Goal: Contribute content: Contribute content

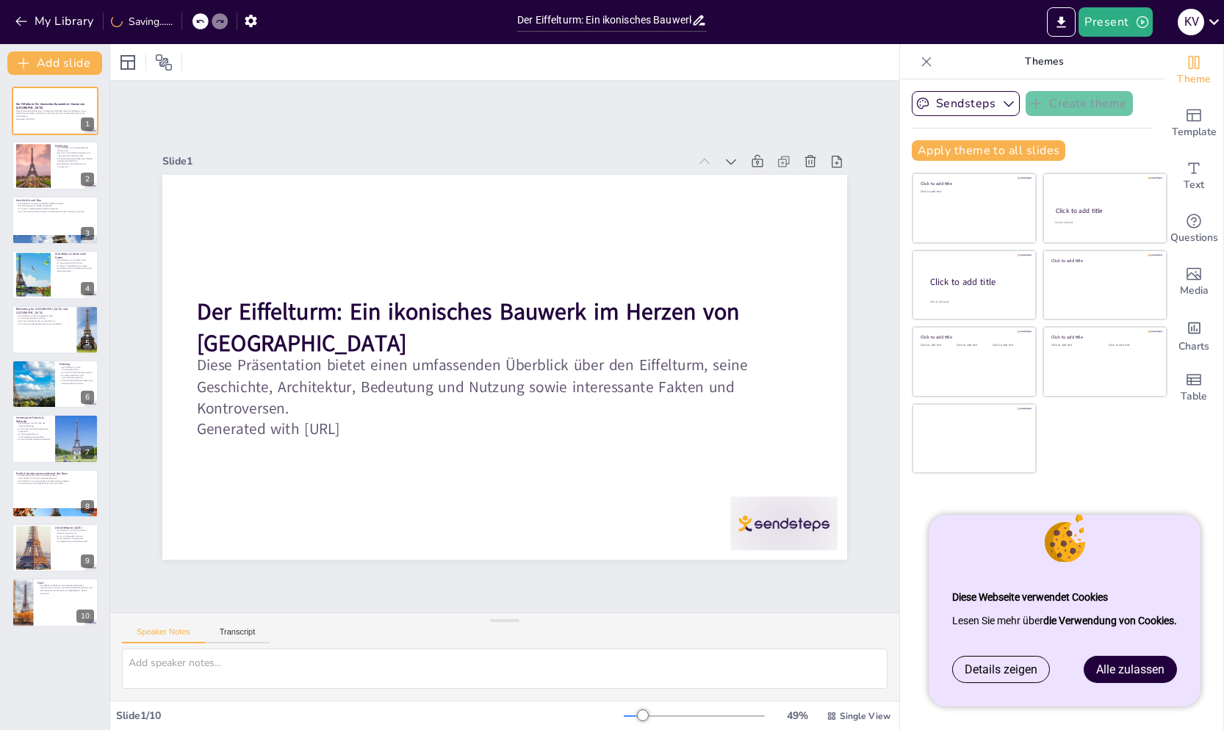
click at [577, 107] on div "Slide 1 Der Eiffelturm: Ein ikonisches Bauwerk im Herzen von [GEOGRAPHIC_DATA] …" at bounding box center [504, 346] width 949 height 855
click at [779, 540] on div at bounding box center [740, 577] width 116 height 75
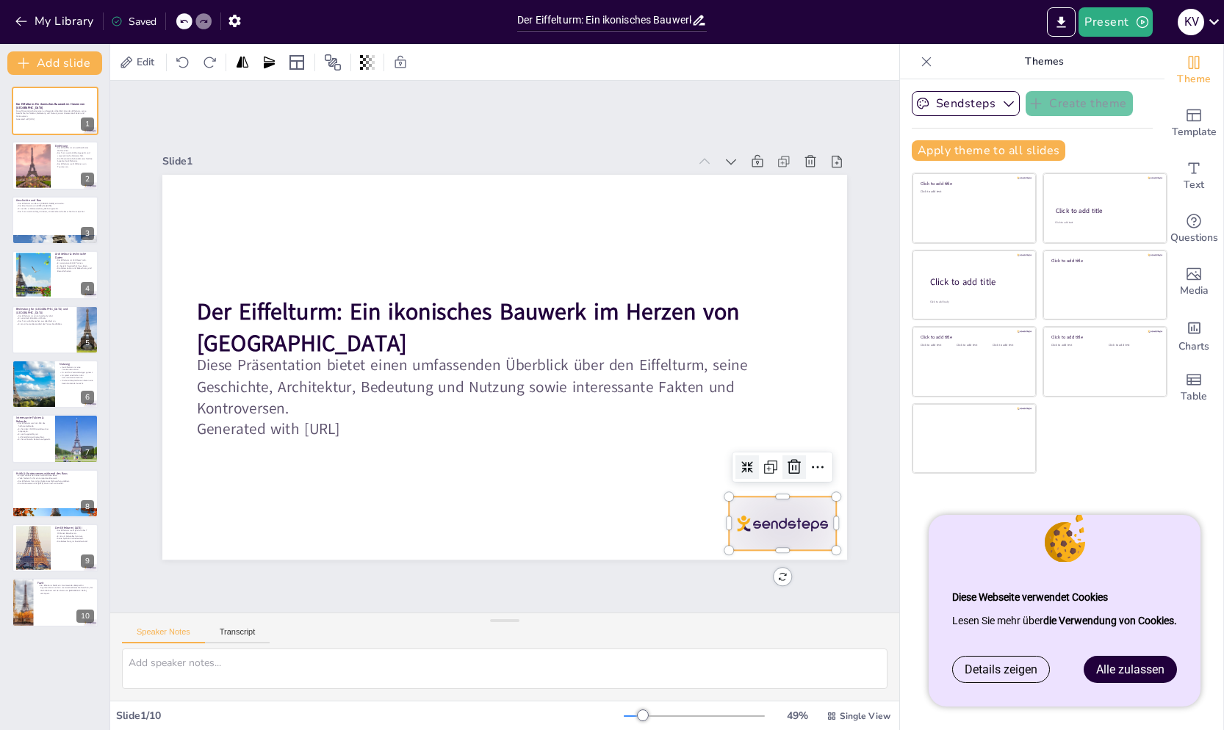
click at [754, 540] on icon at bounding box center [743, 551] width 22 height 22
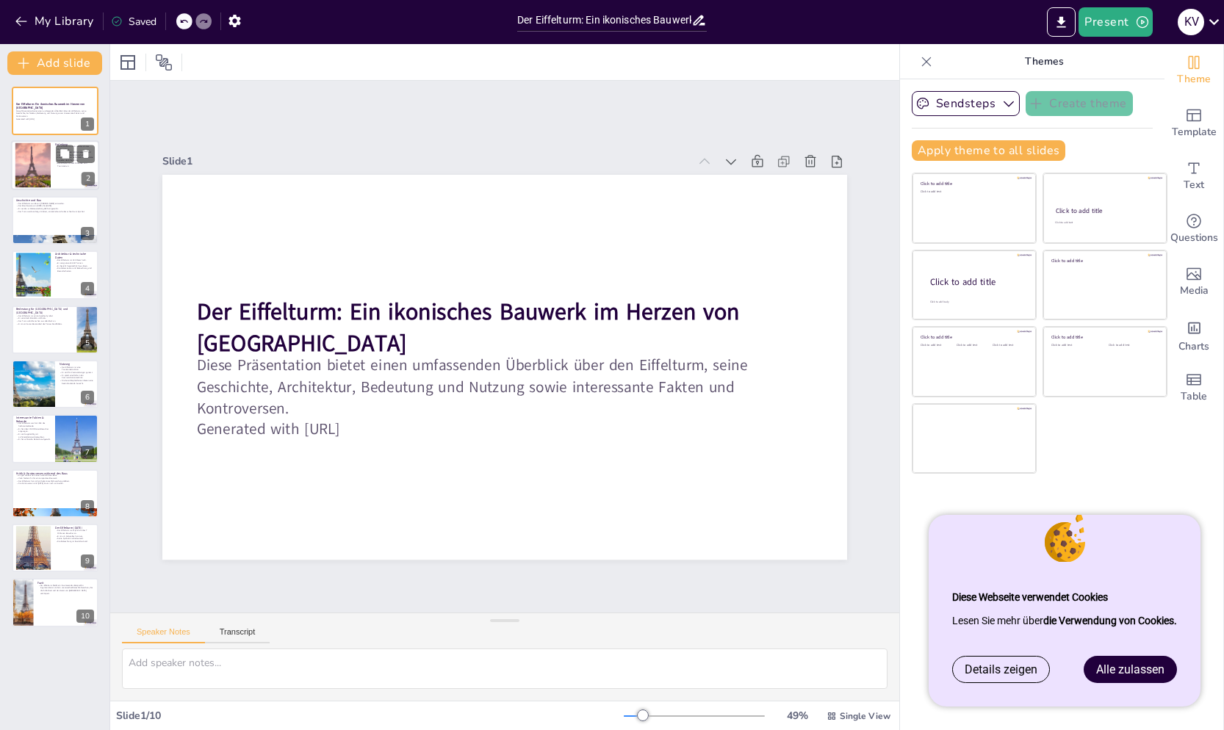
click at [48, 167] on div at bounding box center [33, 165] width 126 height 45
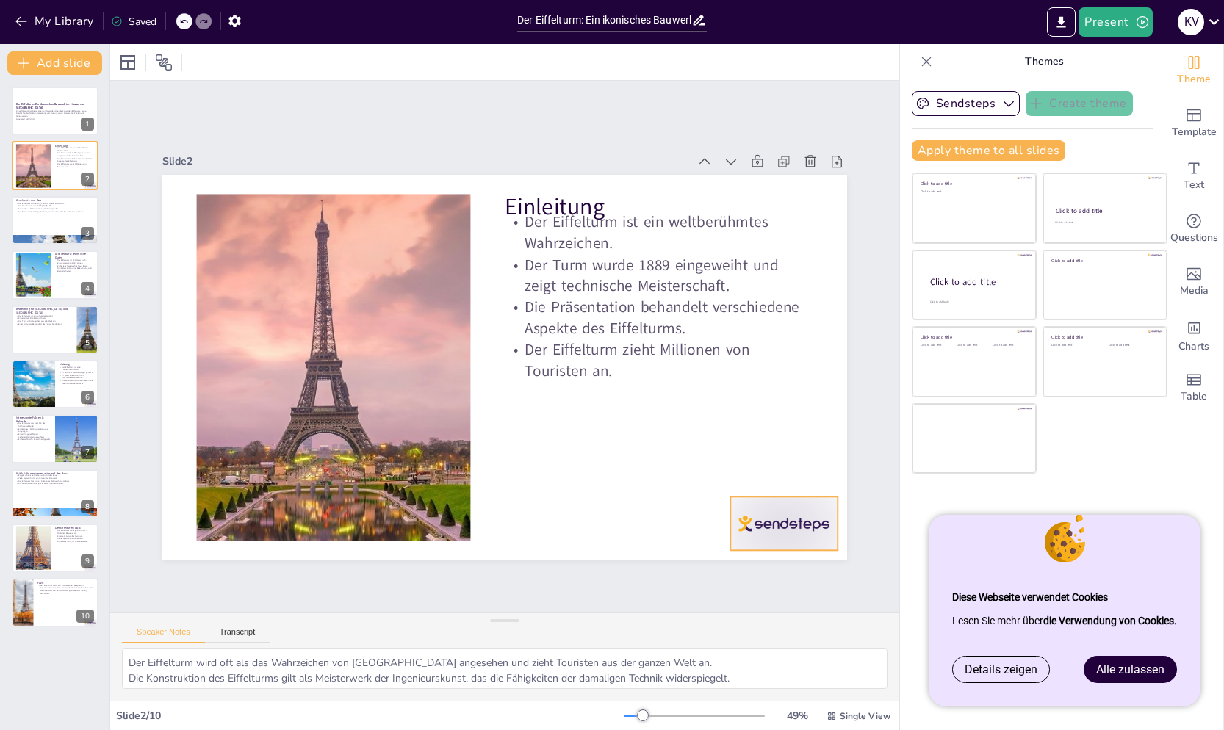
click at [301, 174] on div at bounding box center [245, 141] width 112 height 65
click at [733, 563] on icon at bounding box center [721, 575] width 24 height 24
click at [30, 226] on div at bounding box center [55, 220] width 88 height 50
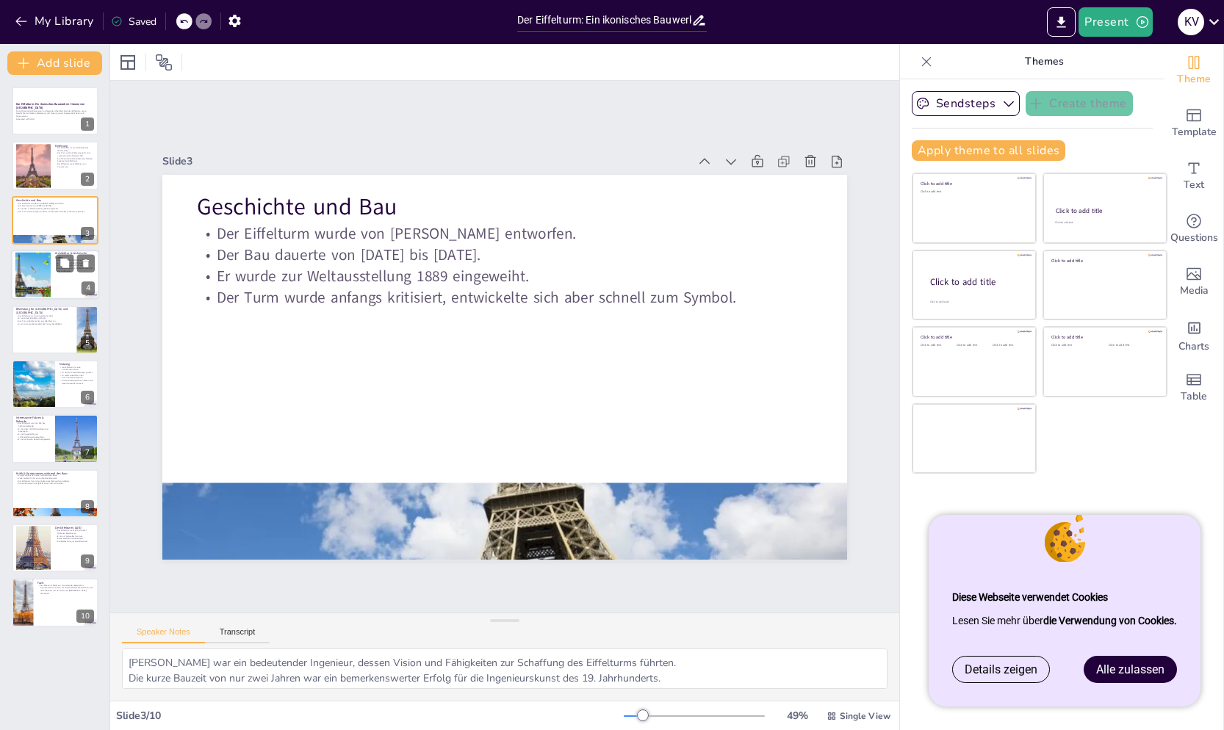
click at [35, 275] on div at bounding box center [32, 275] width 59 height 45
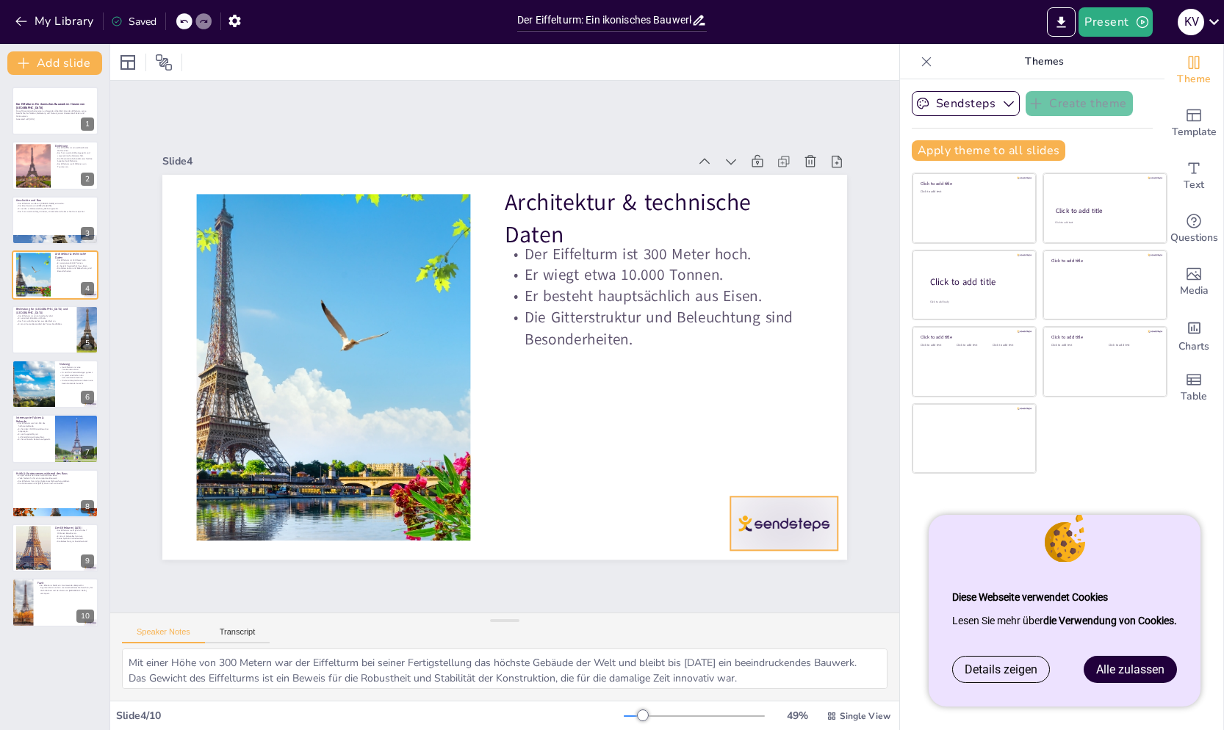
click at [769, 522] on div at bounding box center [764, 551] width 112 height 65
click at [706, 587] on icon at bounding box center [696, 596] width 18 height 19
click at [39, 342] on div at bounding box center [55, 330] width 88 height 50
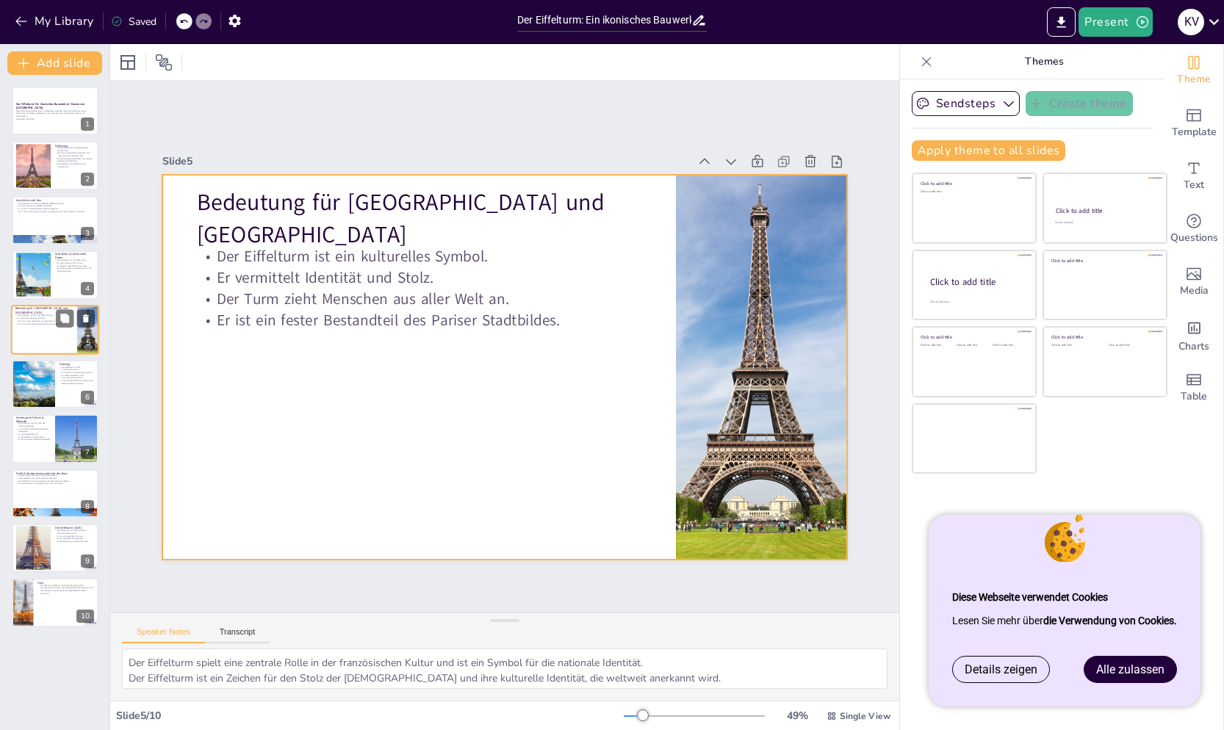
click at [21, 353] on div at bounding box center [55, 330] width 88 height 50
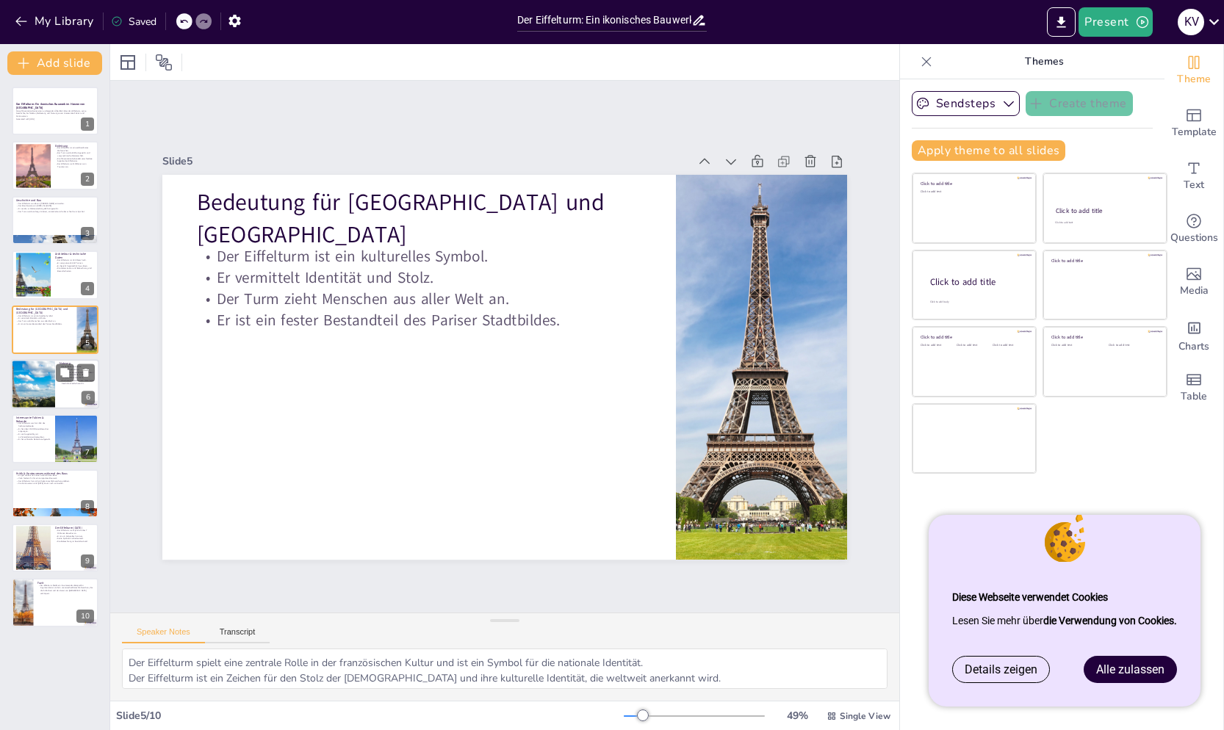
click at [32, 387] on div at bounding box center [33, 384] width 92 height 50
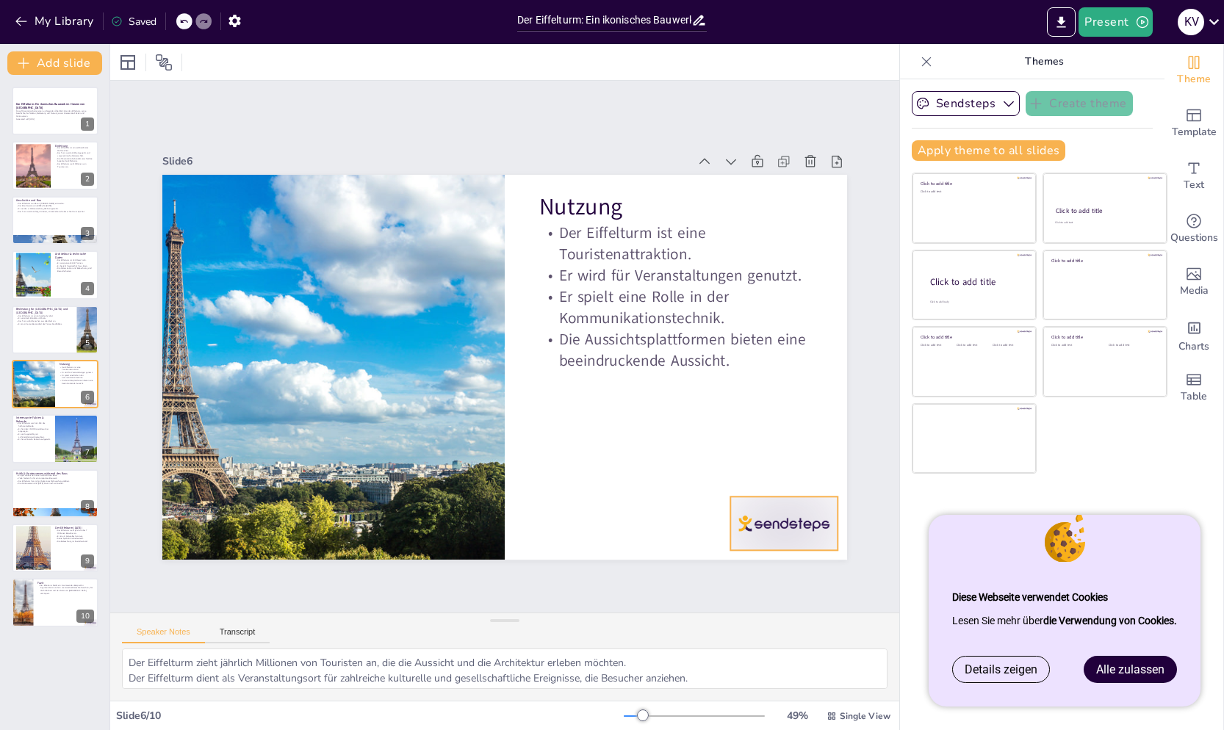
click at [768, 559] on div at bounding box center [716, 601] width 118 height 84
click at [682, 603] on icon at bounding box center [669, 615] width 25 height 25
click at [42, 438] on p "Er hat zahlreiche Rekorde aufgestellt." at bounding box center [32, 439] width 35 height 3
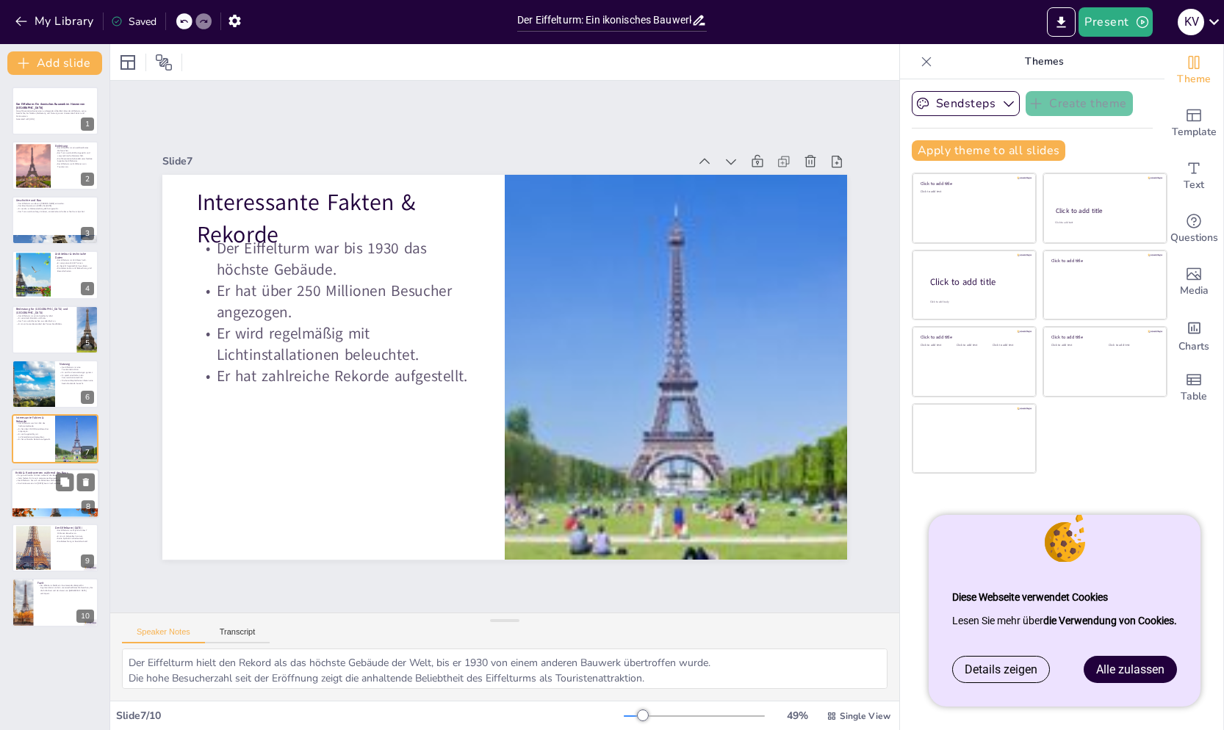
click at [43, 481] on p "Der Eiffelturm hat sich als bekanntes Wahrzeichen etabliert." at bounding box center [54, 481] width 79 height 3
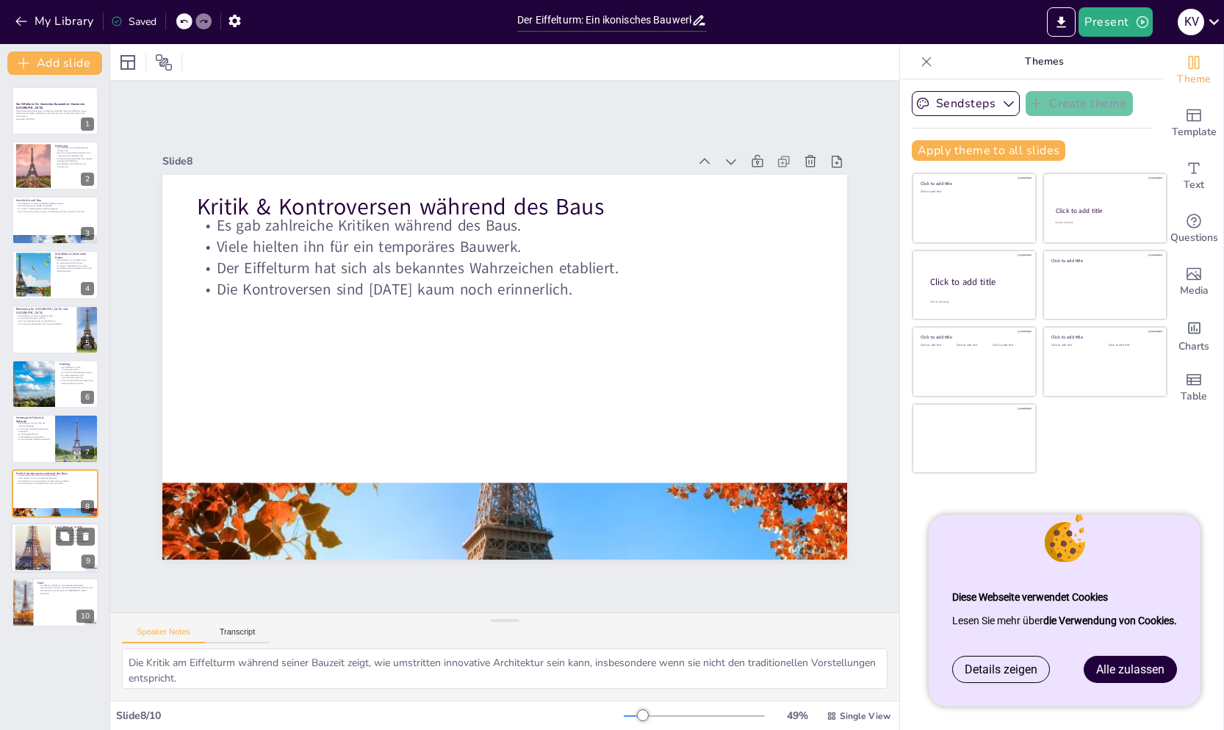
click at [54, 538] on div at bounding box center [55, 548] width 88 height 50
type textarea "Die hohen Besucherzahlen zeigen die anhaltende Anziehungskraft des Eiffelturms …"
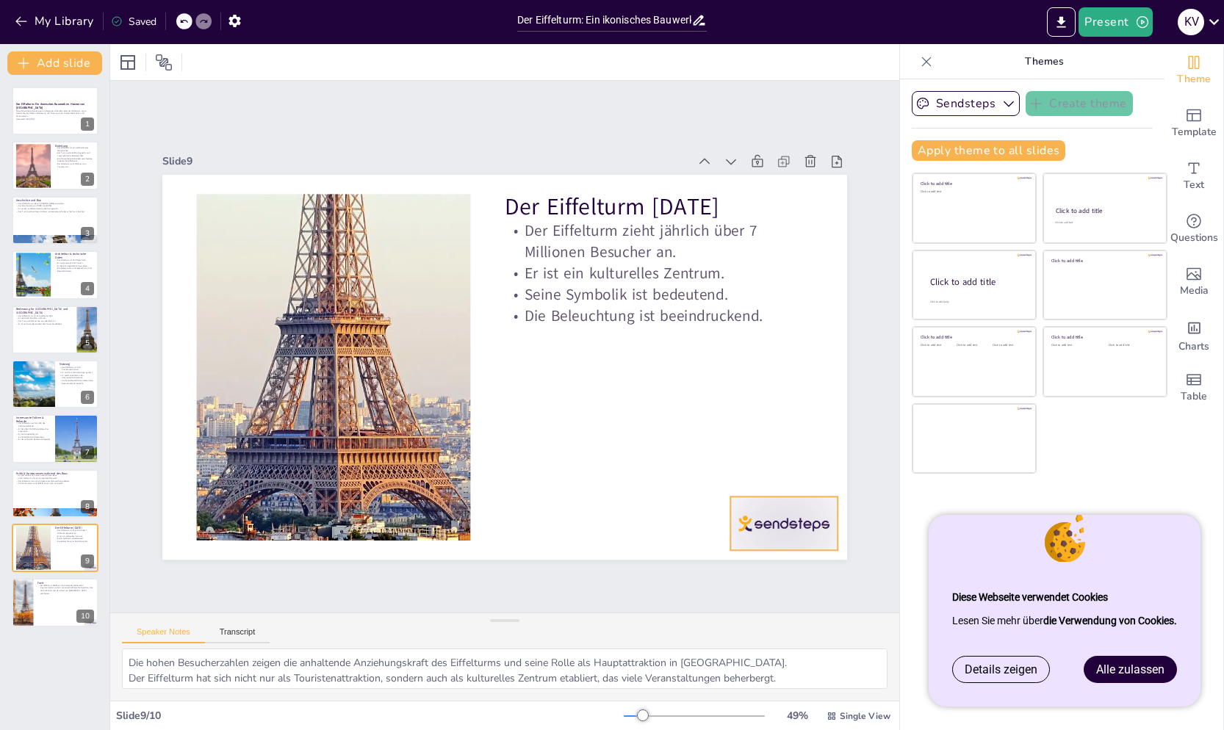
click at [748, 576] on div at bounding box center [688, 622] width 120 height 93
click at [755, 540] on icon at bounding box center [744, 551] width 22 height 22
click at [54, 606] on div at bounding box center [55, 603] width 88 height 50
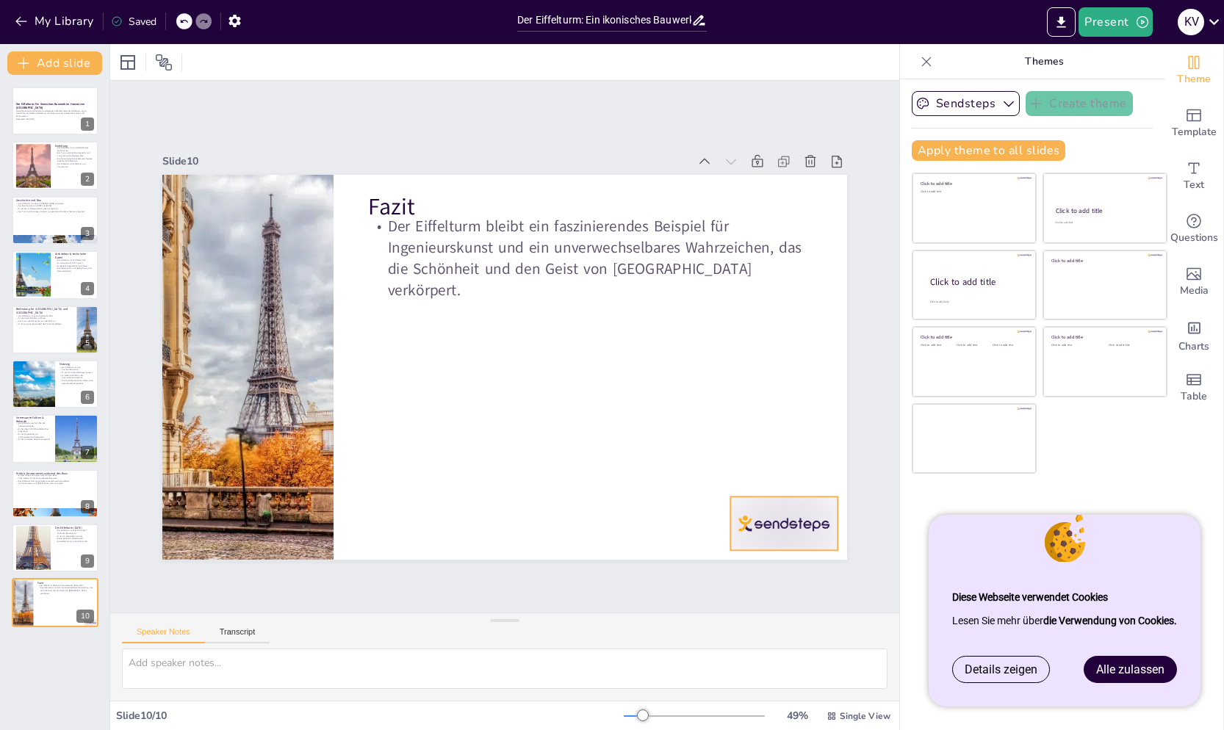
click at [776, 541] on div at bounding box center [741, 578] width 116 height 74
click at [753, 542] on icon at bounding box center [744, 551] width 17 height 18
click at [48, 113] on p "Diese Präsentation bietet einen umfassenden Überblick über den Eiffelturm, sein…" at bounding box center [54, 113] width 79 height 8
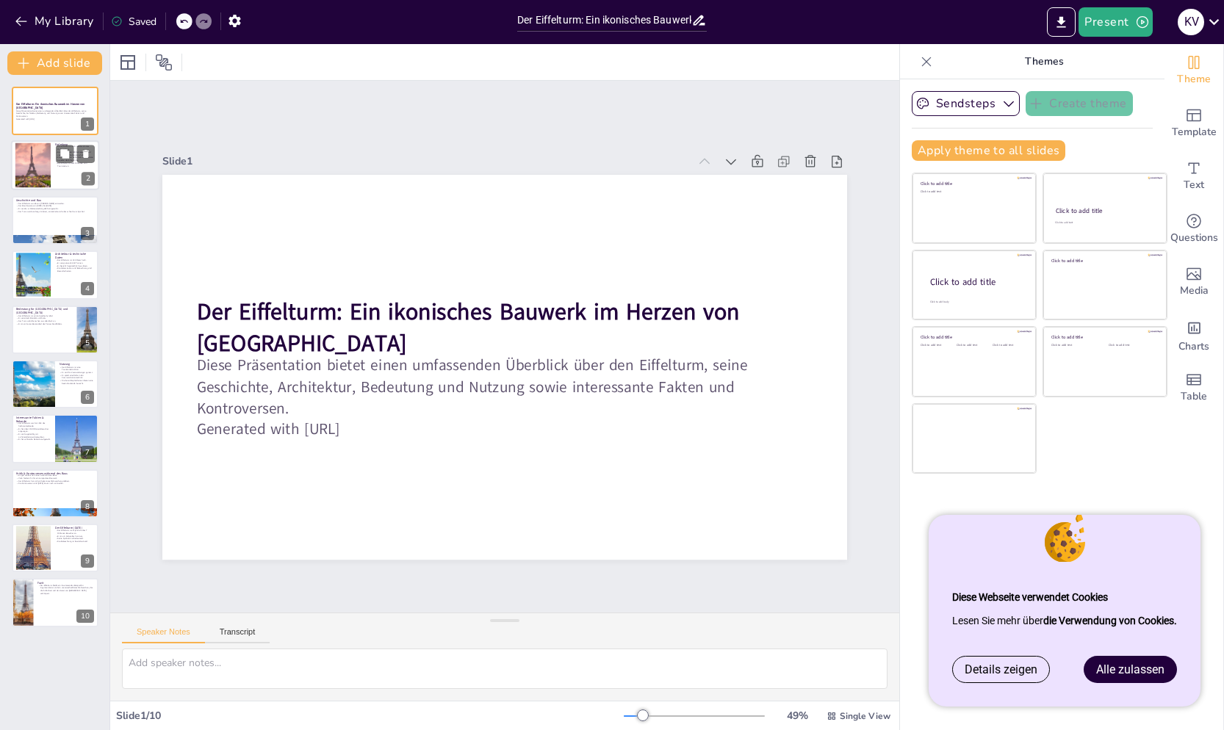
click at [31, 162] on div at bounding box center [33, 165] width 126 height 45
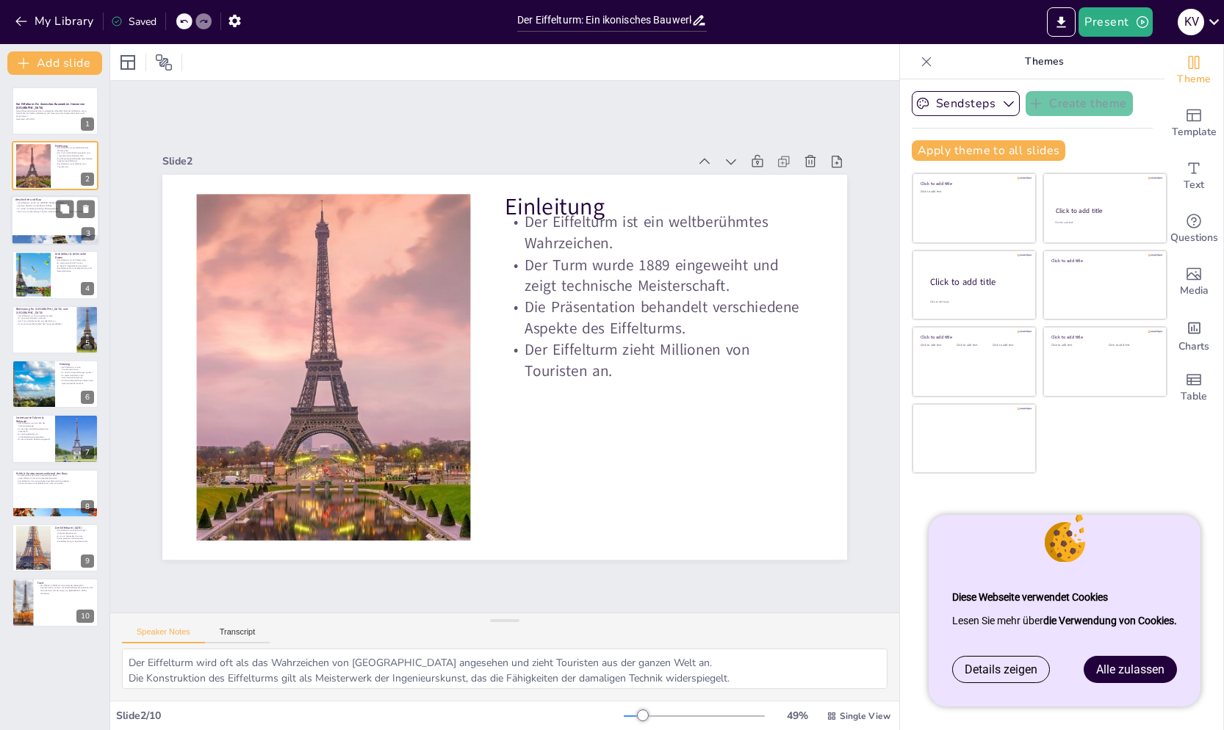
click at [36, 221] on div at bounding box center [55, 220] width 88 height 50
type textarea "[PERSON_NAME] war ein bedeutender Ingenieur, dessen Vision und Fähigkeiten zur …"
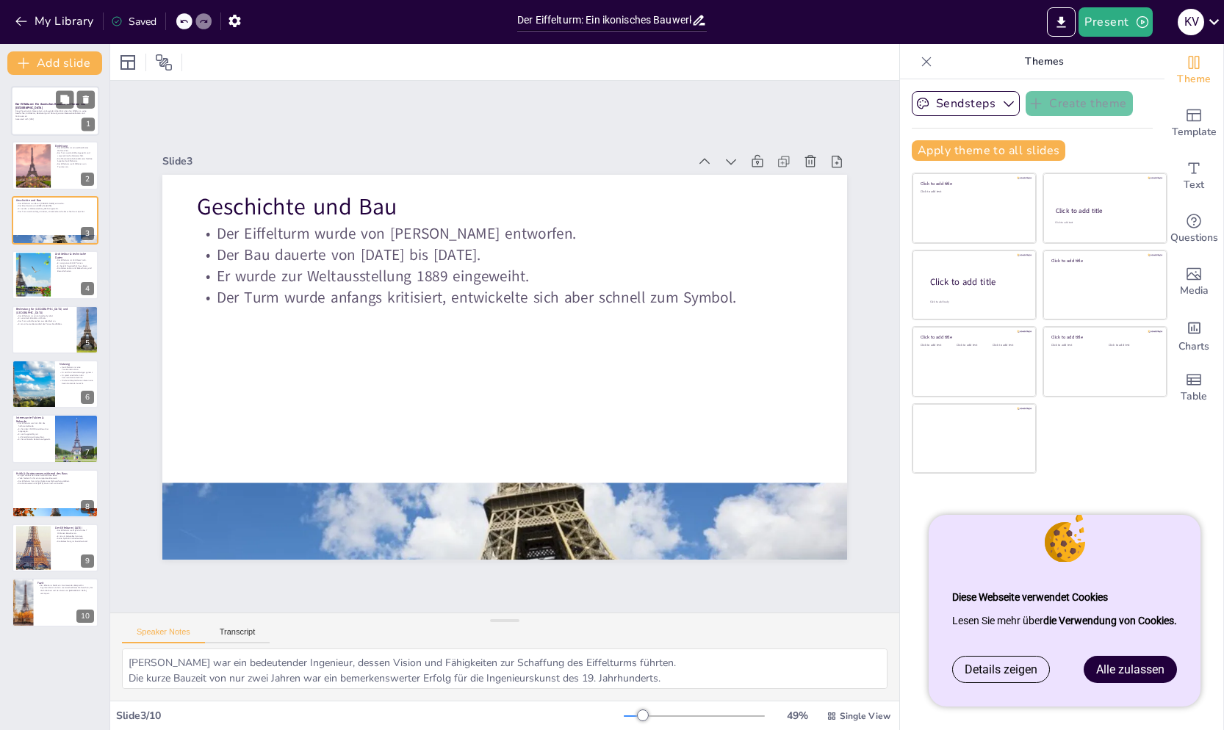
click at [30, 109] on p "Diese Präsentation bietet einen umfassenden Überblick über den Eiffelturm, sein…" at bounding box center [54, 113] width 79 height 8
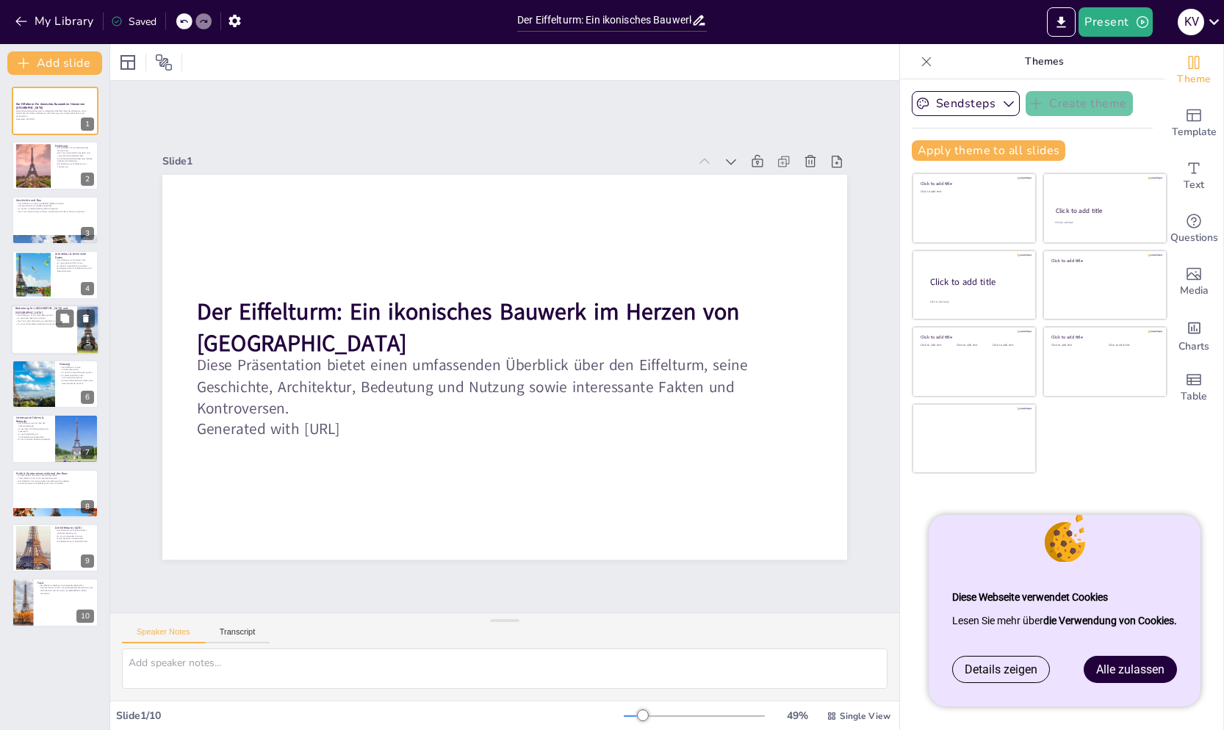
click at [35, 348] on div at bounding box center [55, 330] width 88 height 50
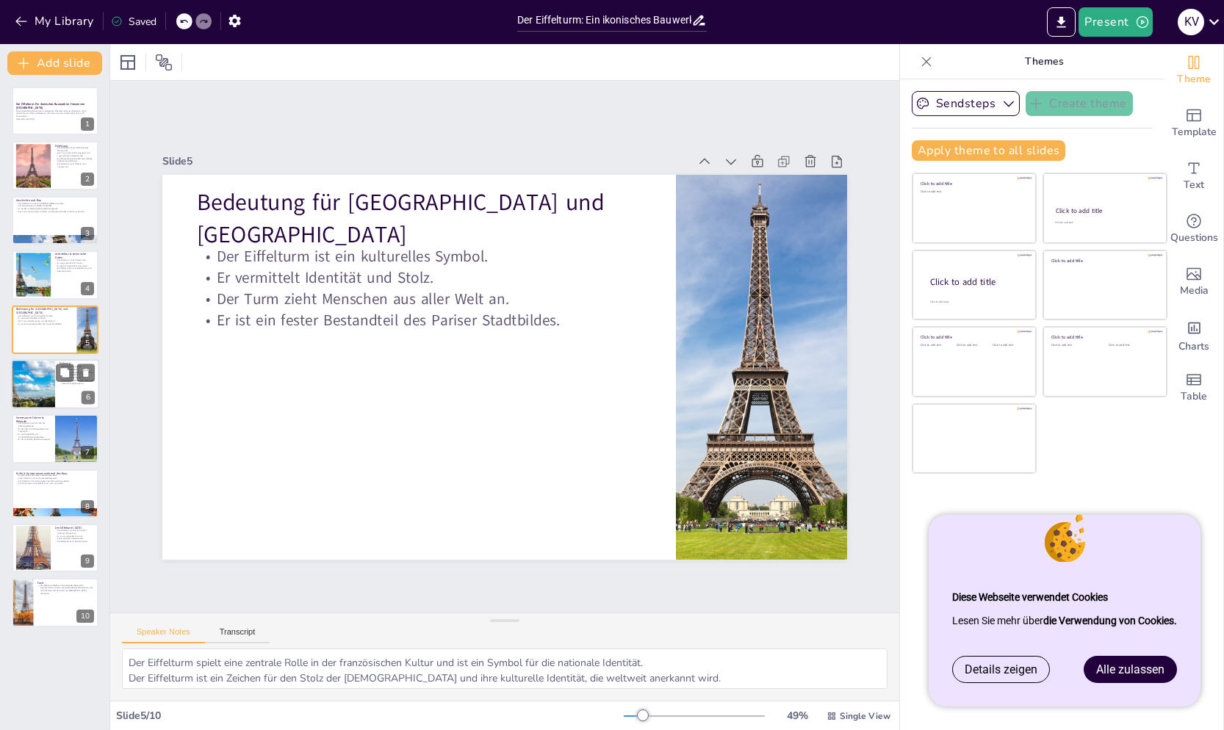
click at [40, 379] on div at bounding box center [33, 384] width 92 height 50
type textarea "Der Eiffelturm zieht jährlich Millionen von Touristen an, die die Aussicht und …"
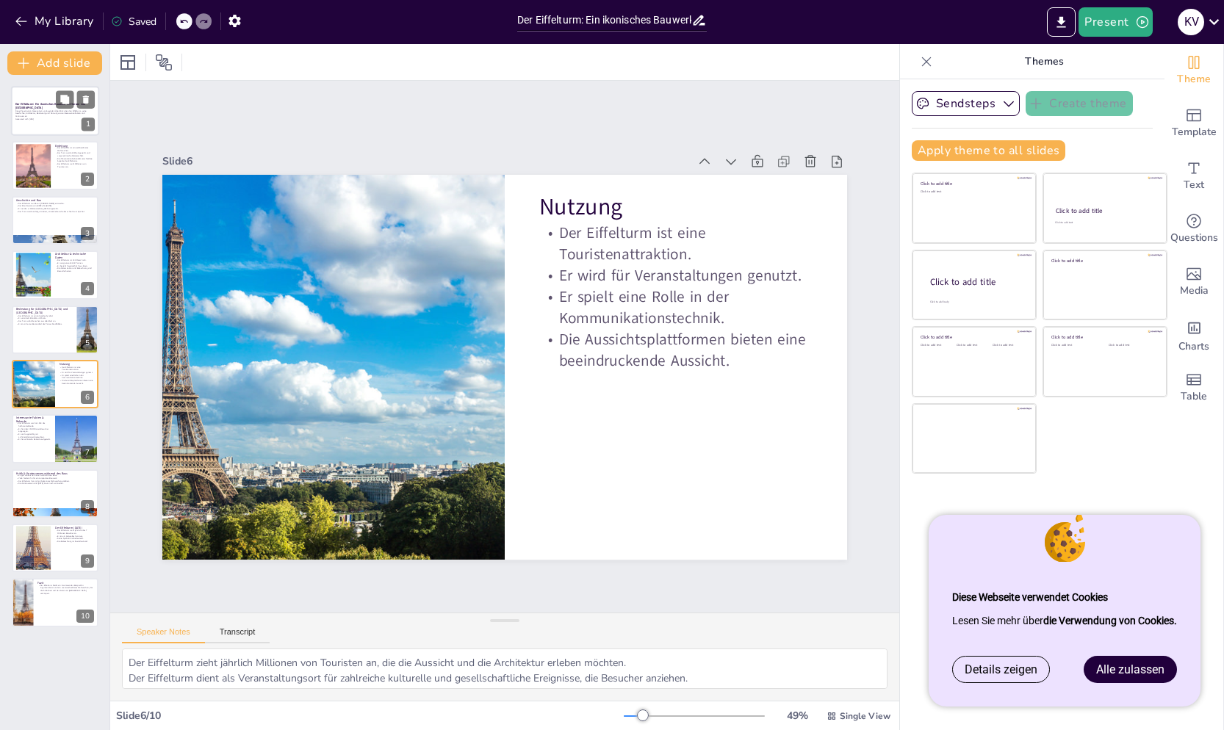
click at [31, 122] on div at bounding box center [55, 111] width 88 height 50
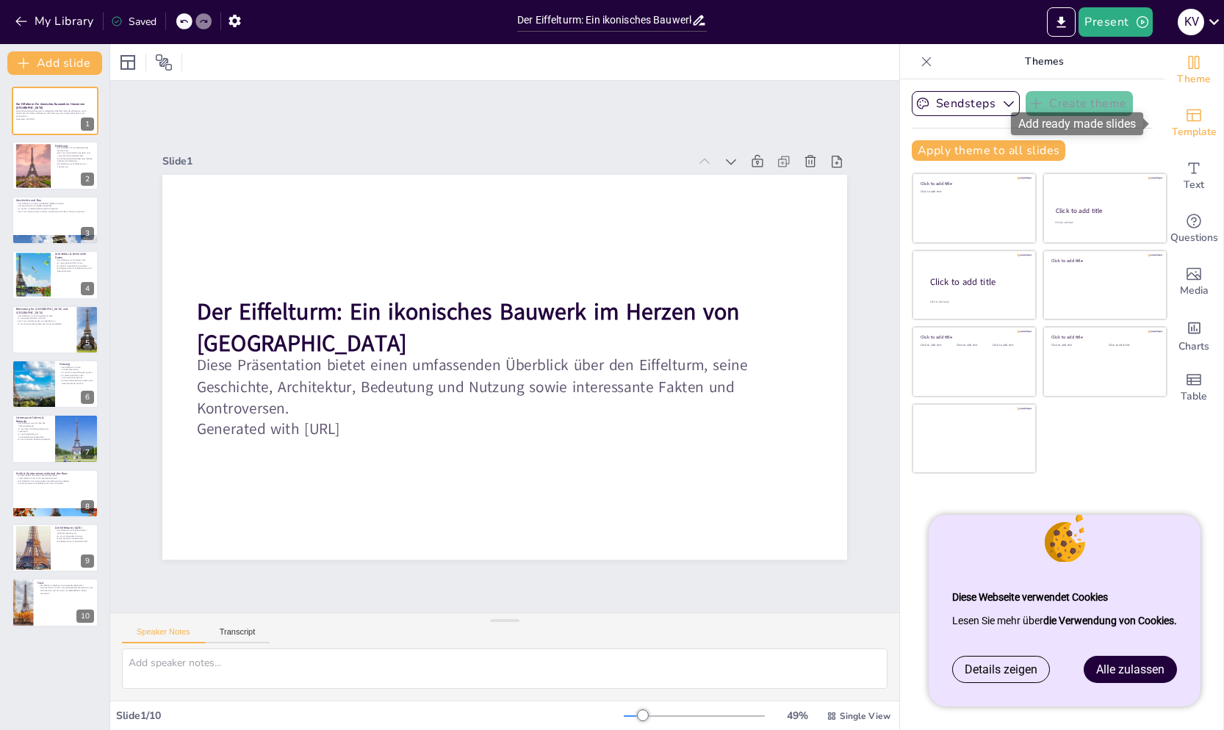
click at [1197, 120] on div "Template" at bounding box center [1193, 123] width 59 height 53
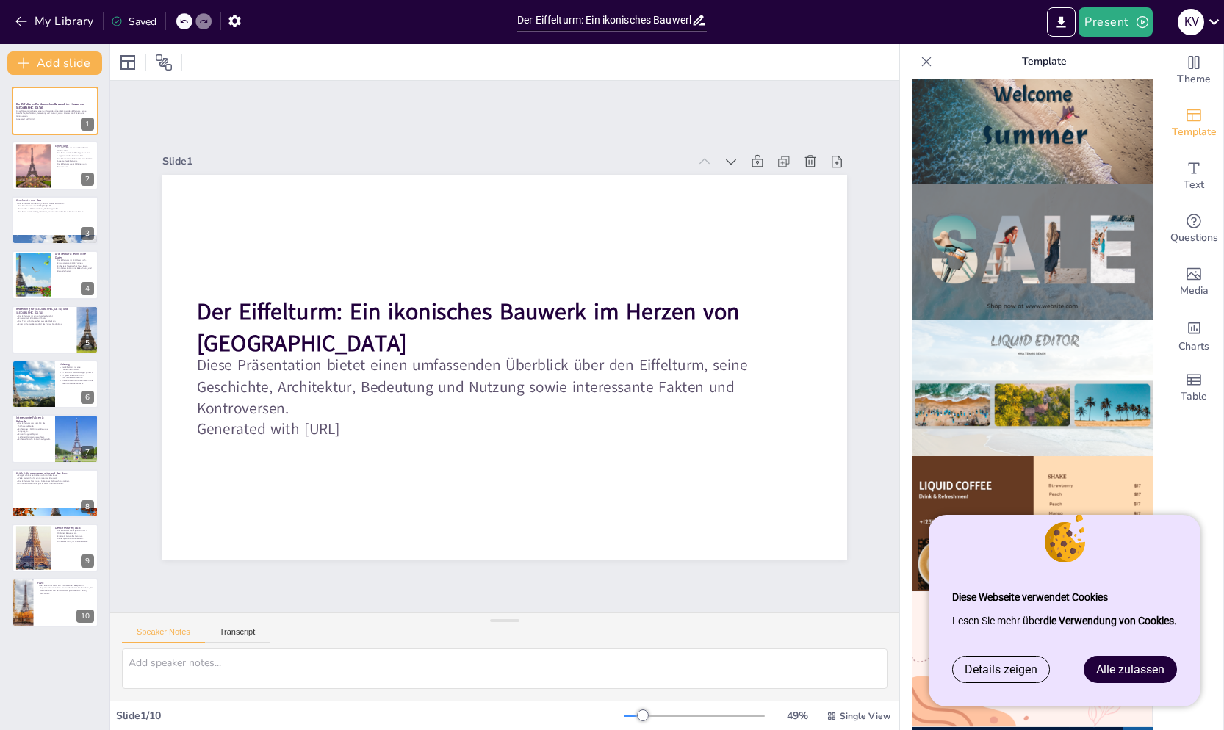
scroll to position [583, 0]
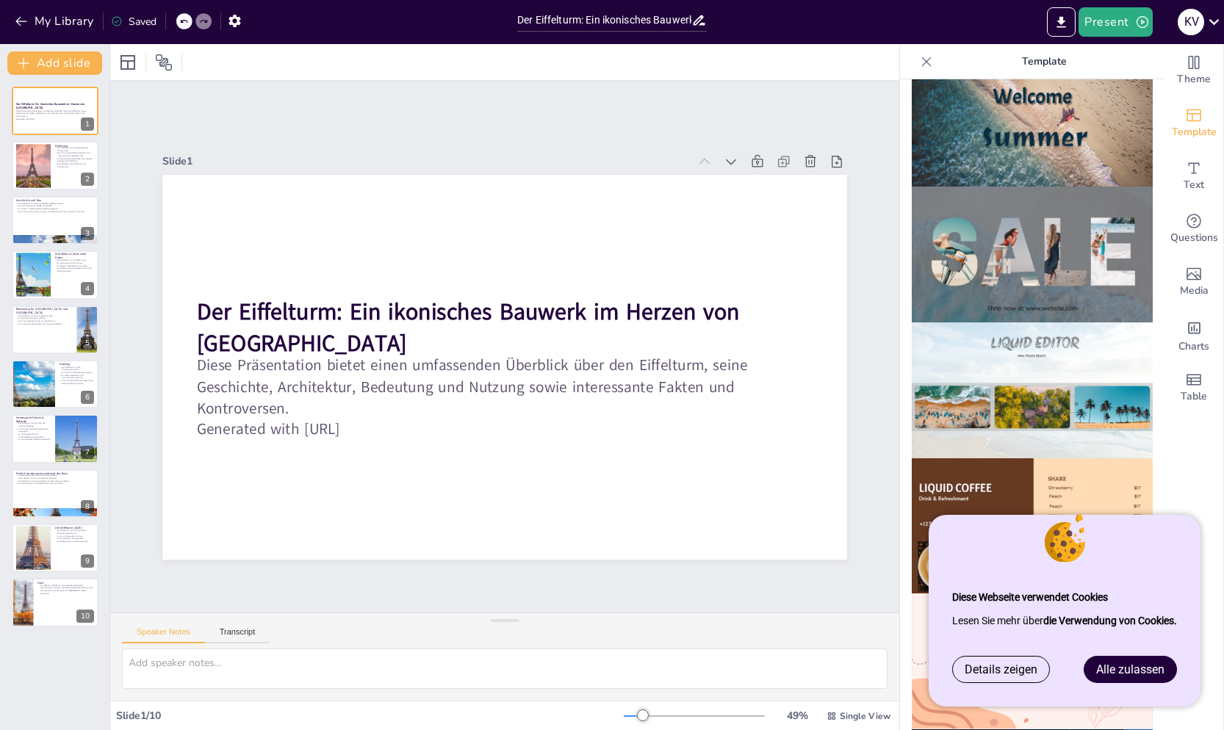
click at [992, 204] on img at bounding box center [1031, 255] width 241 height 136
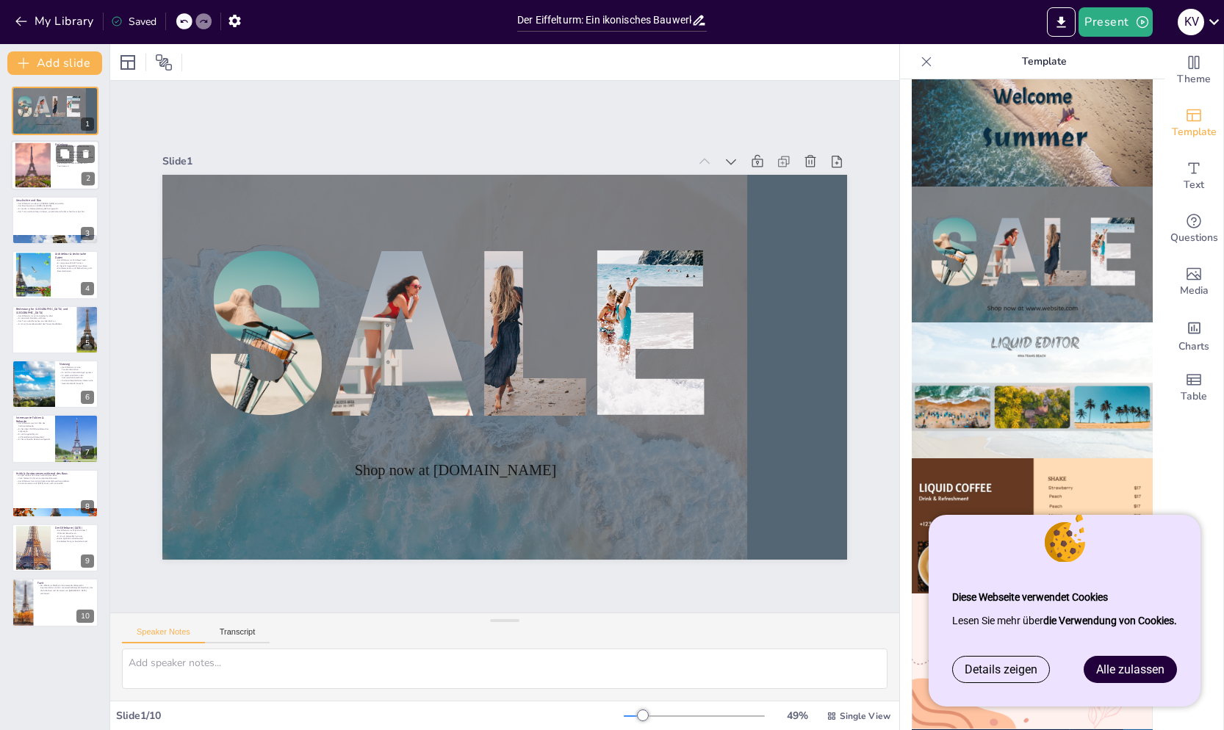
click at [39, 166] on div at bounding box center [33, 165] width 126 height 45
type textarea "Der Eiffelturm wird oft als das Wahrzeichen von [GEOGRAPHIC_DATA] angesehen und…"
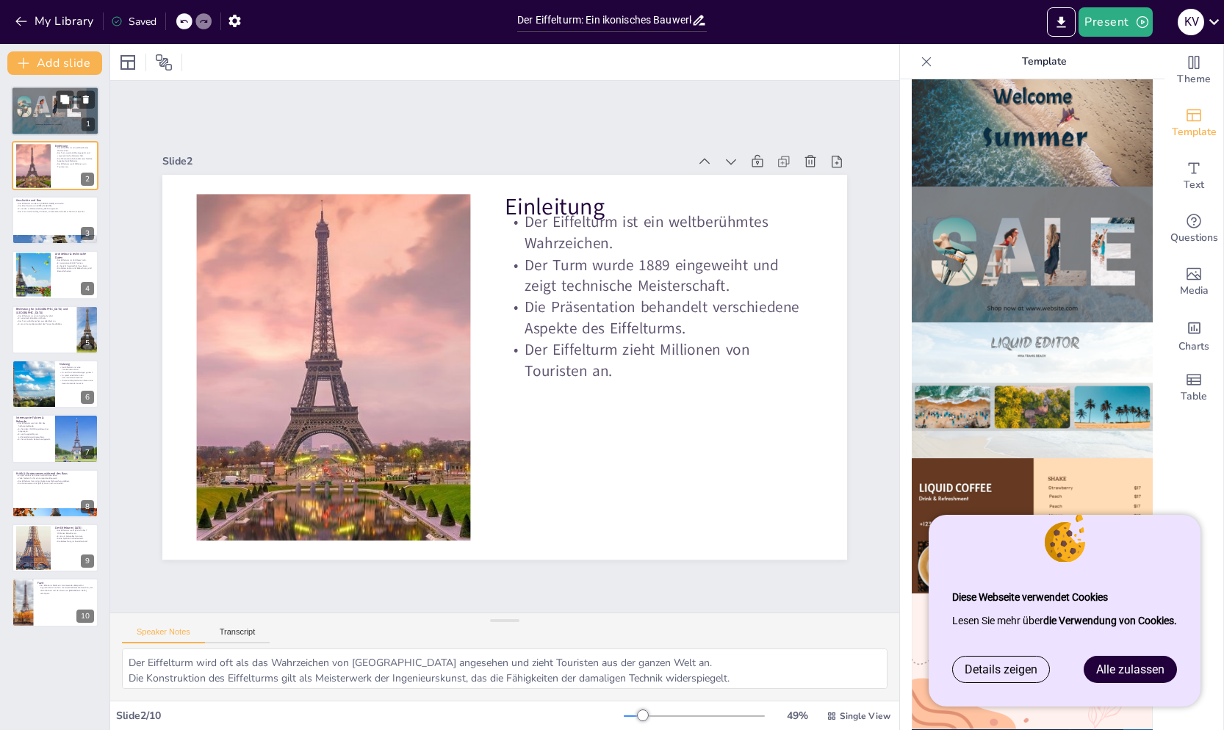
click at [36, 118] on div at bounding box center [49, 107] width 76 height 95
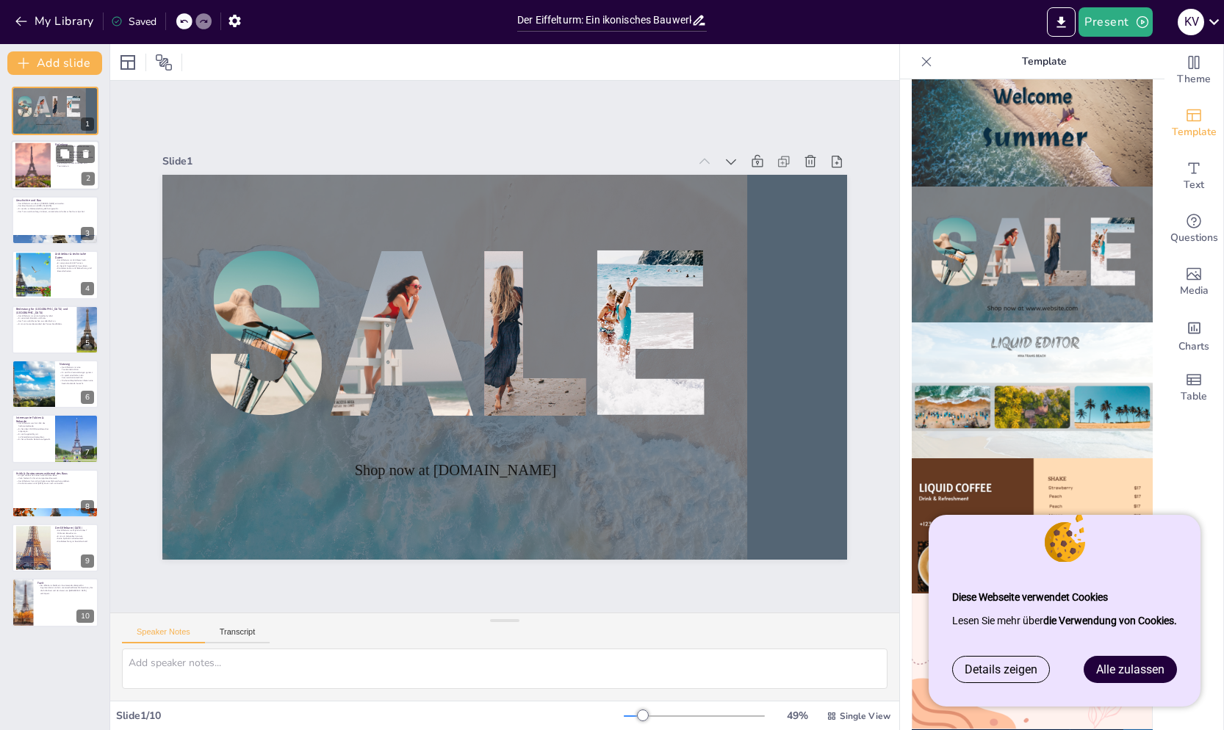
click at [40, 168] on div at bounding box center [33, 165] width 126 height 45
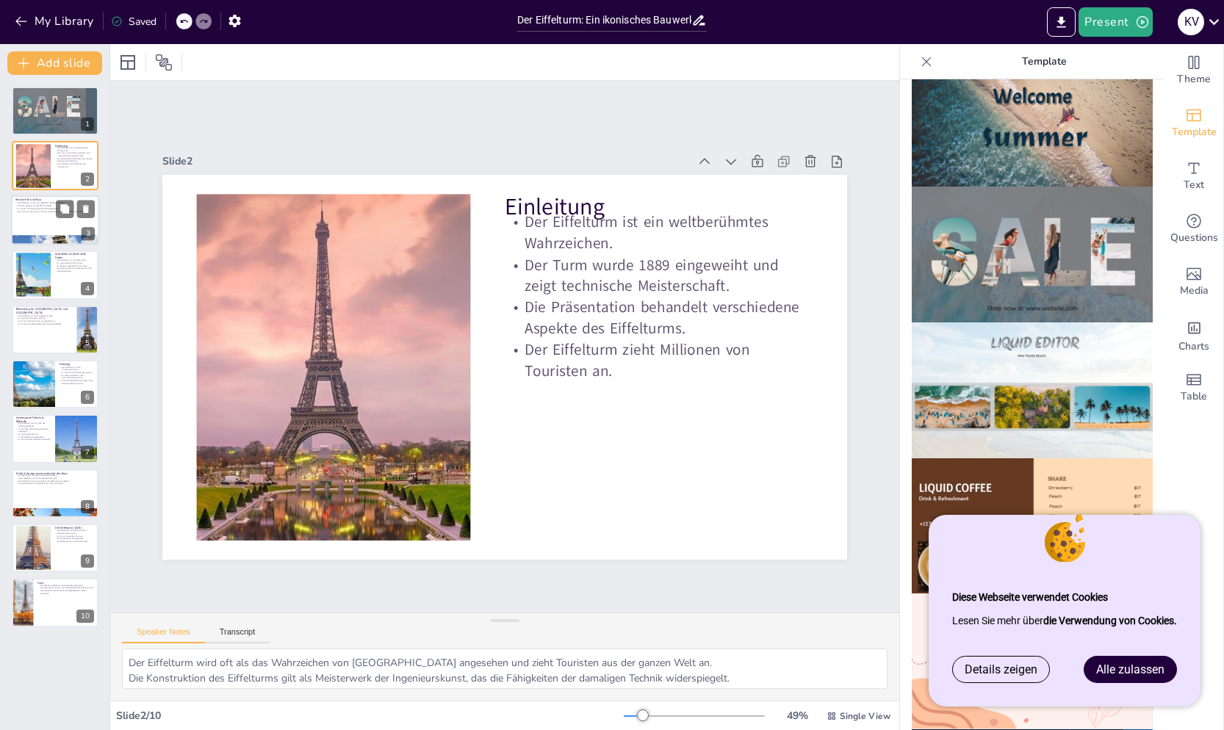
click at [32, 204] on p "Der Bau dauerte von [DATE] bis [DATE]." at bounding box center [54, 205] width 79 height 3
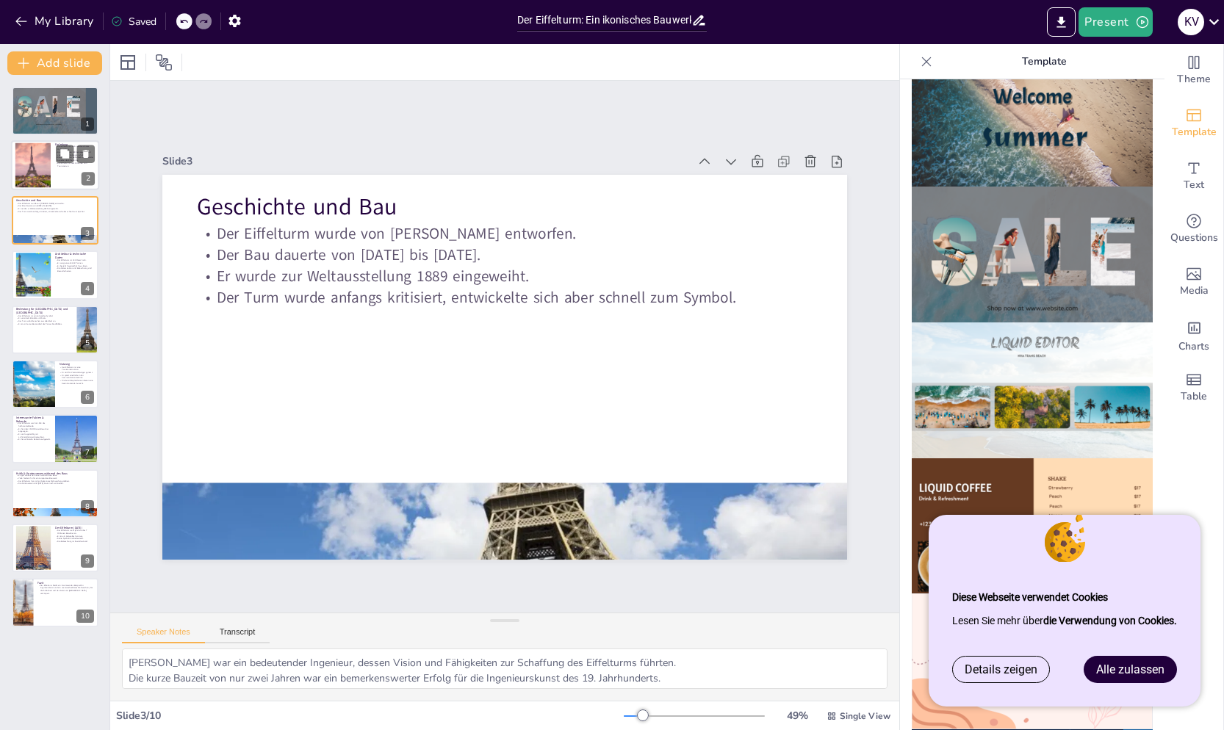
click at [25, 159] on div at bounding box center [33, 165] width 126 height 45
type textarea "Der Eiffelturm wird oft als das Wahrzeichen von [GEOGRAPHIC_DATA] angesehen und…"
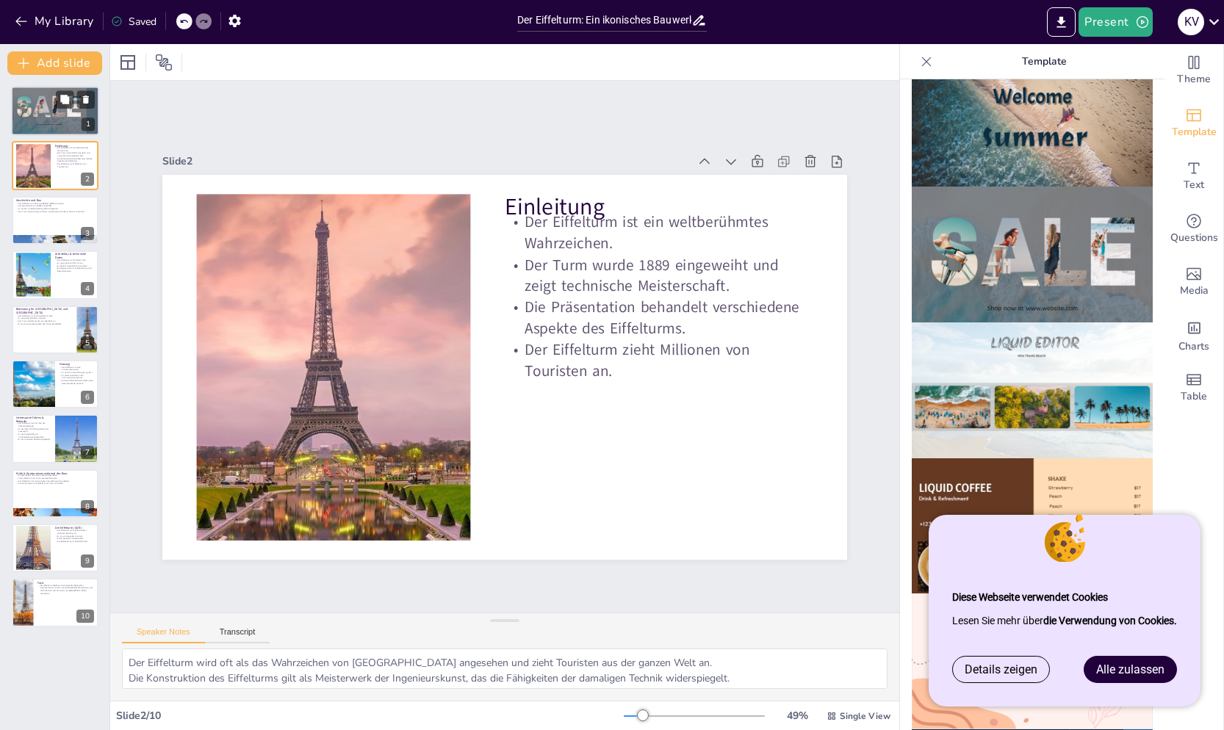
click at [43, 122] on div at bounding box center [49, 107] width 76 height 95
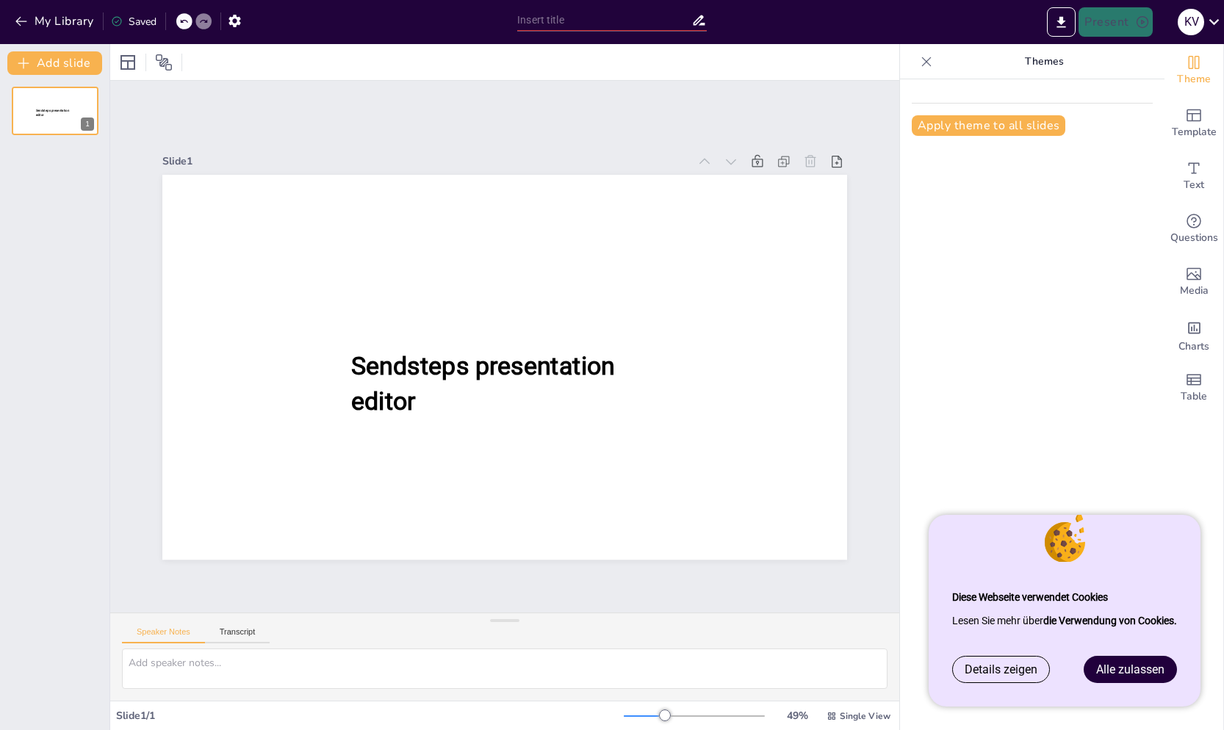
type input "Der Eiffelturm: Ein ikonisches Bauwerk im Herzen von [GEOGRAPHIC_DATA]"
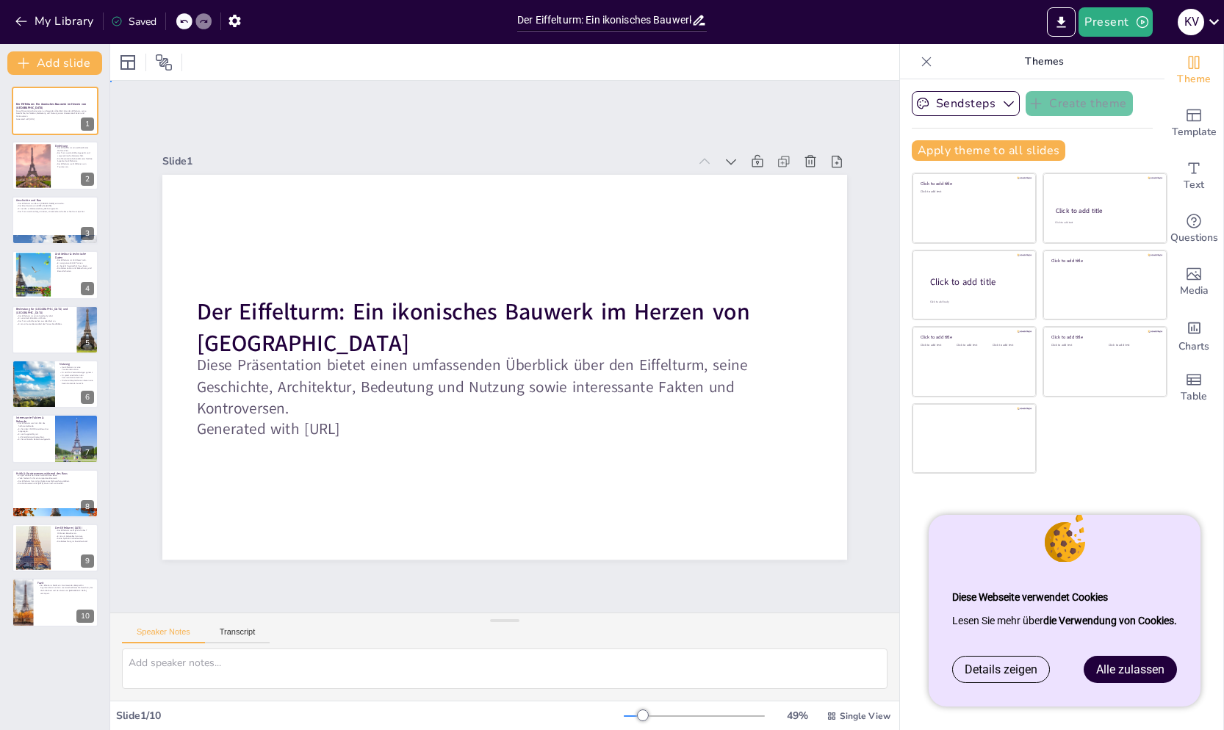
click at [465, 111] on div "Slide 1 Der Eiffelturm: Ein ikonisches Bauwerk im Herzen von [GEOGRAPHIC_DATA] …" at bounding box center [504, 347] width 789 height 532
click at [1185, 116] on icon "Add ready made slides" at bounding box center [1194, 115] width 18 height 18
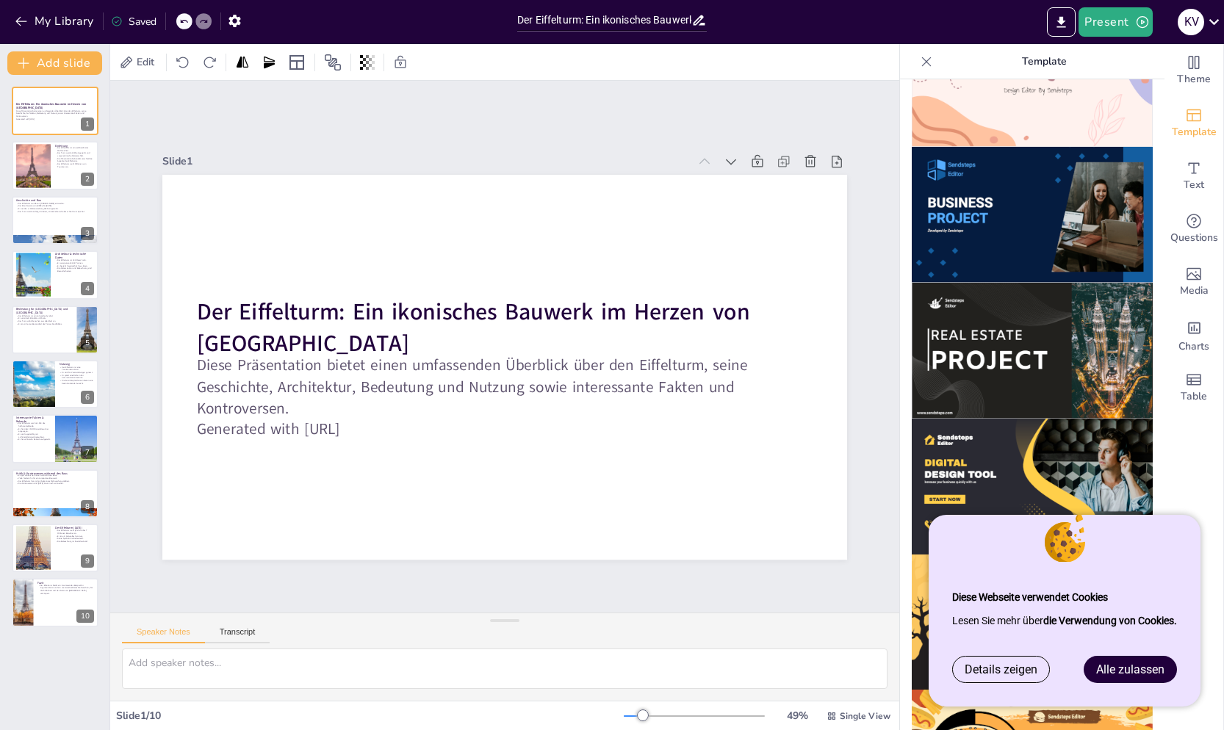
scroll to position [1209, 0]
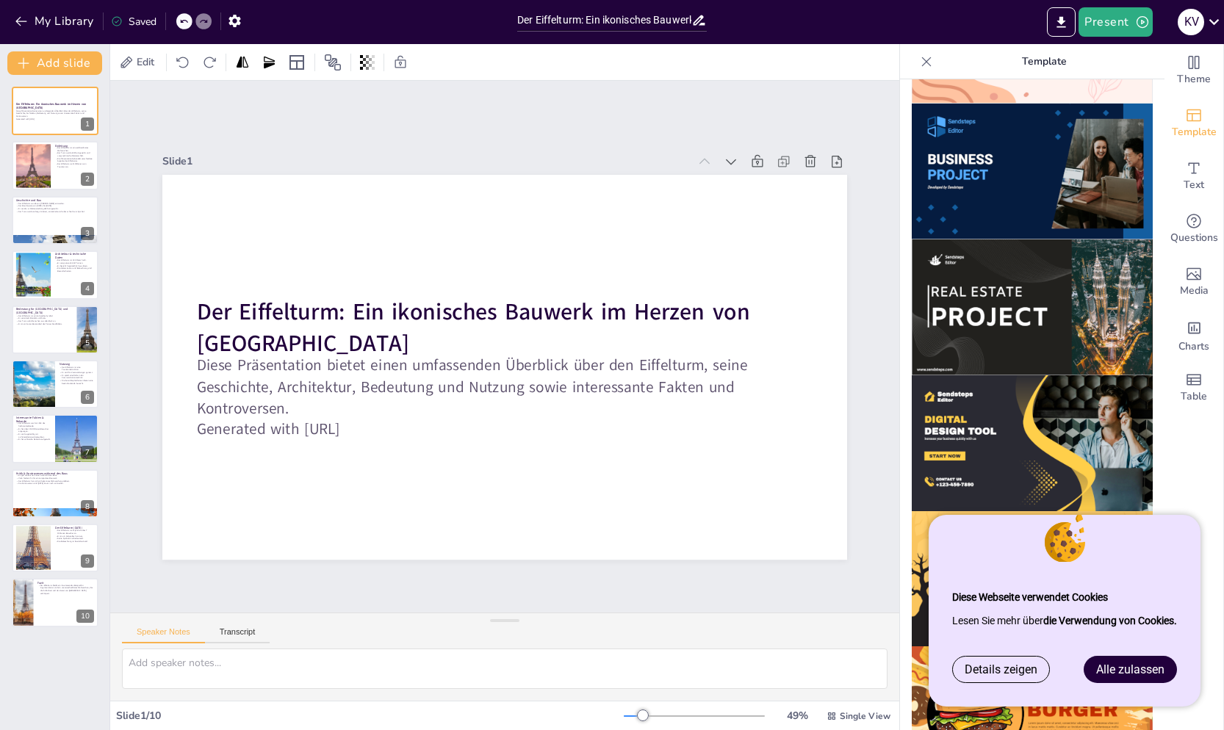
click at [1163, 665] on span "Alle zulassen" at bounding box center [1130, 669] width 68 height 14
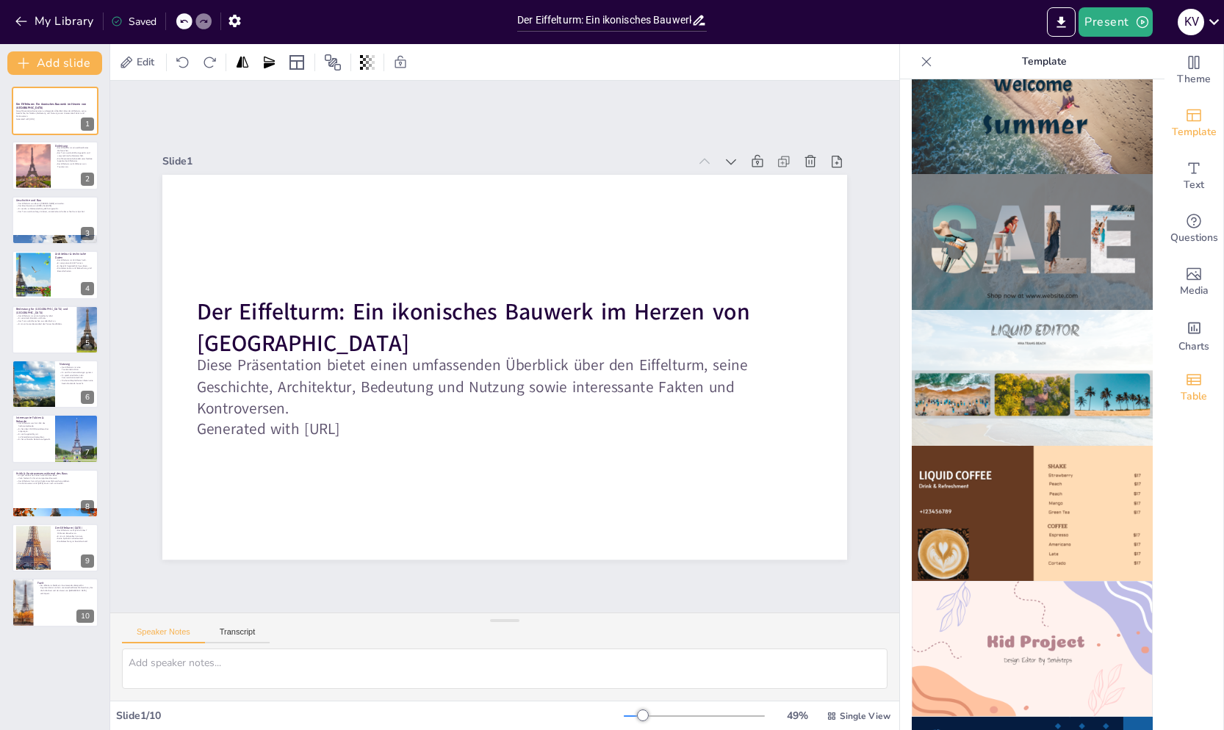
scroll to position [592, 0]
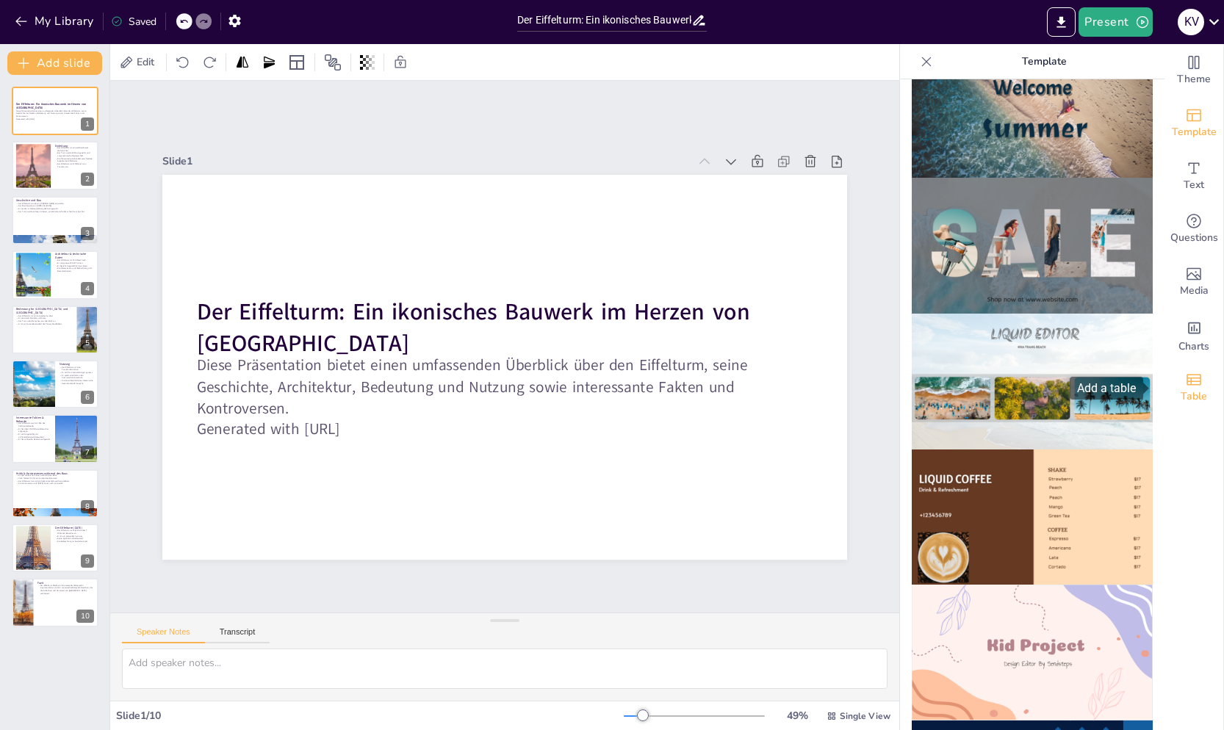
click at [1205, 389] on div "Table" at bounding box center [1193, 387] width 59 height 53
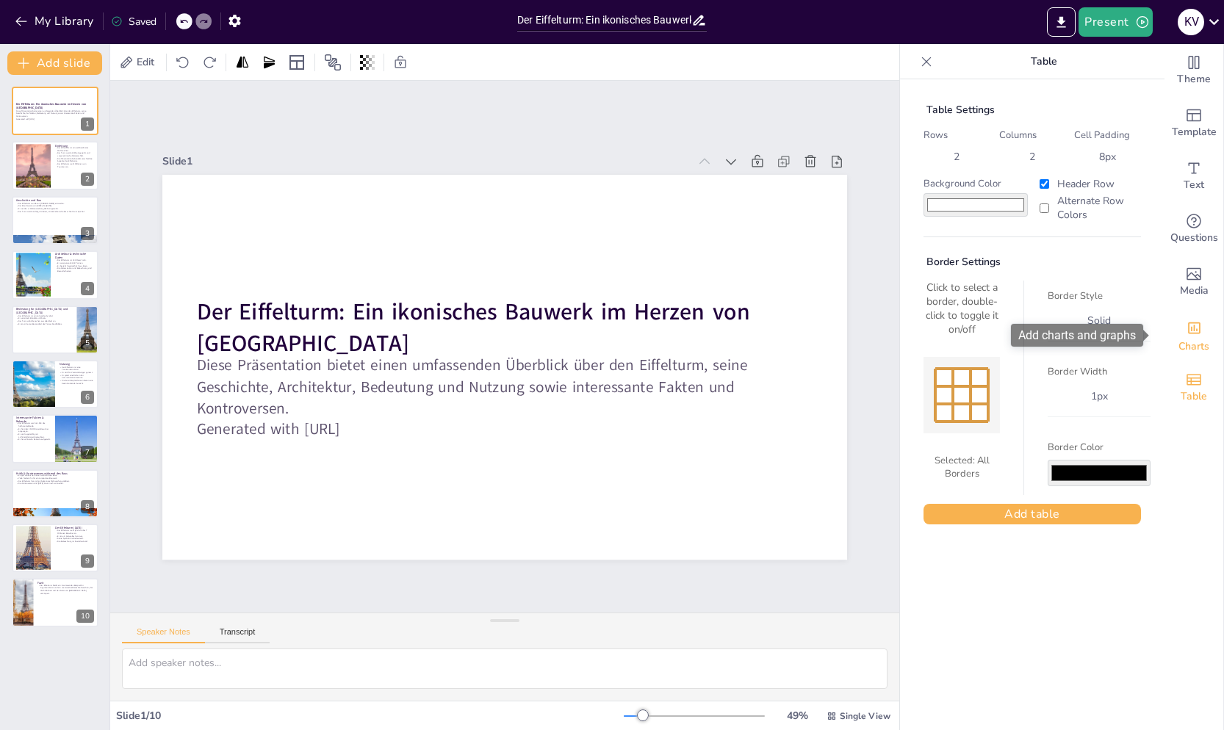
click at [1182, 339] on span "Charts" at bounding box center [1193, 347] width 31 height 16
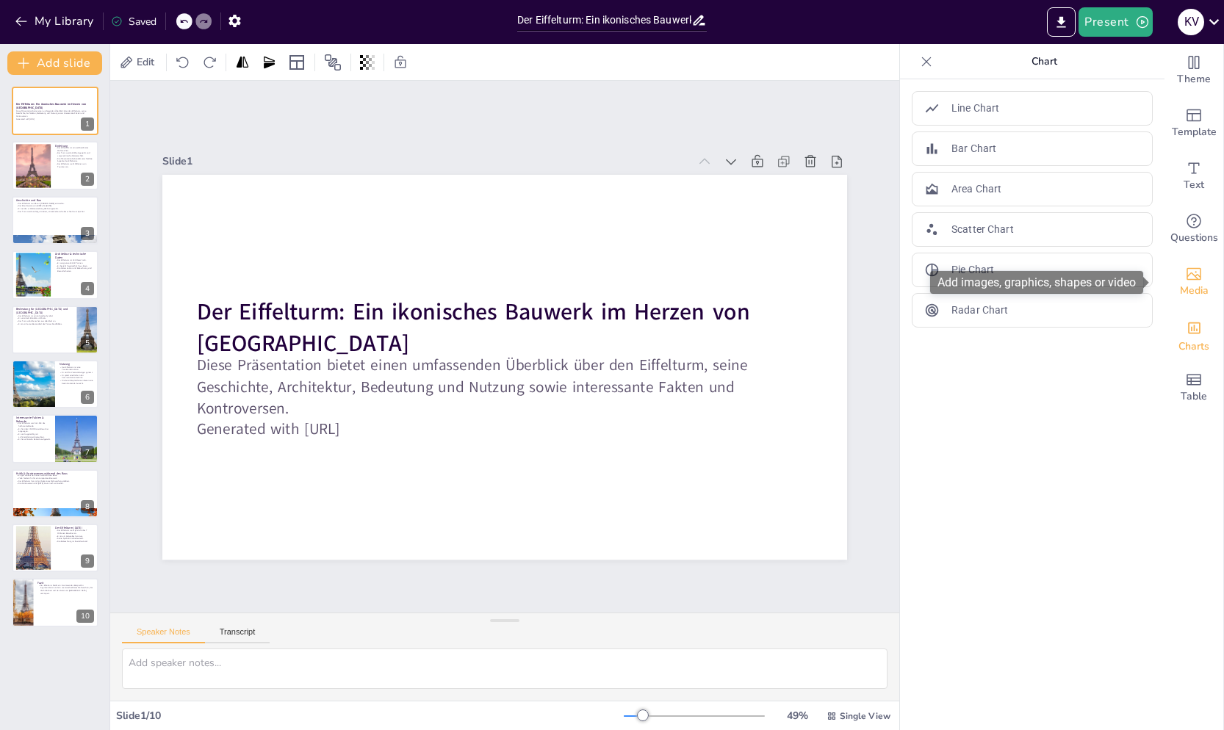
click at [1187, 279] on icon "Add images, graphics, shapes or video" at bounding box center [1193, 274] width 15 height 12
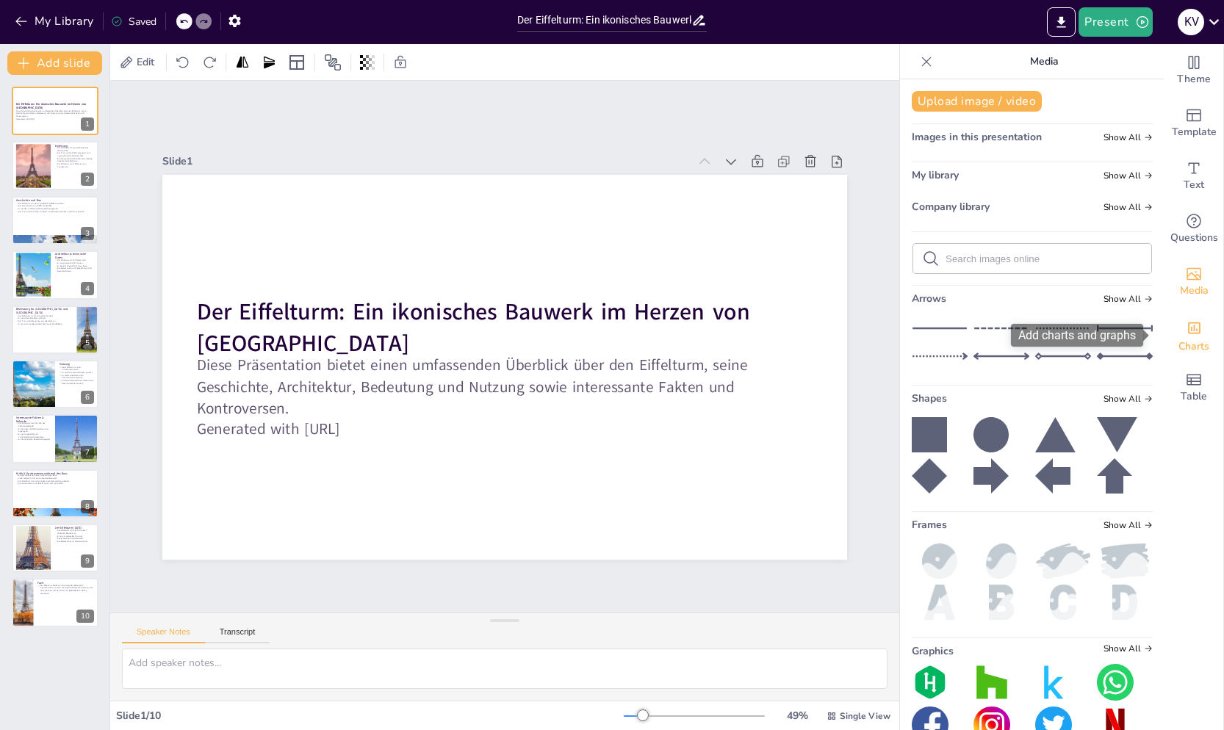
click at [1187, 315] on div "Add charts and graphs" at bounding box center [1193, 327] width 15 height 24
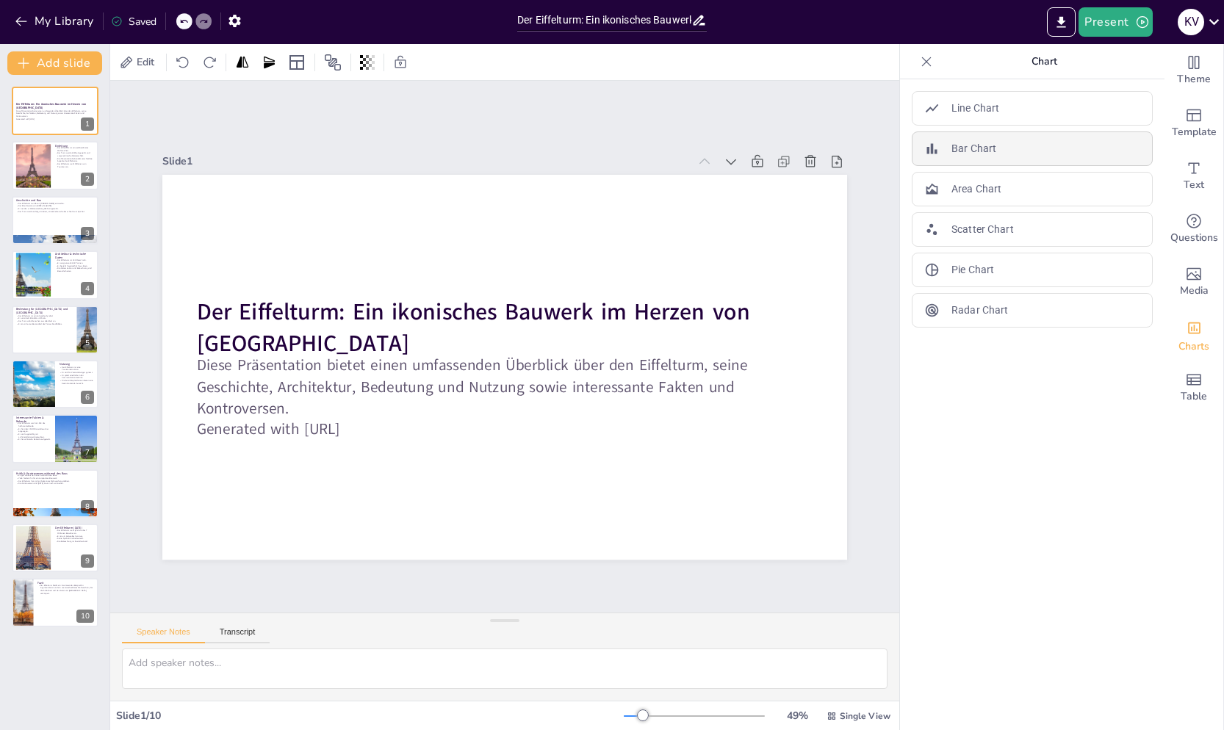
click at [1060, 161] on div "Bar Chart" at bounding box center [1031, 148] width 241 height 35
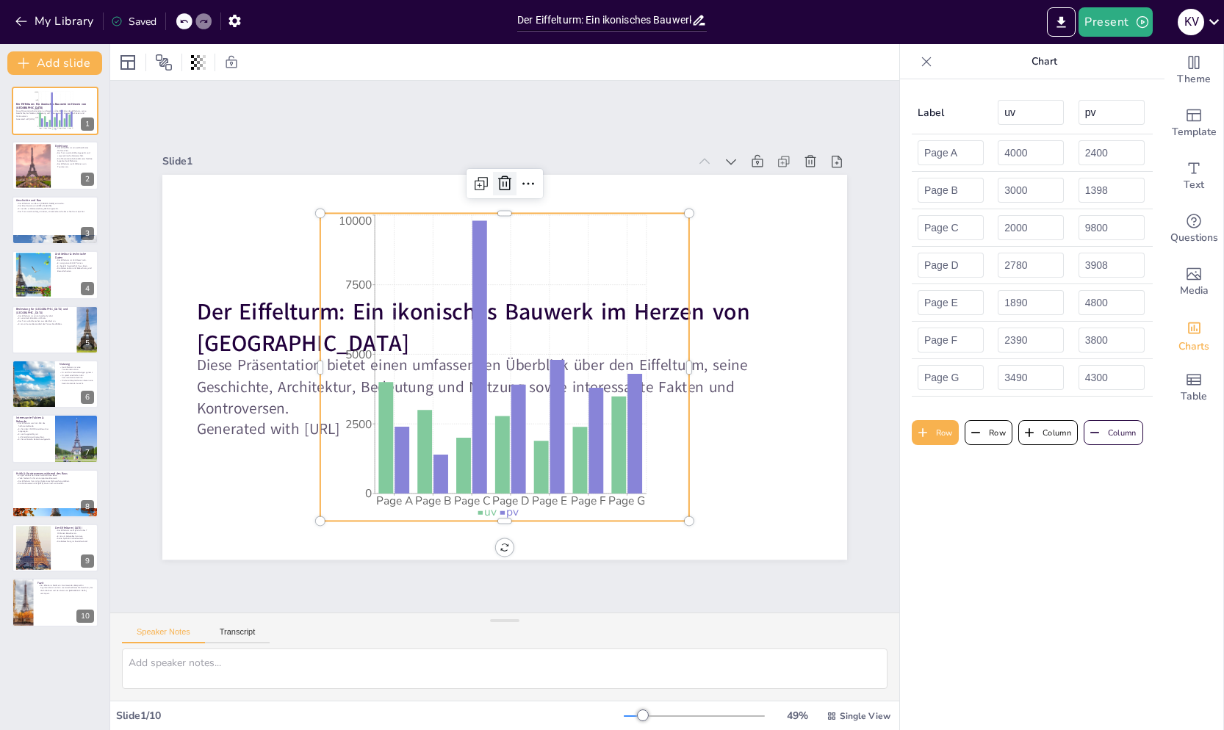
click at [496, 180] on icon at bounding box center [505, 184] width 18 height 18
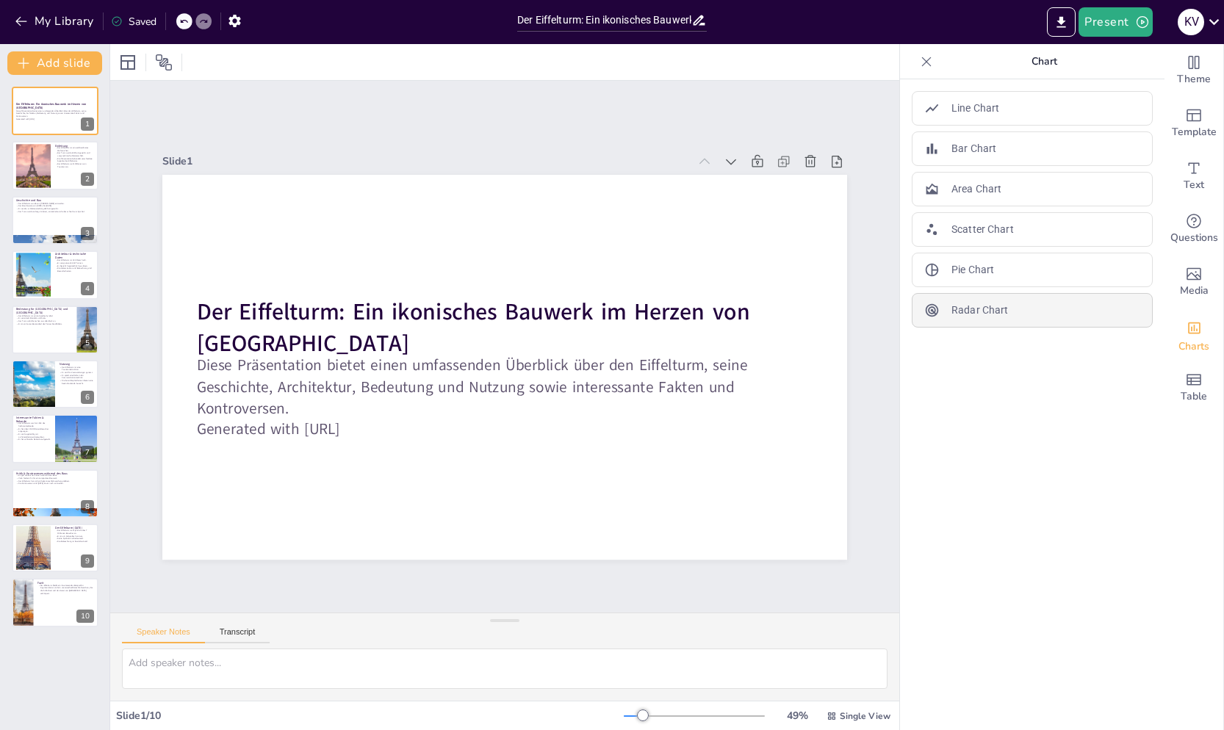
click at [980, 305] on p "Radar Chart" at bounding box center [979, 310] width 57 height 15
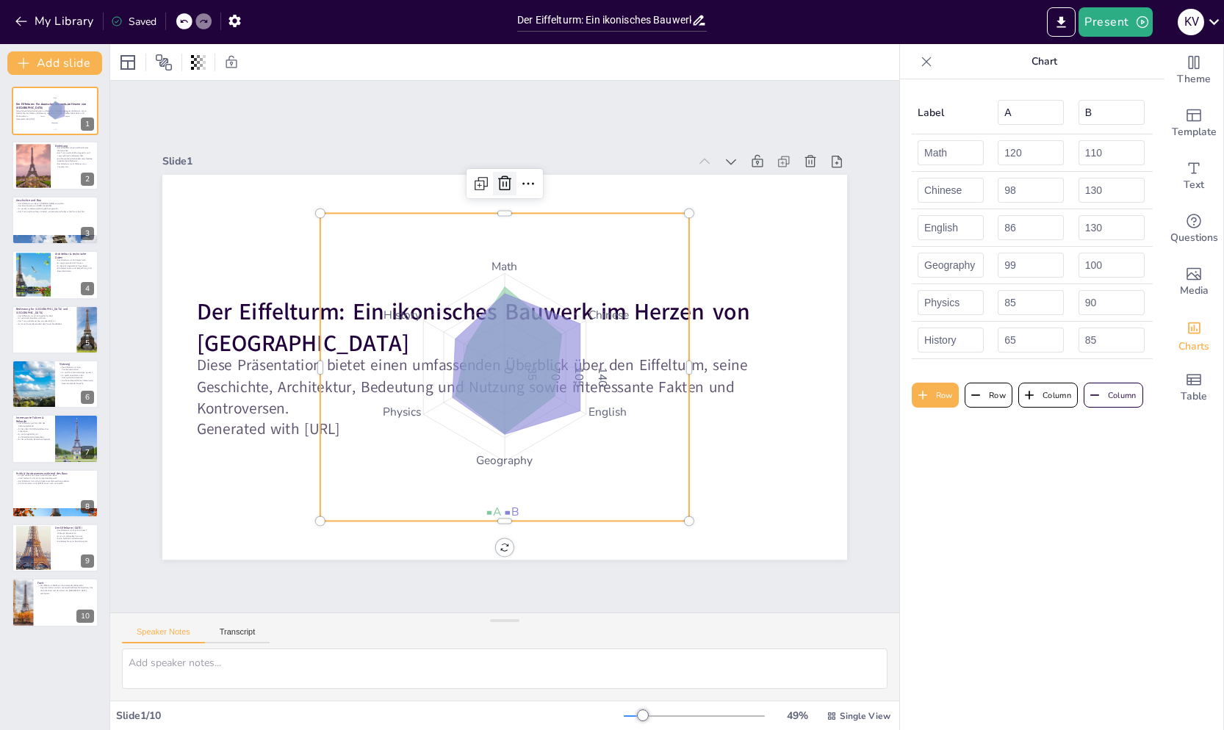
click at [496, 176] on icon at bounding box center [505, 184] width 18 height 18
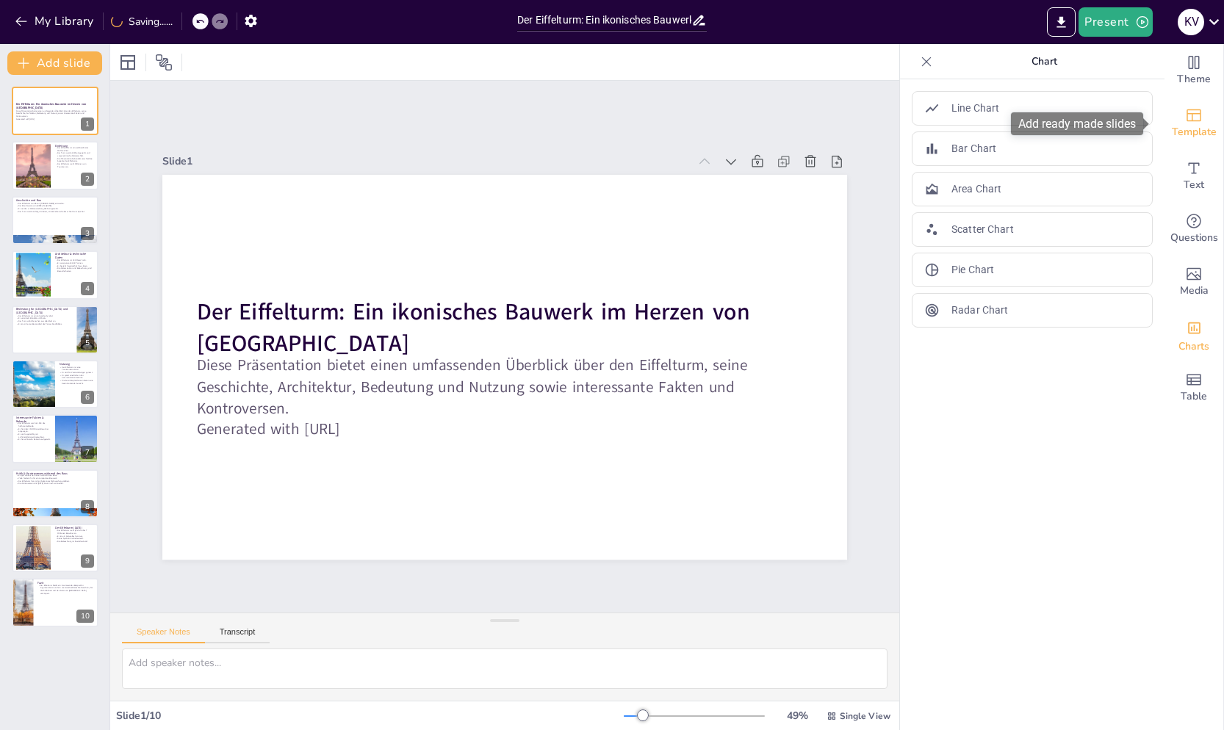
click at [1195, 115] on div "Template" at bounding box center [1193, 123] width 59 height 53
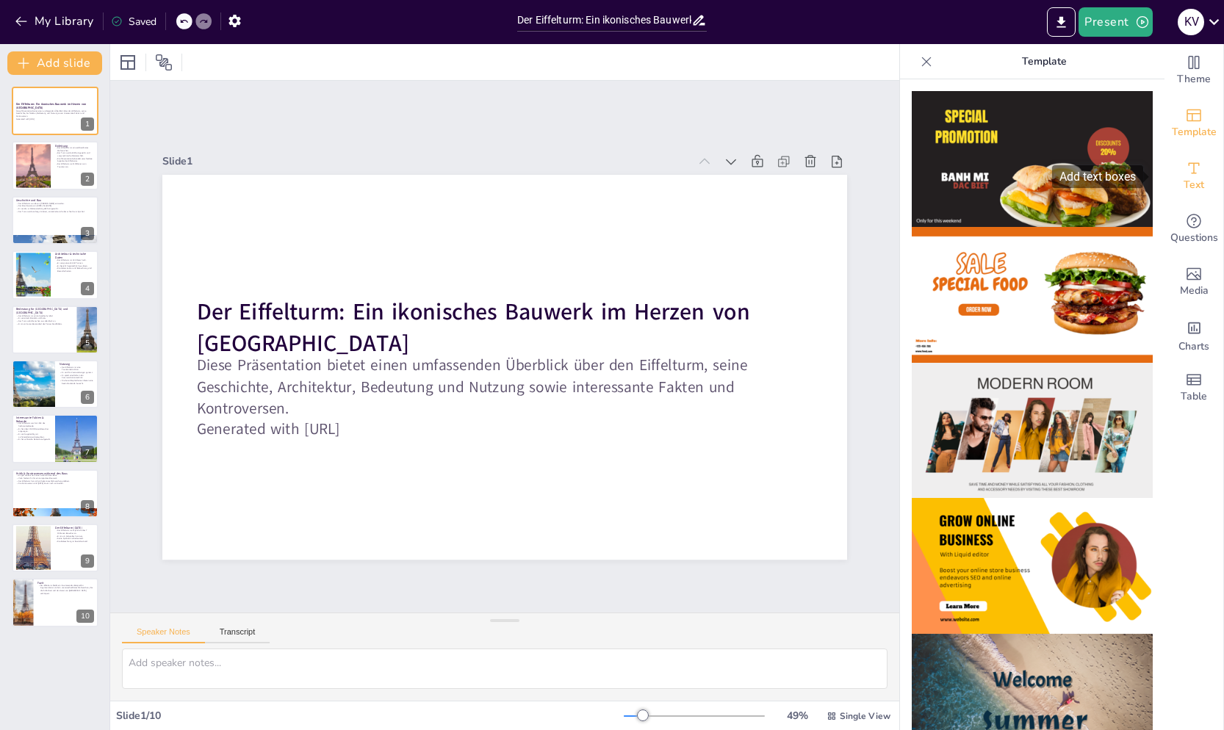
click at [1183, 178] on span "Text" at bounding box center [1193, 185] width 21 height 16
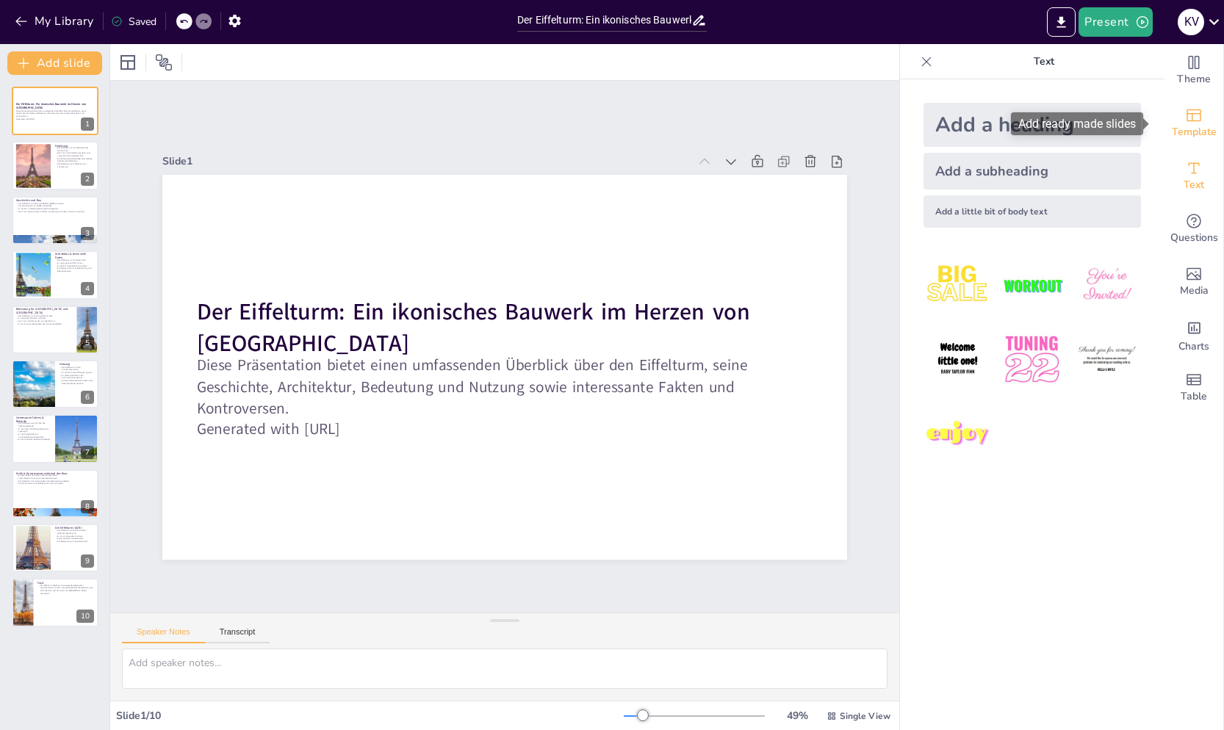
click at [1180, 148] on div "Template" at bounding box center [1193, 123] width 59 height 53
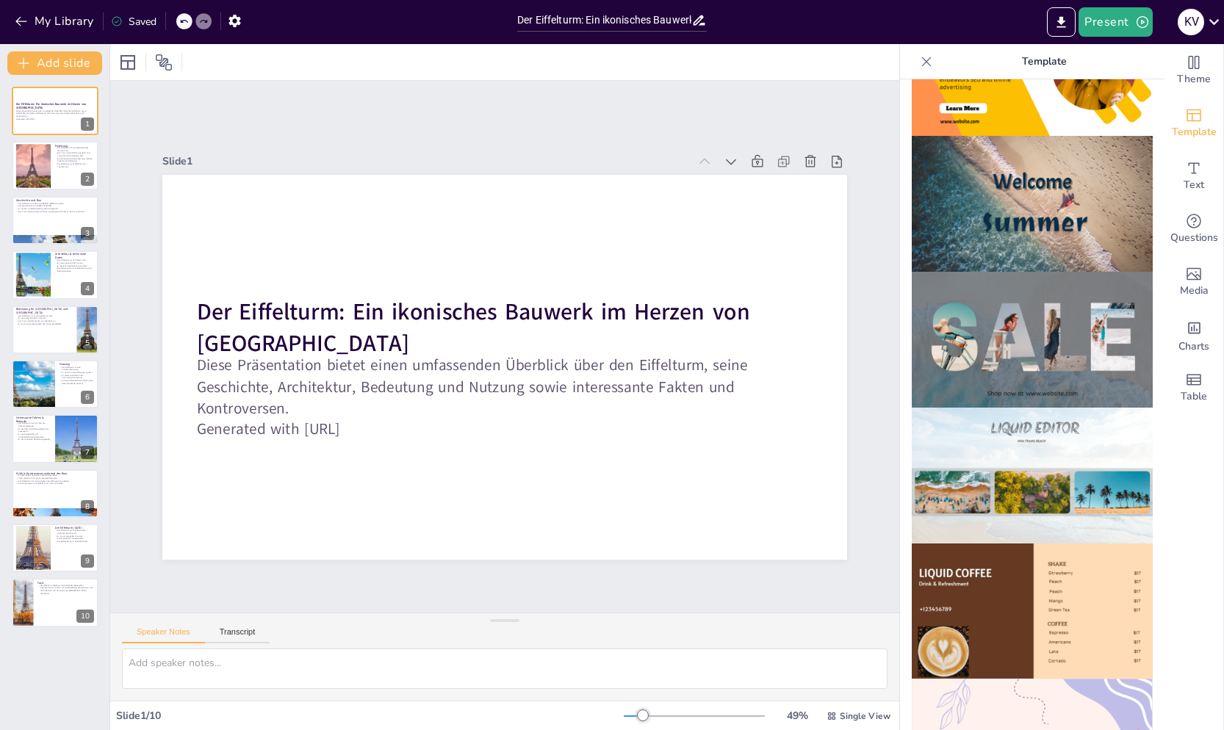
scroll to position [501, 0]
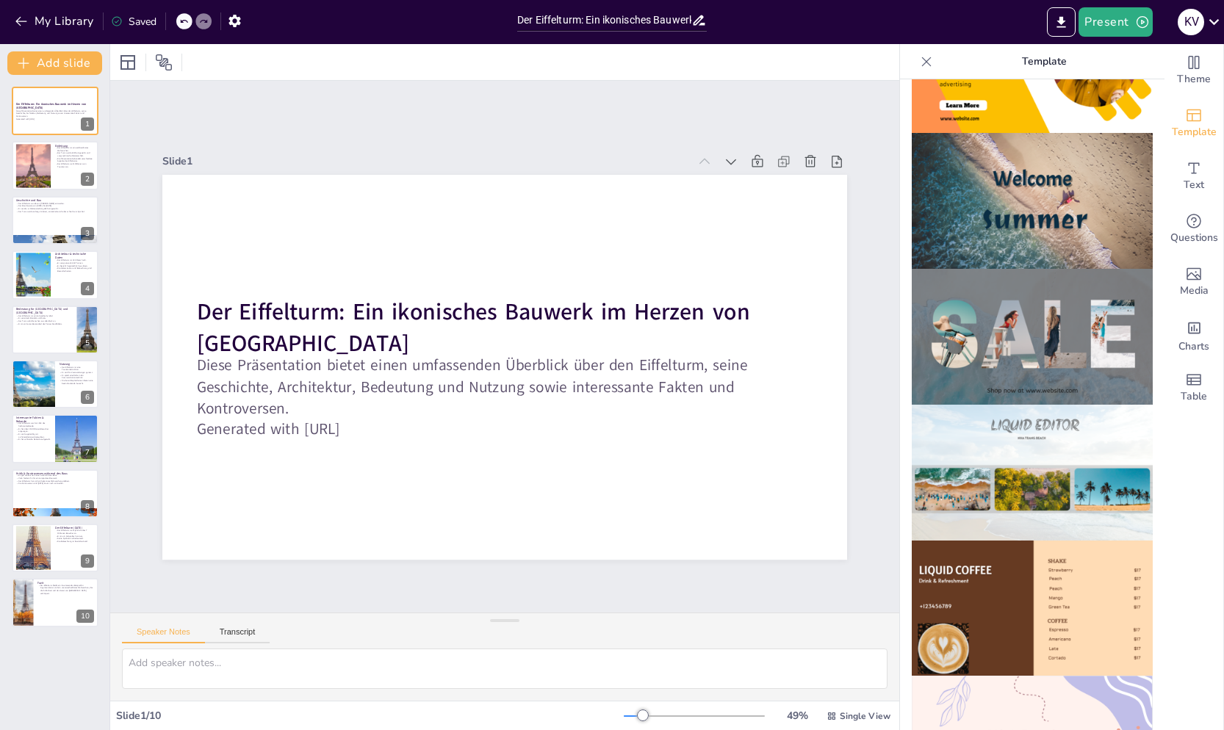
click at [1080, 301] on img at bounding box center [1031, 337] width 241 height 136
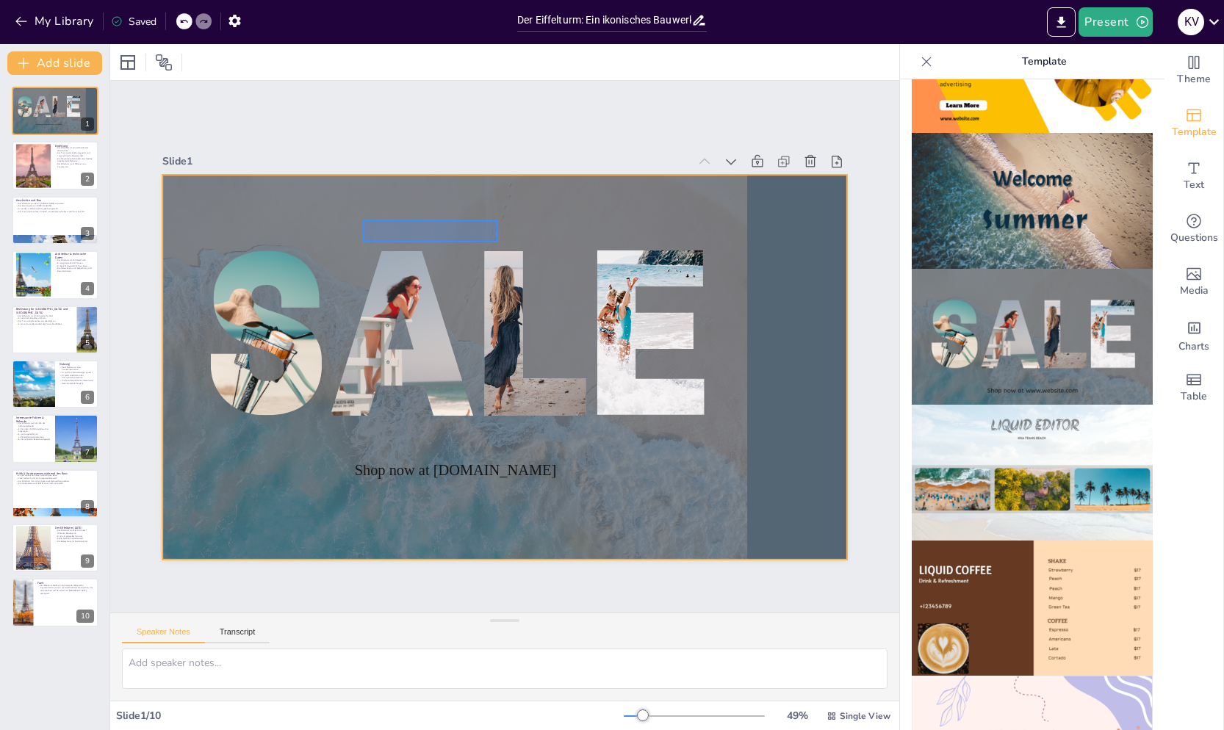
drag, startPoint x: 364, startPoint y: 223, endPoint x: 517, endPoint y: 242, distance: 154.0
click at [518, 244] on div at bounding box center [454, 339] width 585 height 731
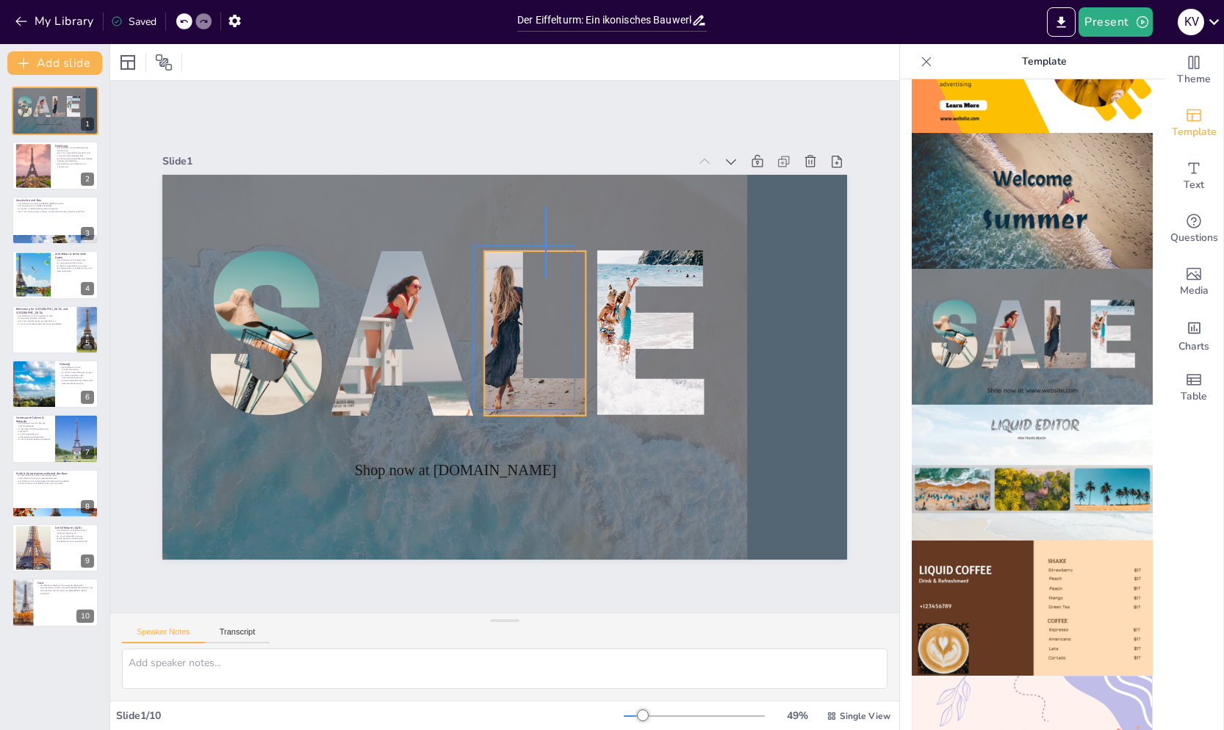
drag, startPoint x: 546, startPoint y: 206, endPoint x: 545, endPoint y: 278, distance: 72.0
click at [545, 175] on div "Shop now at www.website.com" at bounding box center [504, 175] width 685 height 0
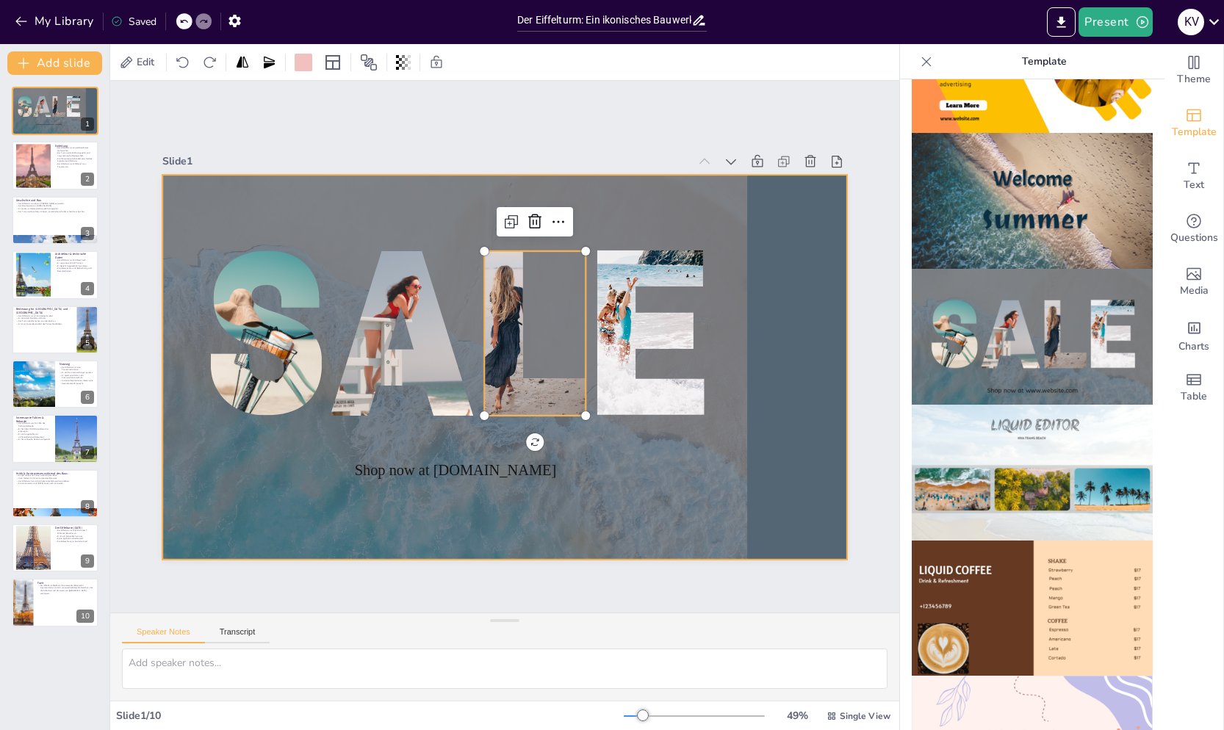
click at [637, 225] on div at bounding box center [454, 339] width 585 height 731
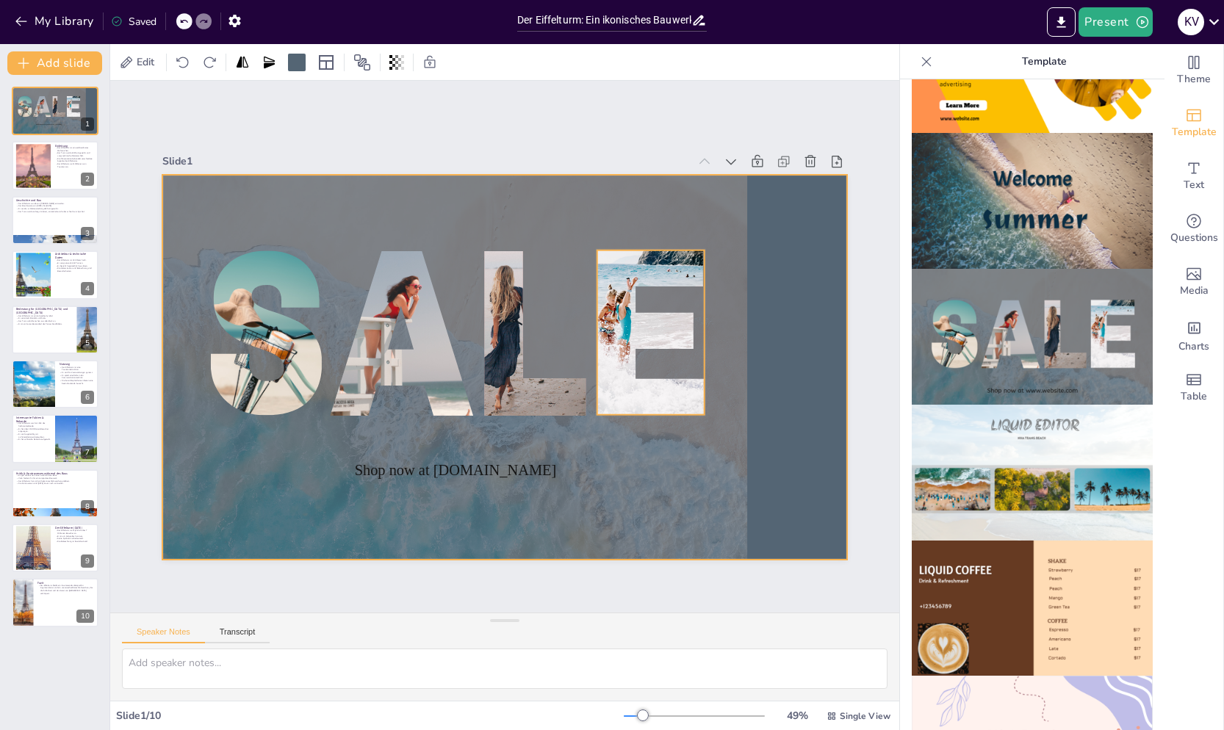
click at [605, 285] on div at bounding box center [639, 323] width 143 height 214
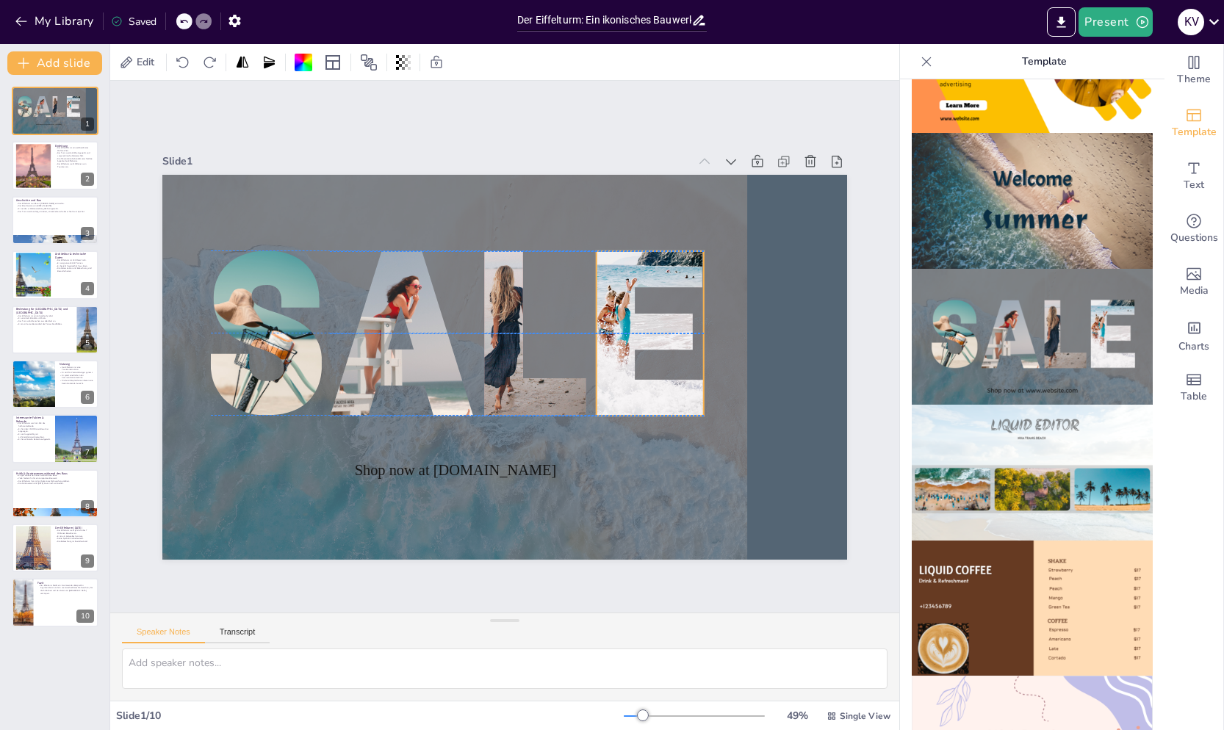
click at [599, 276] on div at bounding box center [638, 324] width 143 height 214
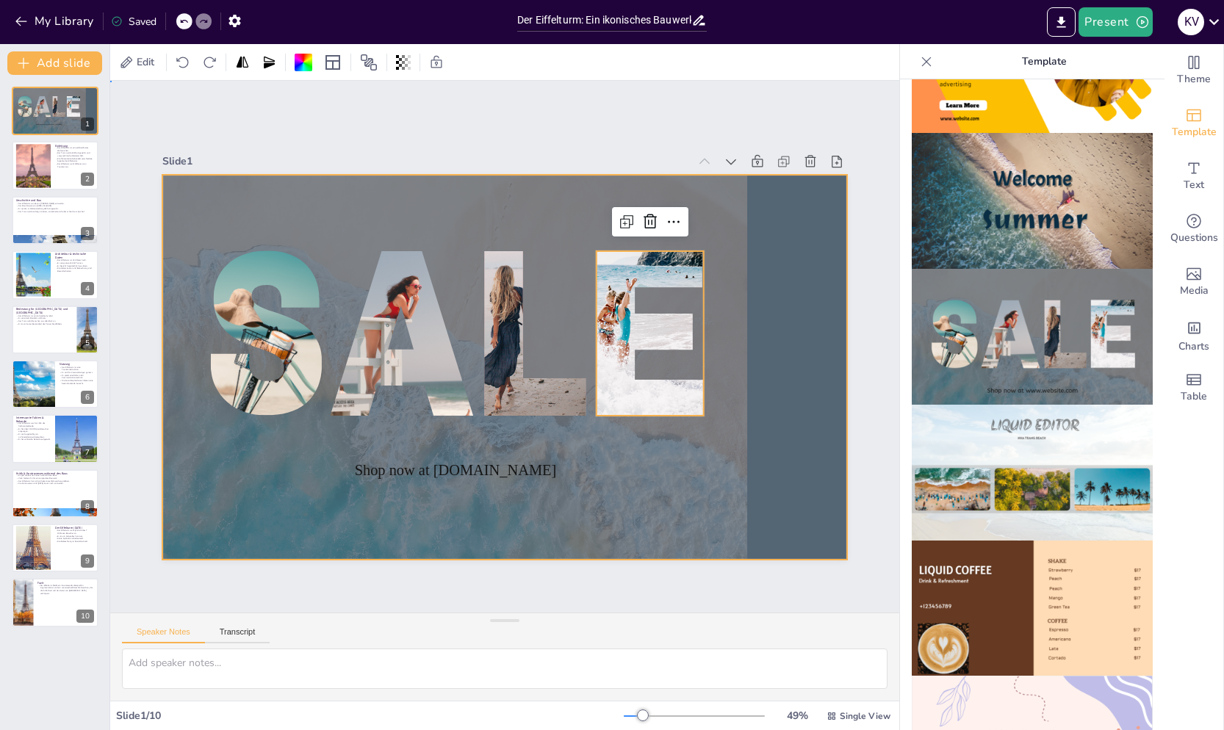
click at [483, 191] on div at bounding box center [454, 339] width 585 height 731
click at [184, 18] on icon at bounding box center [183, 21] width 9 height 9
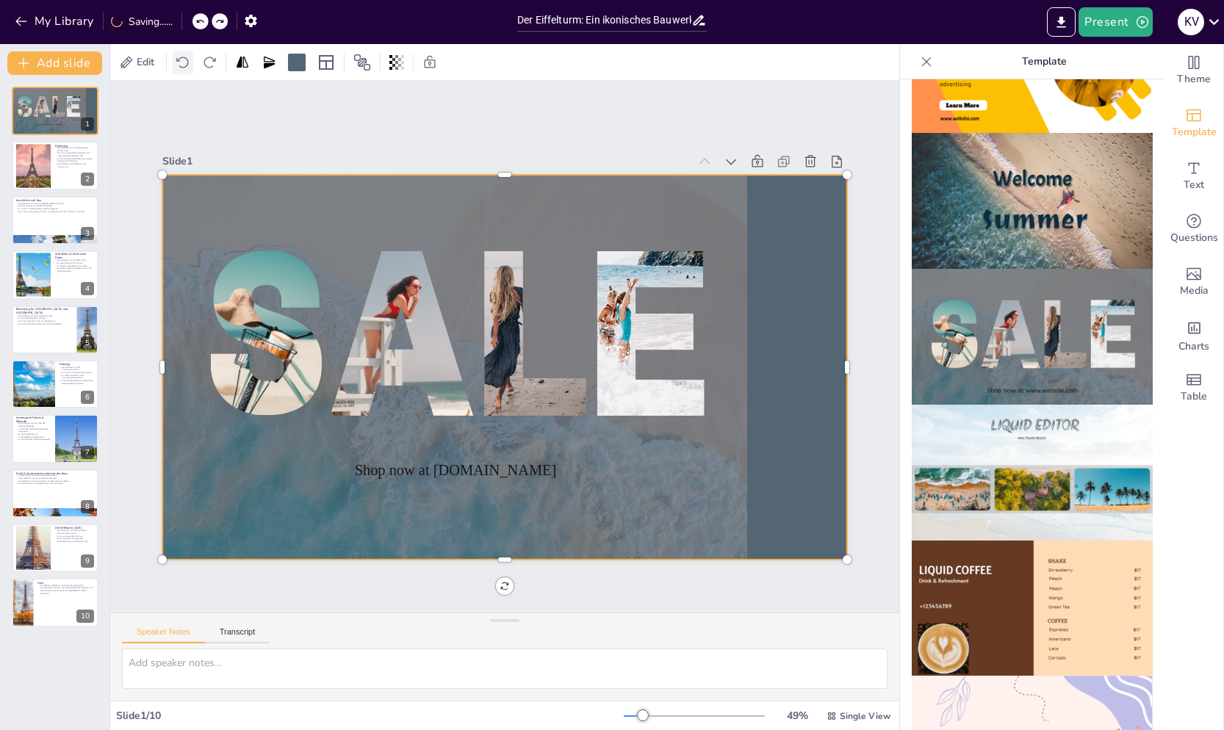
click at [184, 57] on icon at bounding box center [182, 62] width 12 height 11
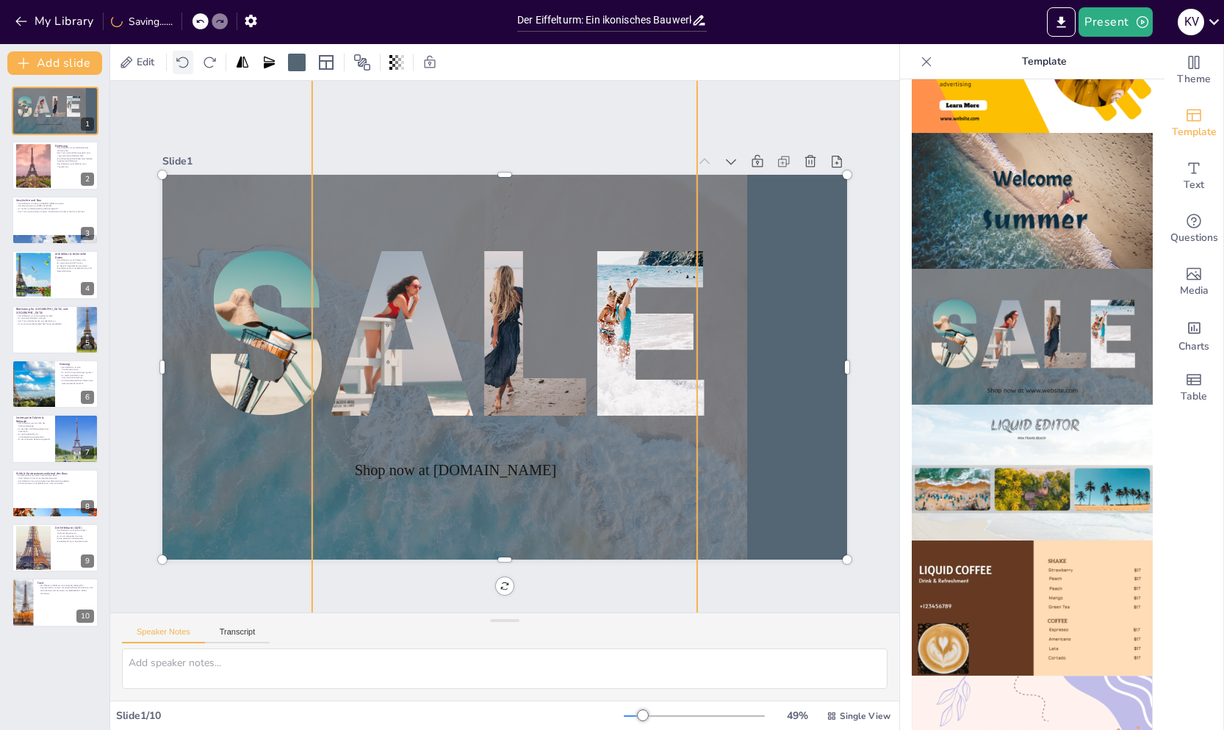
click at [184, 57] on icon at bounding box center [182, 62] width 12 height 11
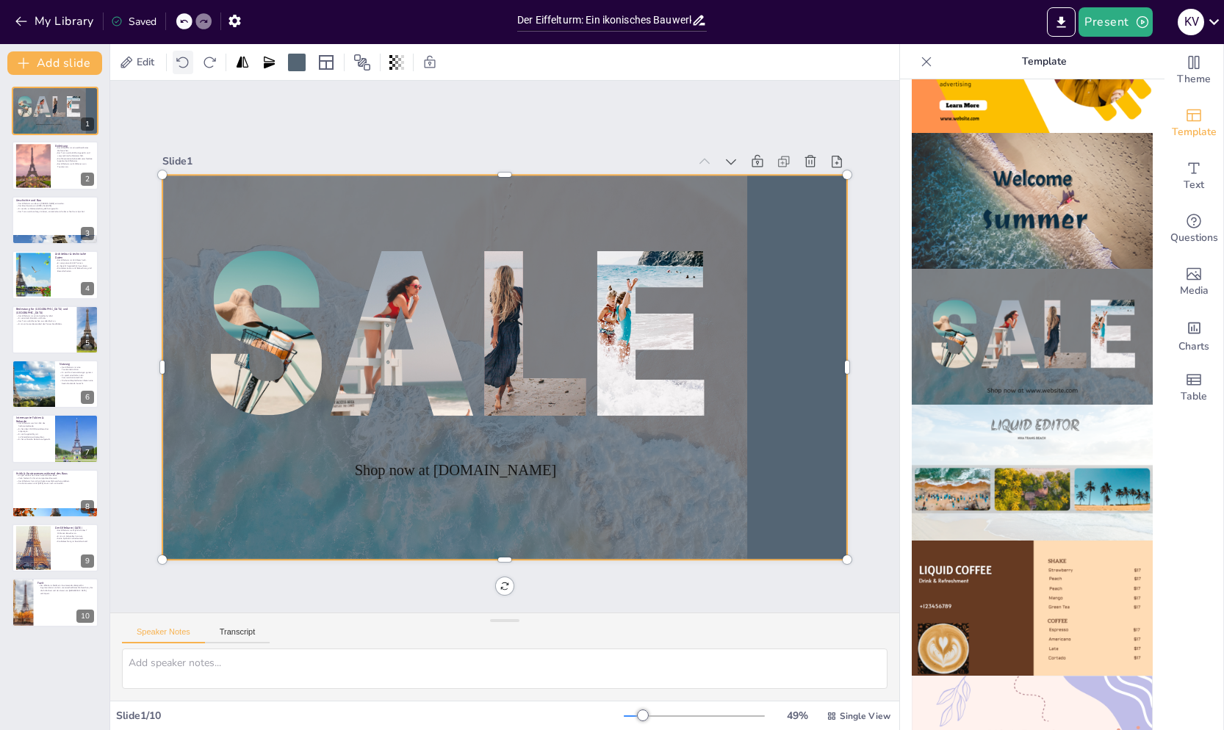
click at [184, 57] on icon at bounding box center [182, 62] width 12 height 11
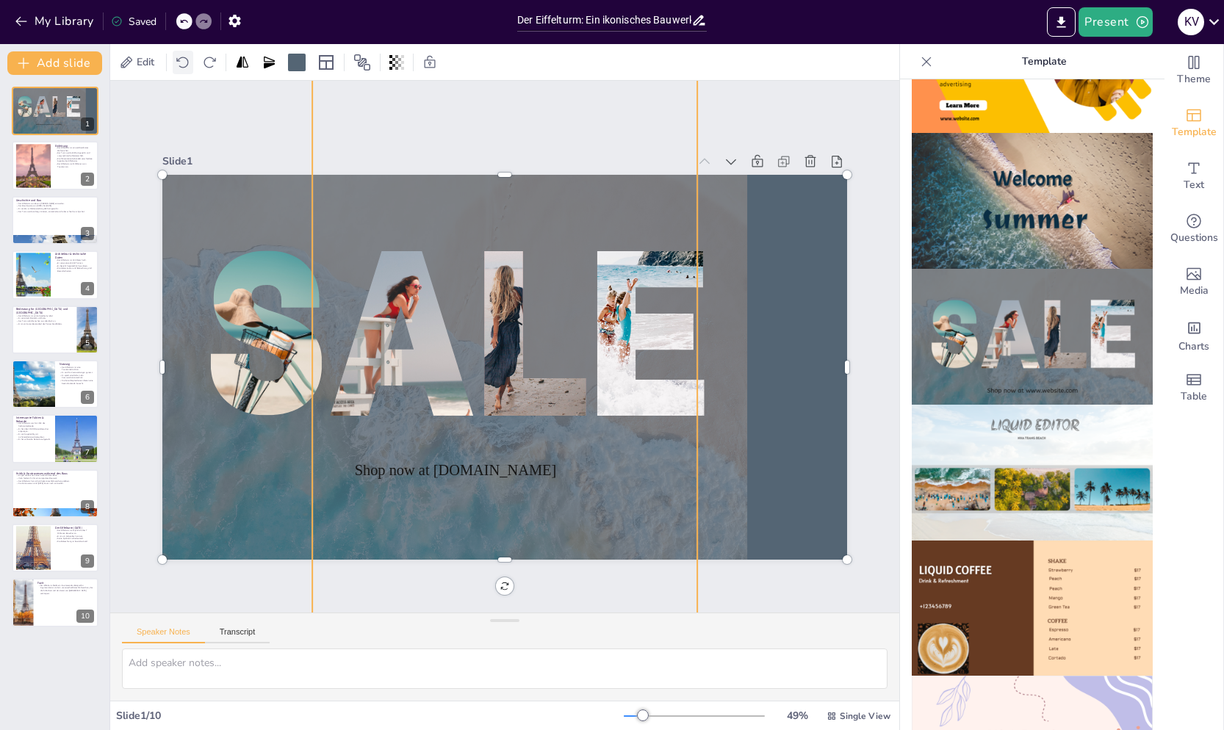
click at [184, 57] on icon at bounding box center [182, 62] width 12 height 11
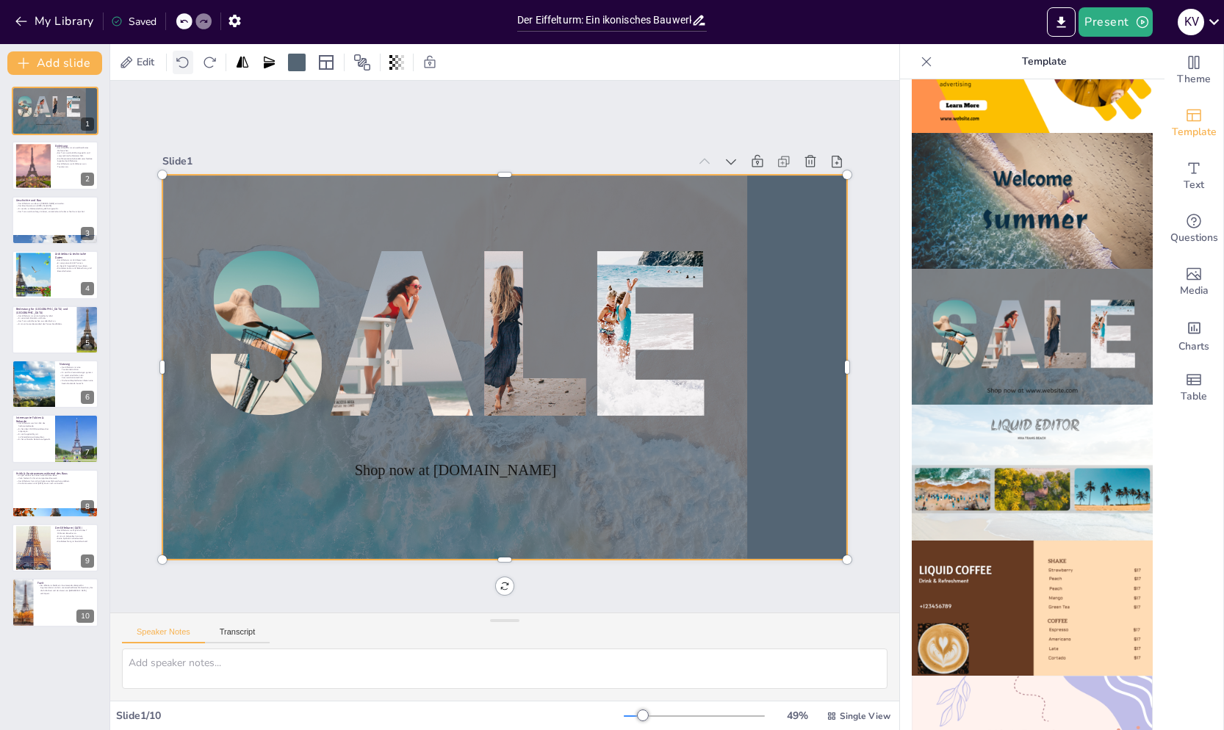
click at [184, 57] on icon at bounding box center [182, 62] width 12 height 11
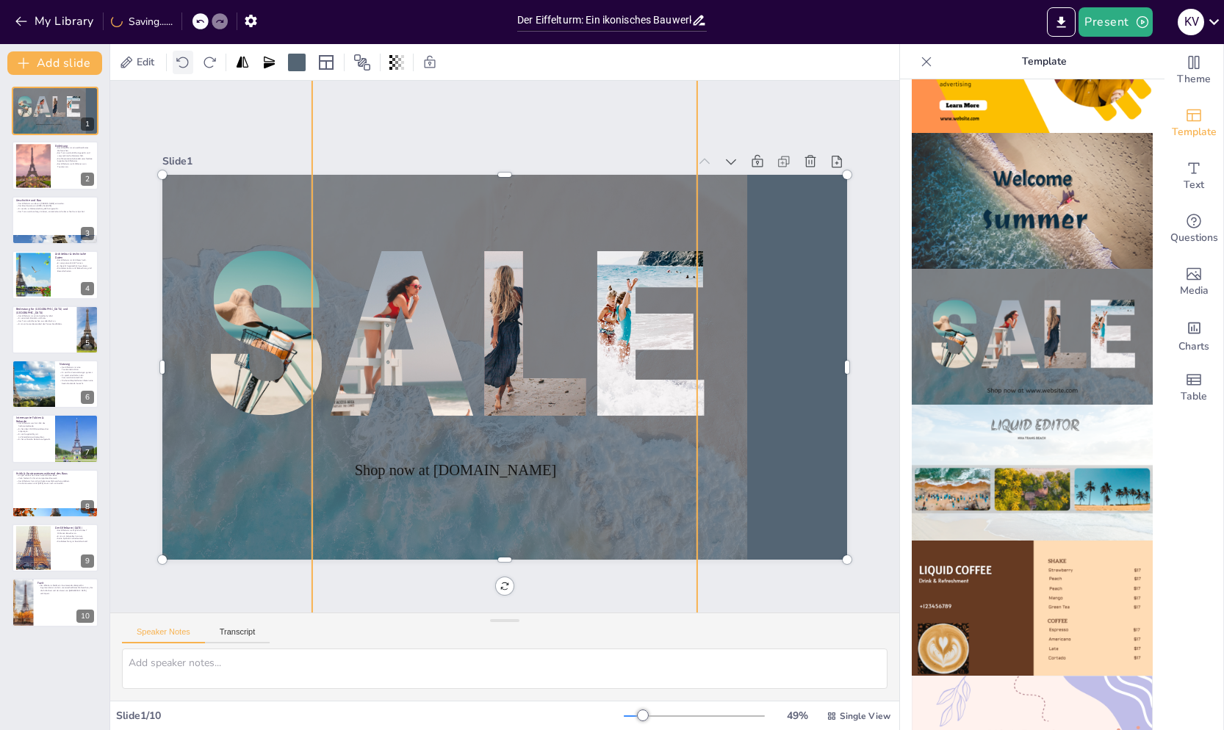
click at [184, 57] on icon at bounding box center [182, 62] width 12 height 11
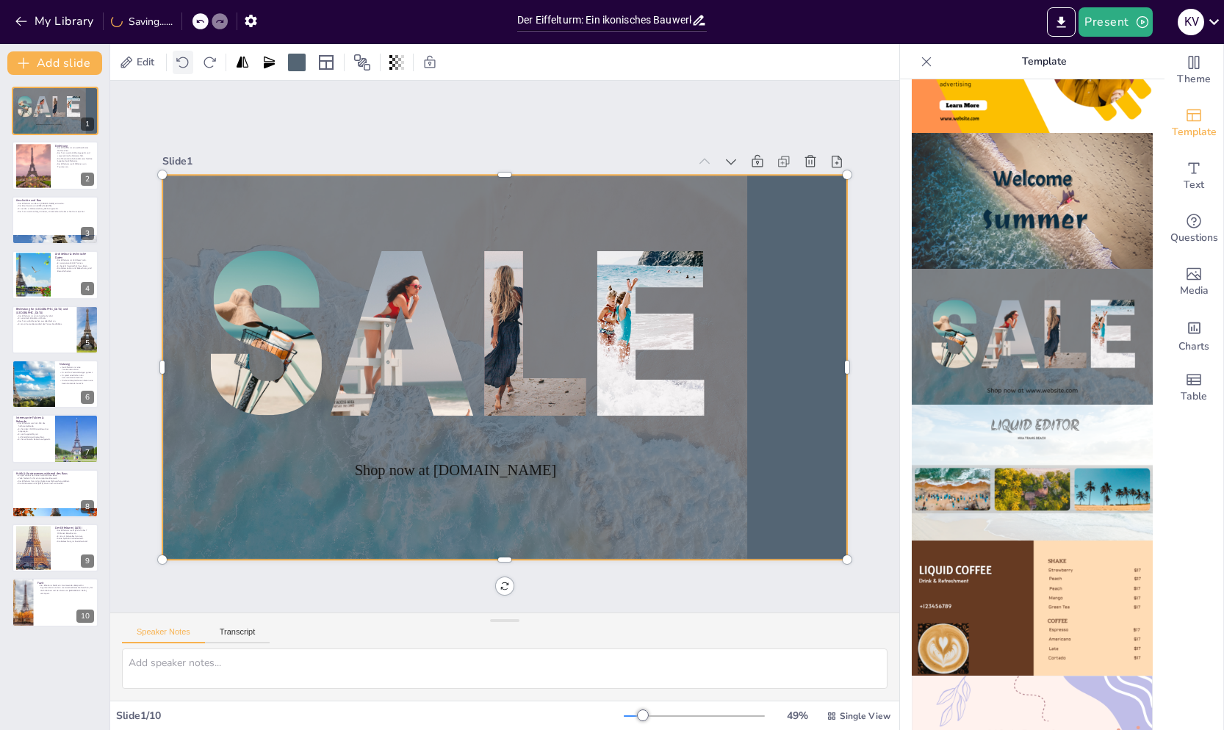
click at [184, 57] on icon at bounding box center [182, 62] width 12 height 11
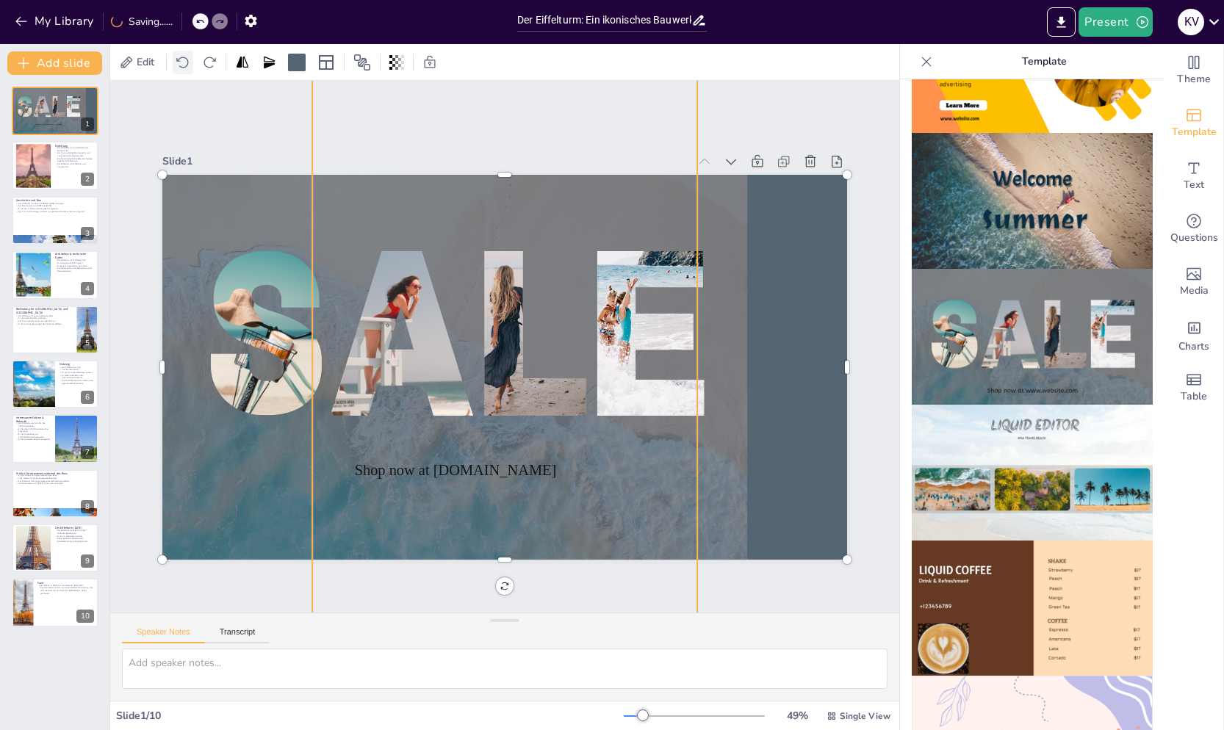
click at [184, 57] on icon at bounding box center [182, 62] width 12 height 11
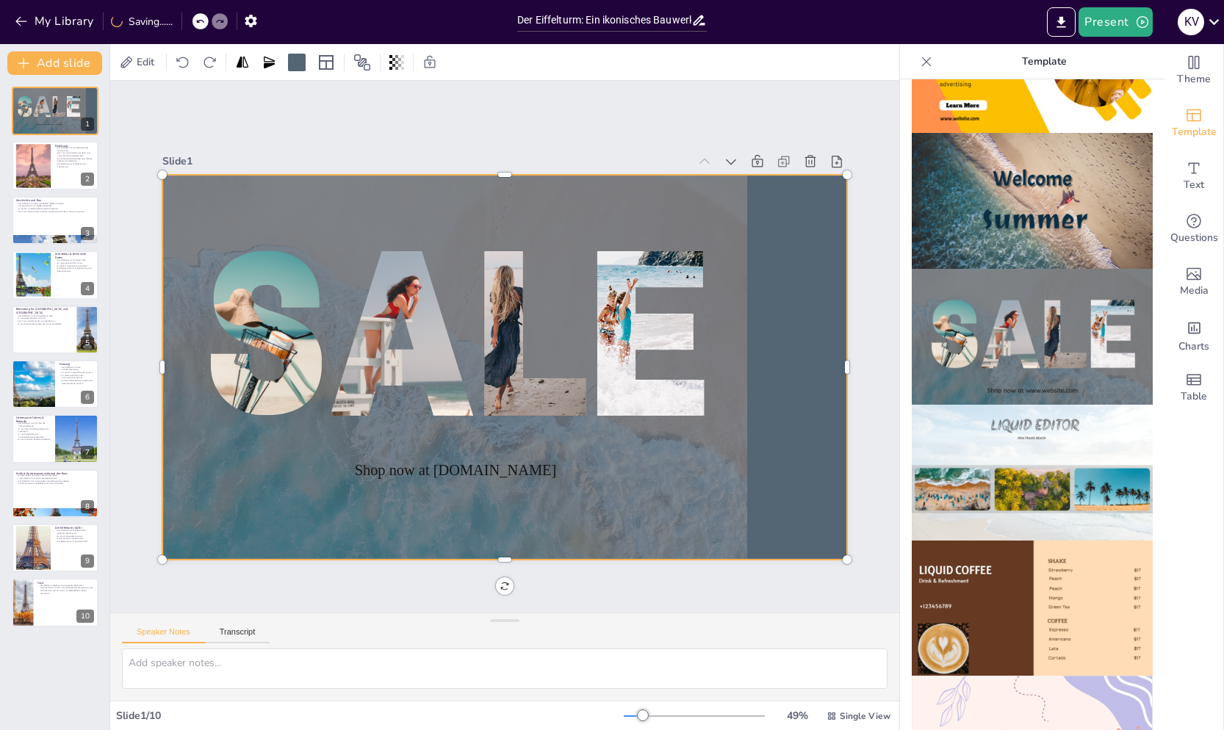
click at [1080, 150] on img at bounding box center [1031, 201] width 241 height 136
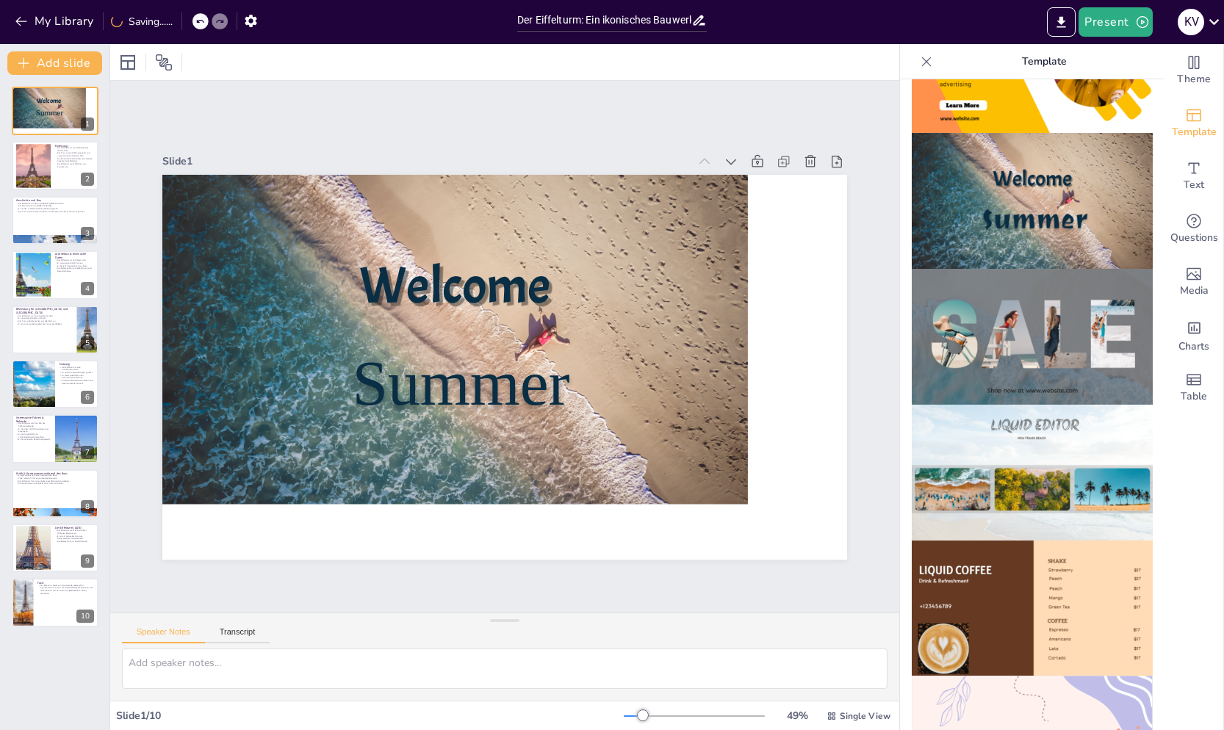
click at [1063, 158] on img at bounding box center [1031, 201] width 241 height 136
drag, startPoint x: 494, startPoint y: 243, endPoint x: 502, endPoint y: 244, distance: 8.1
click at [502, 175] on div "Welcome Summer" at bounding box center [504, 175] width 685 height 0
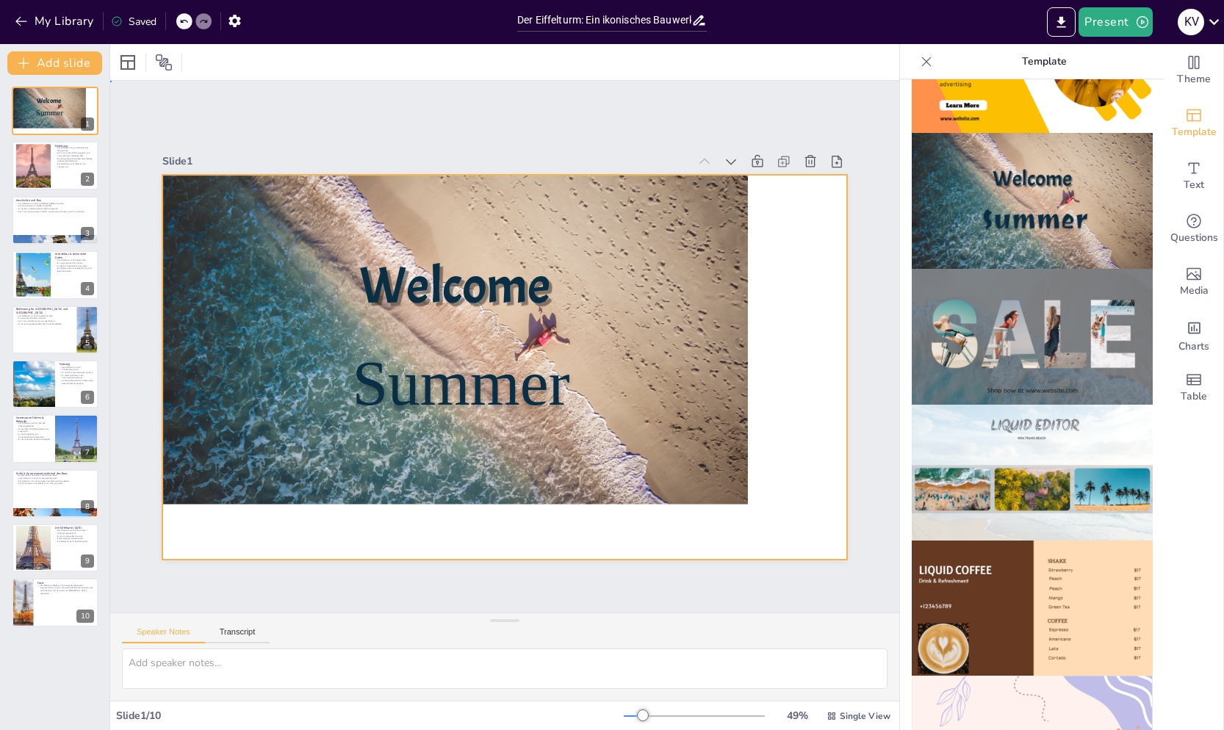
click at [570, 209] on div at bounding box center [454, 340] width 585 height 330
click at [698, 457] on div at bounding box center [454, 340] width 585 height 330
drag, startPoint x: 696, startPoint y: 455, endPoint x: 727, endPoint y: 473, distance: 36.5
click at [729, 474] on div at bounding box center [454, 340] width 585 height 330
click at [621, 193] on div at bounding box center [454, 340] width 585 height 330
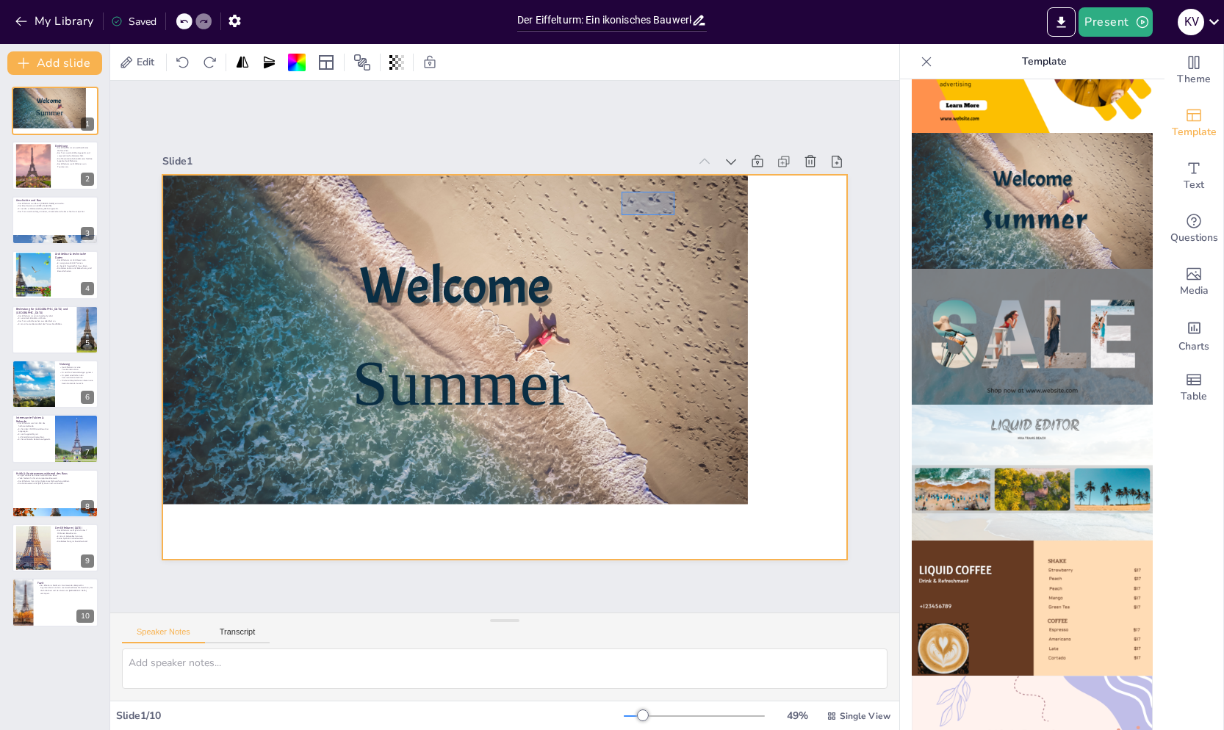
drag, startPoint x: 621, startPoint y: 192, endPoint x: 676, endPoint y: 216, distance: 60.2
click at [676, 216] on div at bounding box center [454, 340] width 585 height 330
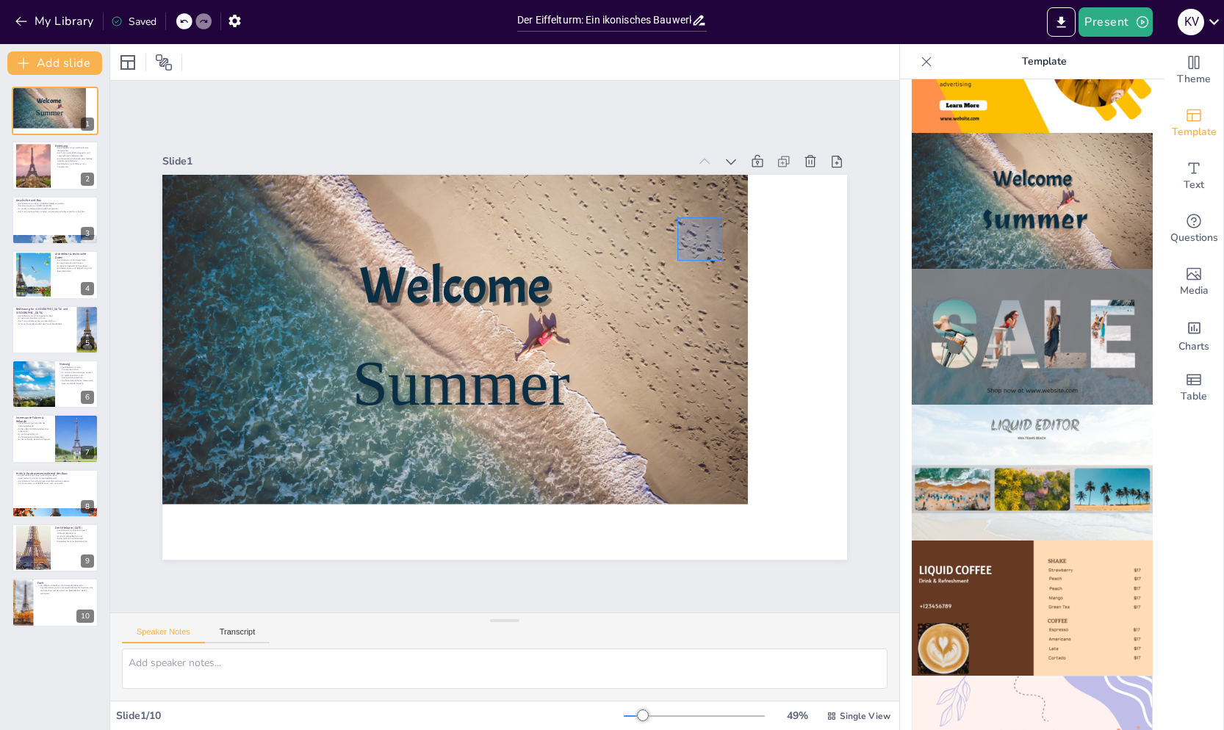
drag, startPoint x: 682, startPoint y: 224, endPoint x: 743, endPoint y: 292, distance: 91.0
click at [735, 278] on div at bounding box center [454, 340] width 585 height 330
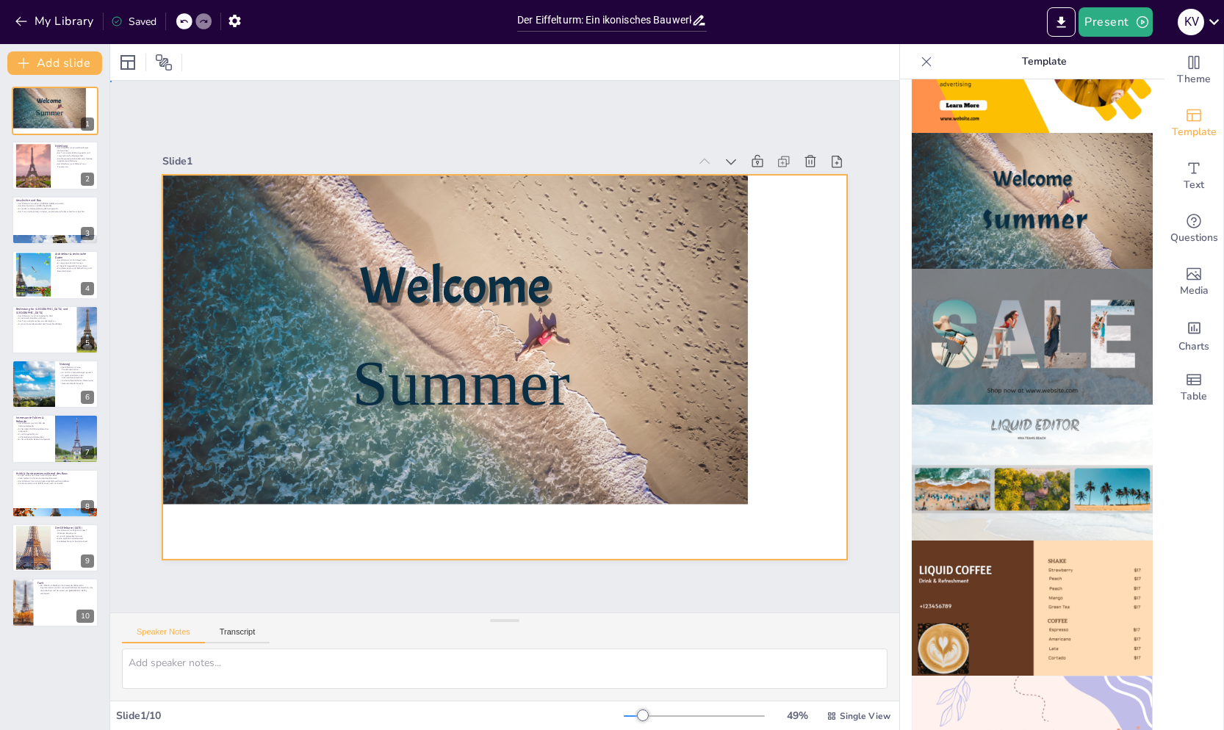
click at [690, 371] on div at bounding box center [454, 340] width 585 height 330
click at [792, 449] on div at bounding box center [504, 367] width 685 height 385
click at [710, 449] on div at bounding box center [454, 340] width 585 height 330
click at [1187, 342] on span "Charts" at bounding box center [1193, 347] width 31 height 16
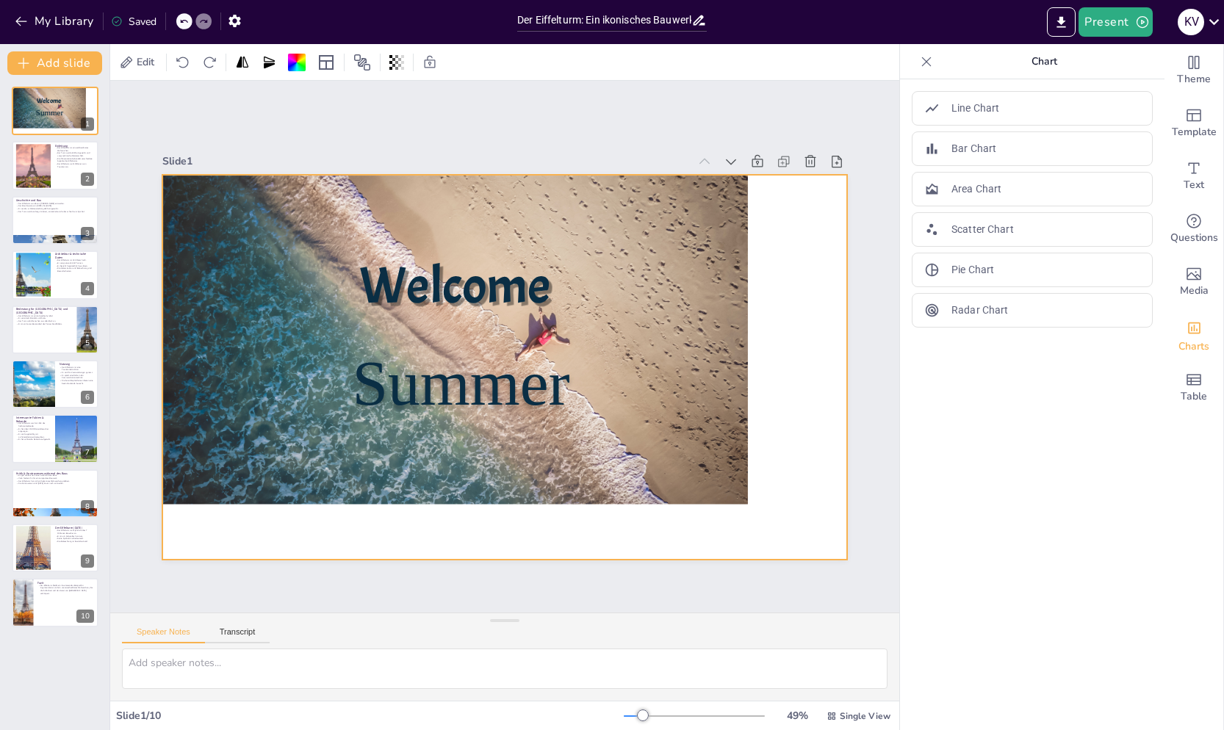
click at [665, 211] on div at bounding box center [454, 340] width 585 height 330
click at [187, 17] on icon at bounding box center [183, 21] width 9 height 9
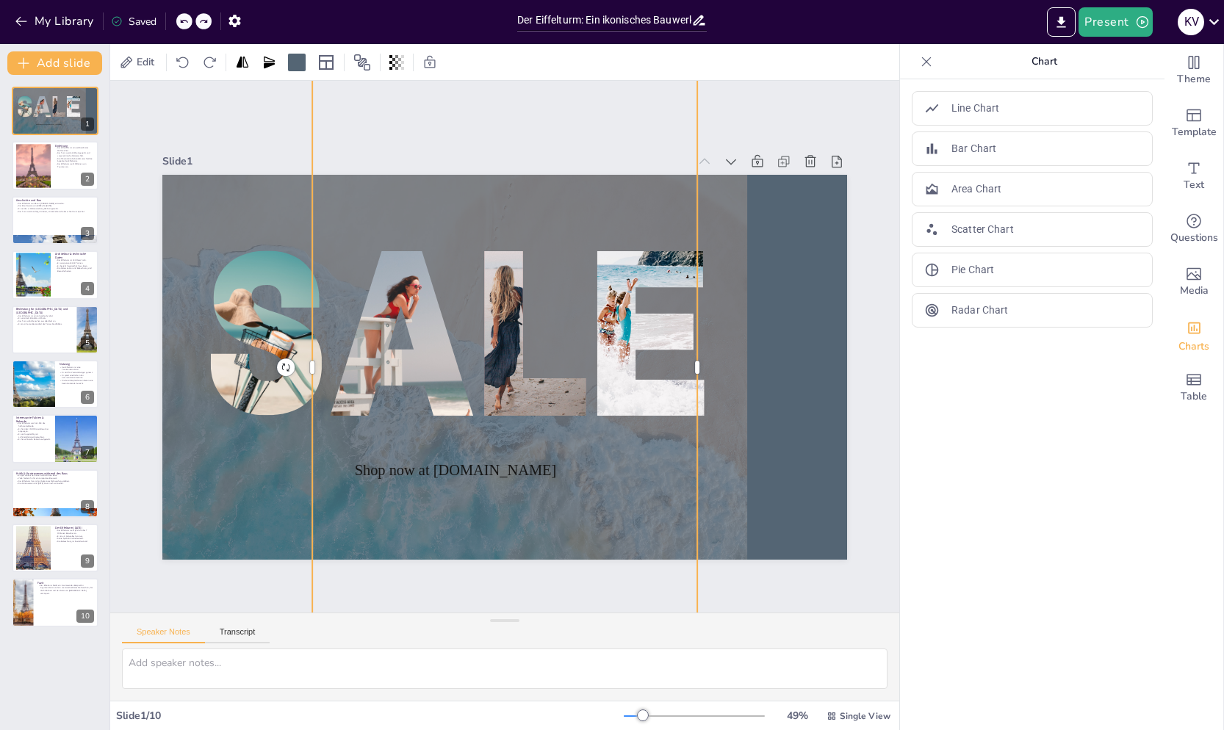
click at [187, 17] on icon at bounding box center [183, 21] width 9 height 9
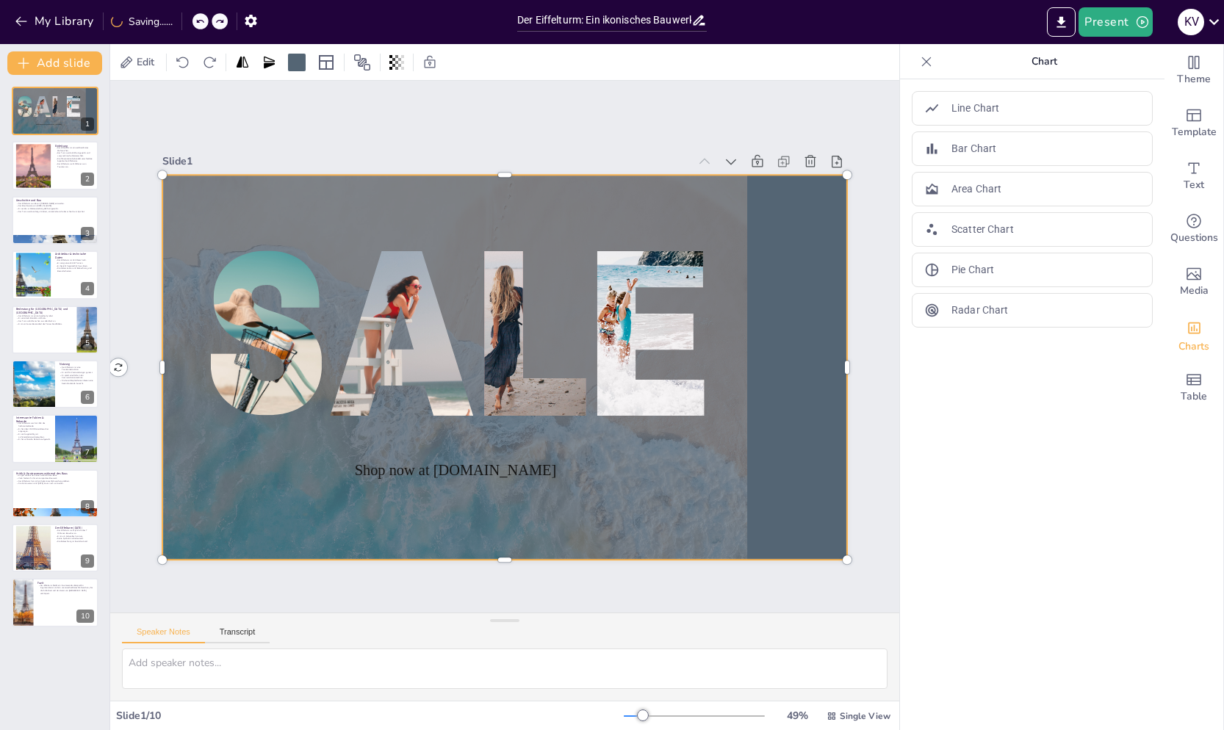
click at [187, 17] on div "My Library Saving......" at bounding box center [132, 20] width 264 height 26
click at [203, 17] on icon at bounding box center [199, 21] width 9 height 9
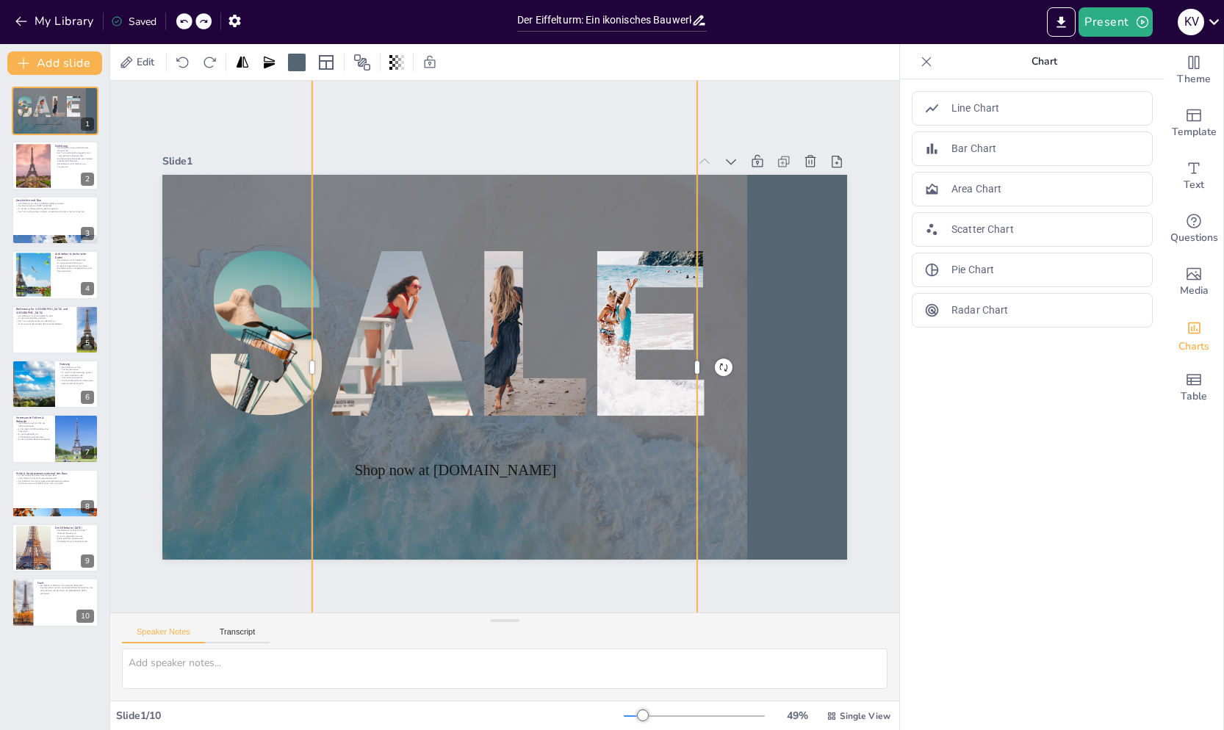
click at [203, 17] on icon at bounding box center [203, 21] width 9 height 9
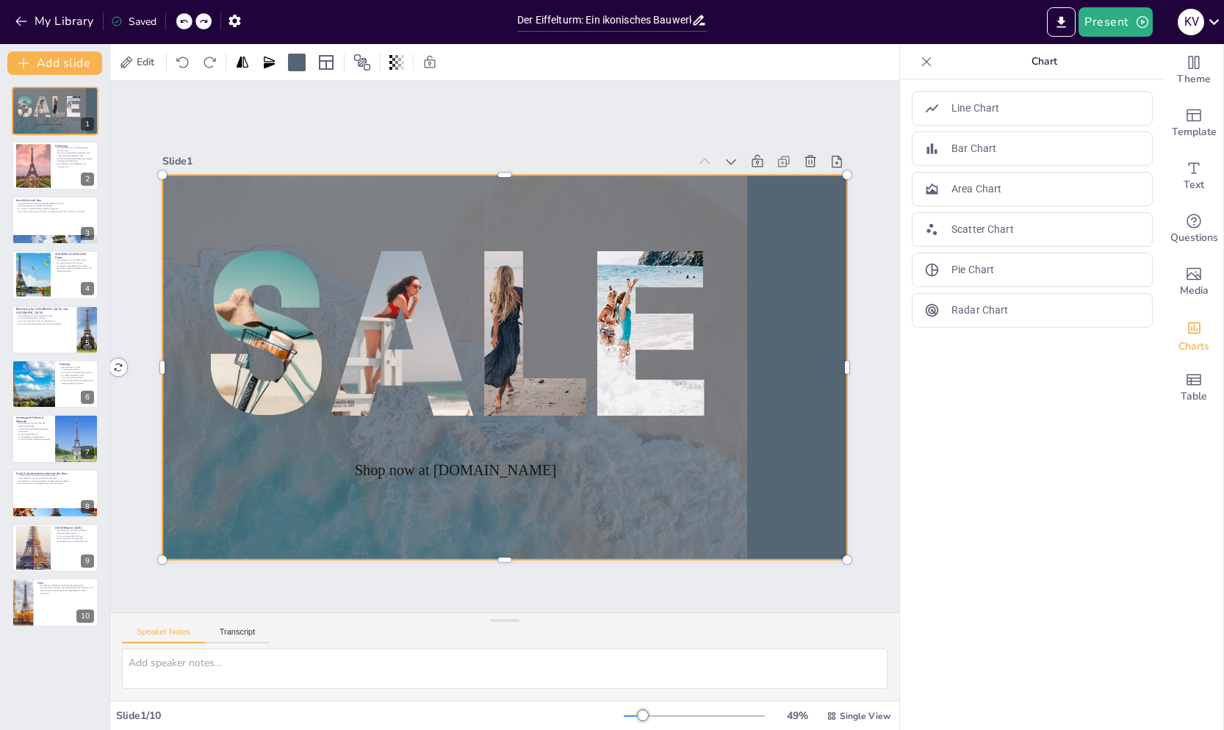
click at [188, 17] on icon at bounding box center [183, 21] width 9 height 9
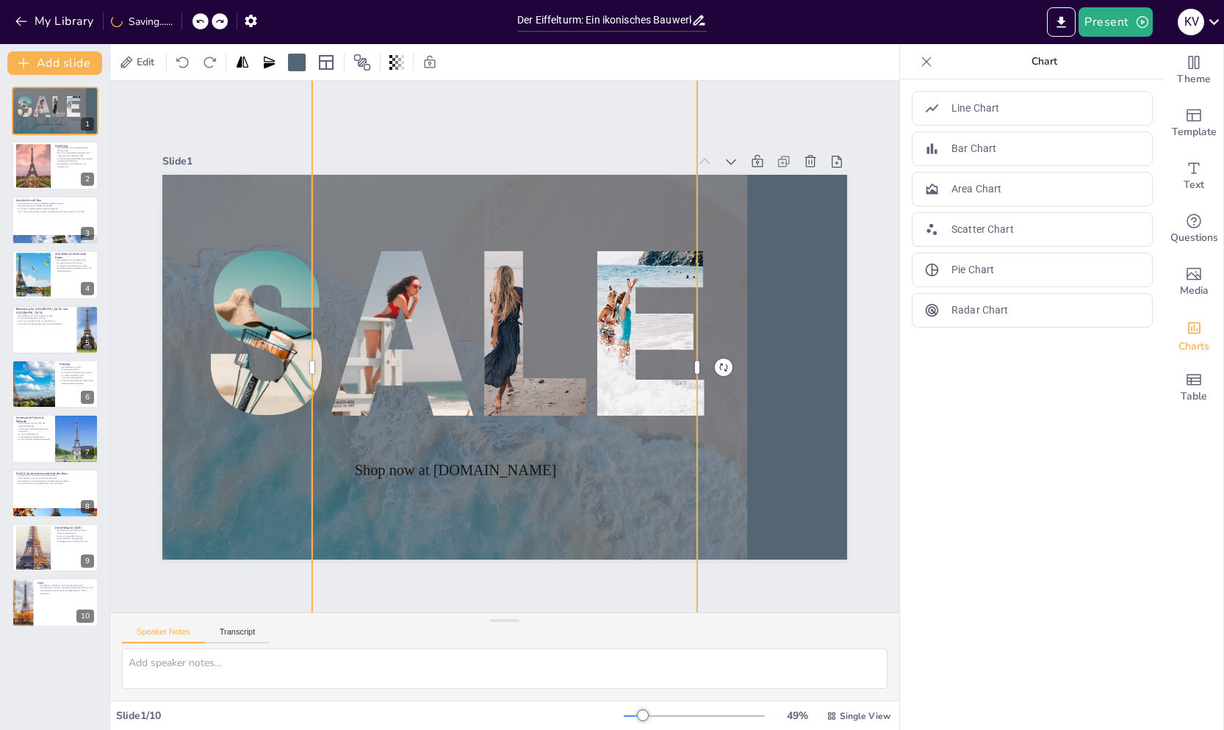
click at [198, 17] on icon at bounding box center [199, 21] width 9 height 9
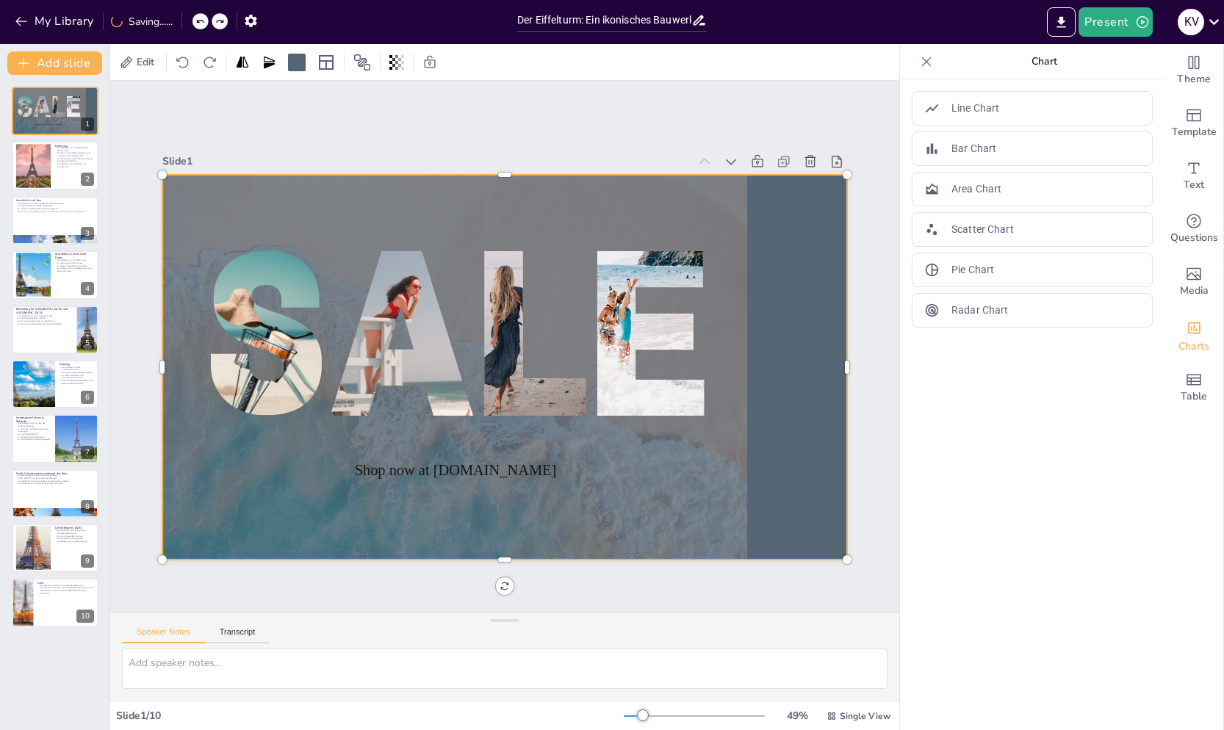
click at [198, 18] on icon at bounding box center [199, 21] width 9 height 9
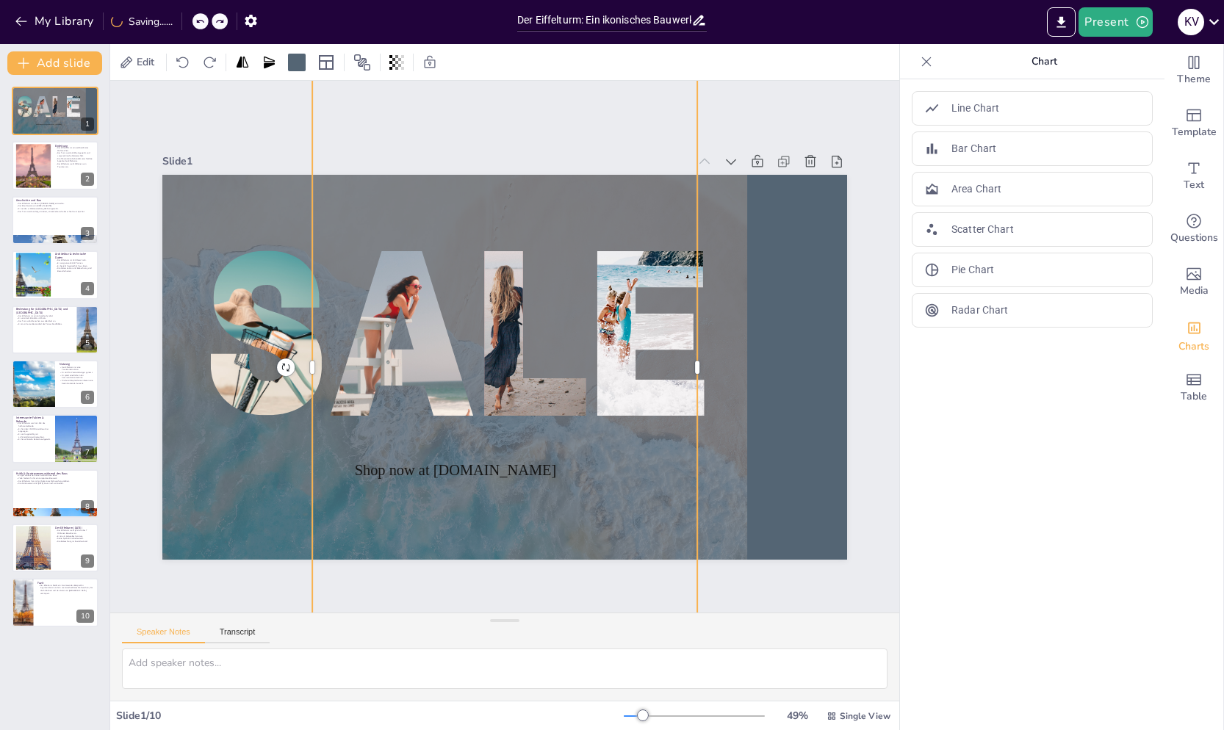
click at [197, 18] on icon at bounding box center [199, 21] width 9 height 9
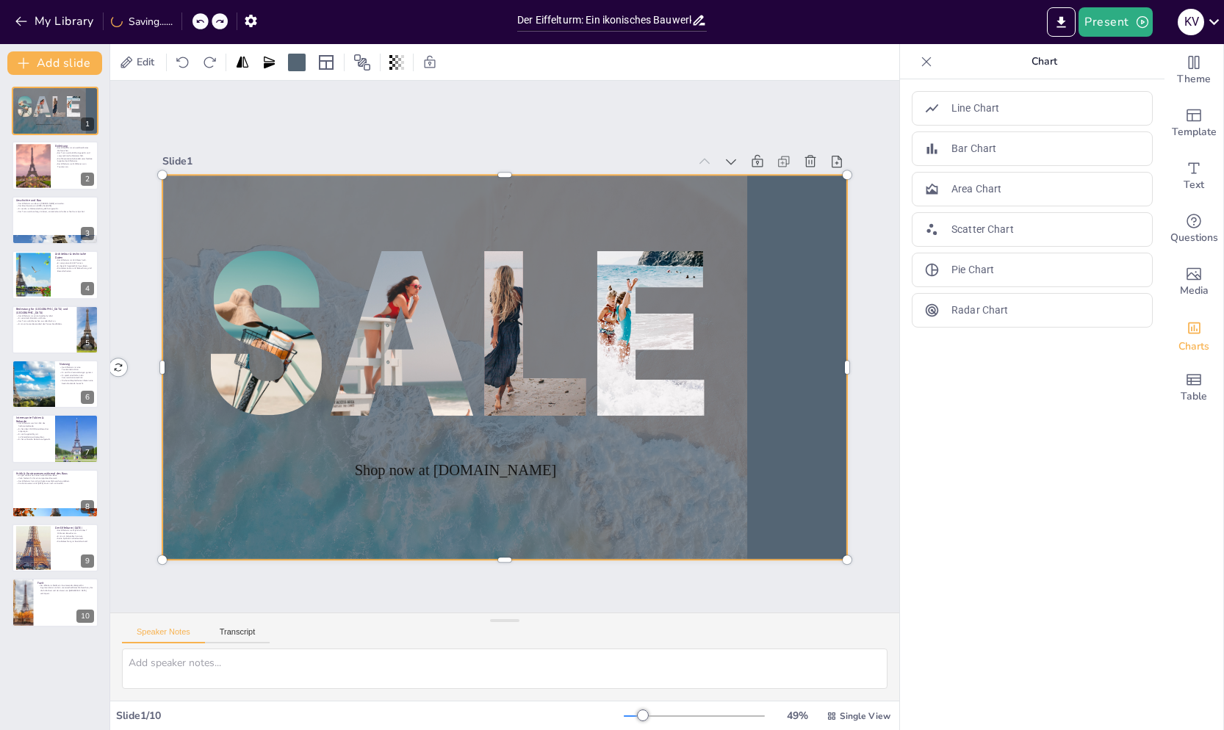
click at [197, 18] on icon at bounding box center [199, 21] width 9 height 9
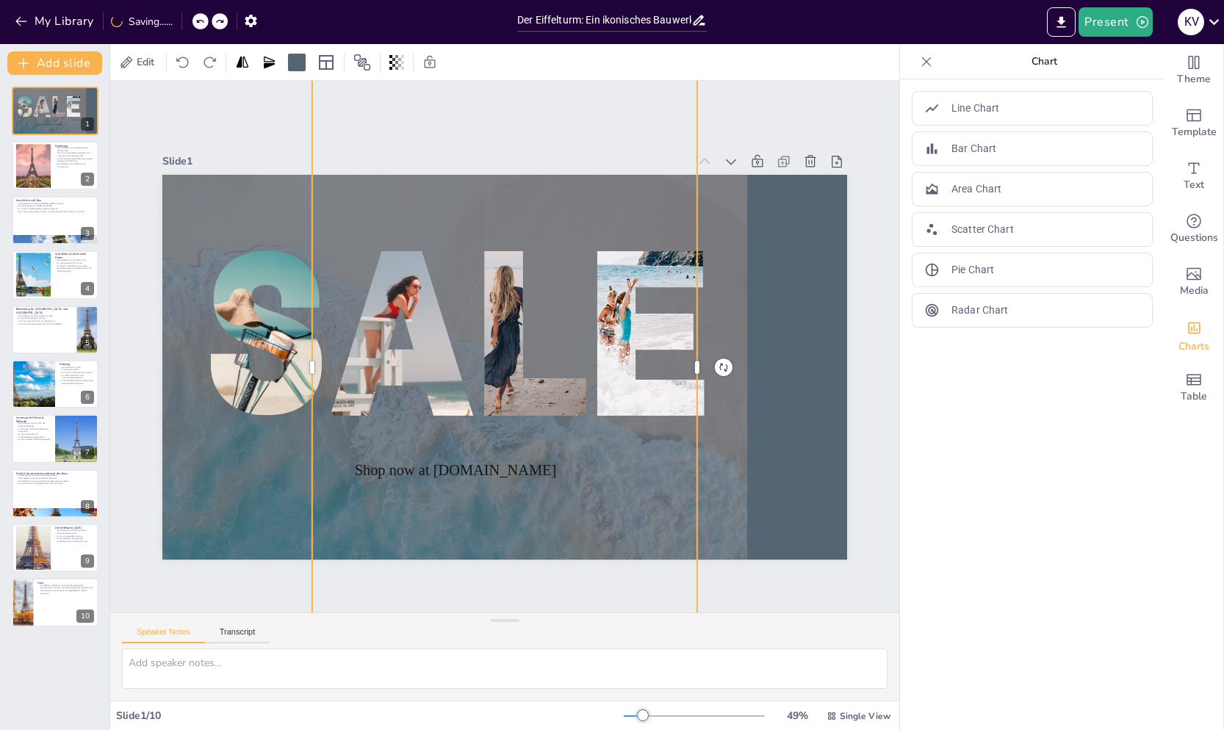
click at [198, 18] on icon at bounding box center [199, 21] width 9 height 9
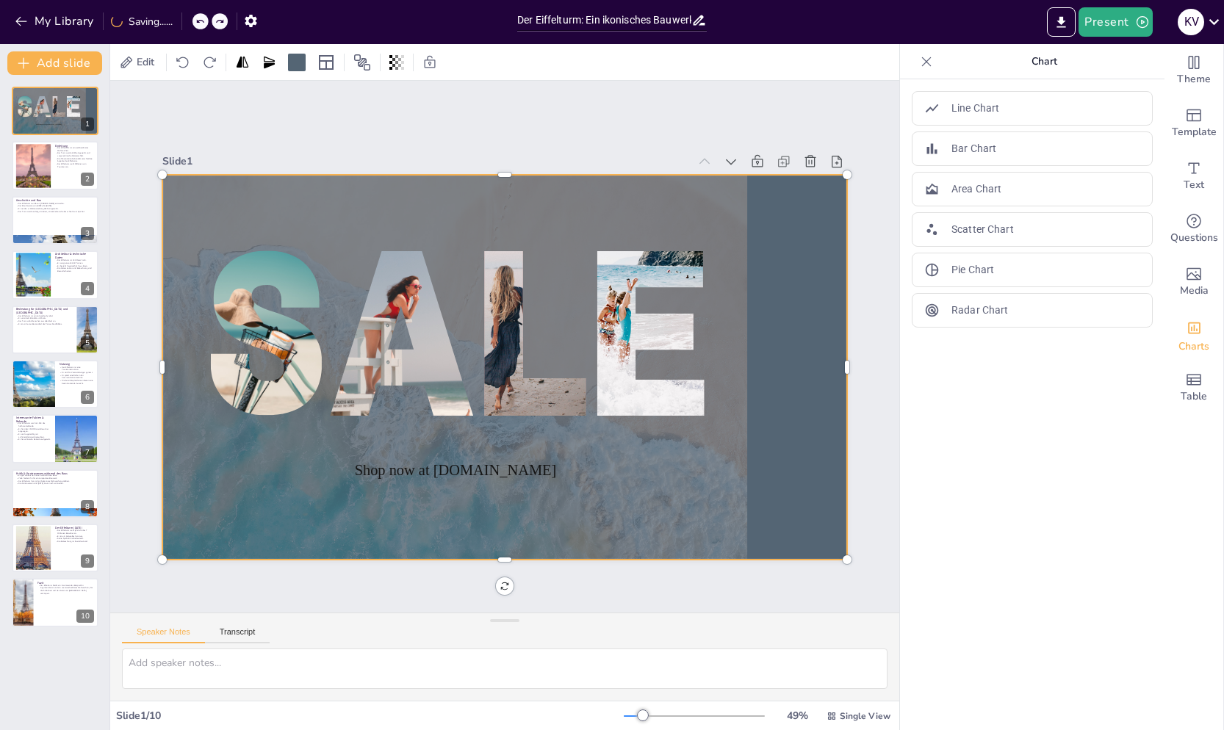
click at [198, 18] on icon at bounding box center [199, 21] width 9 height 9
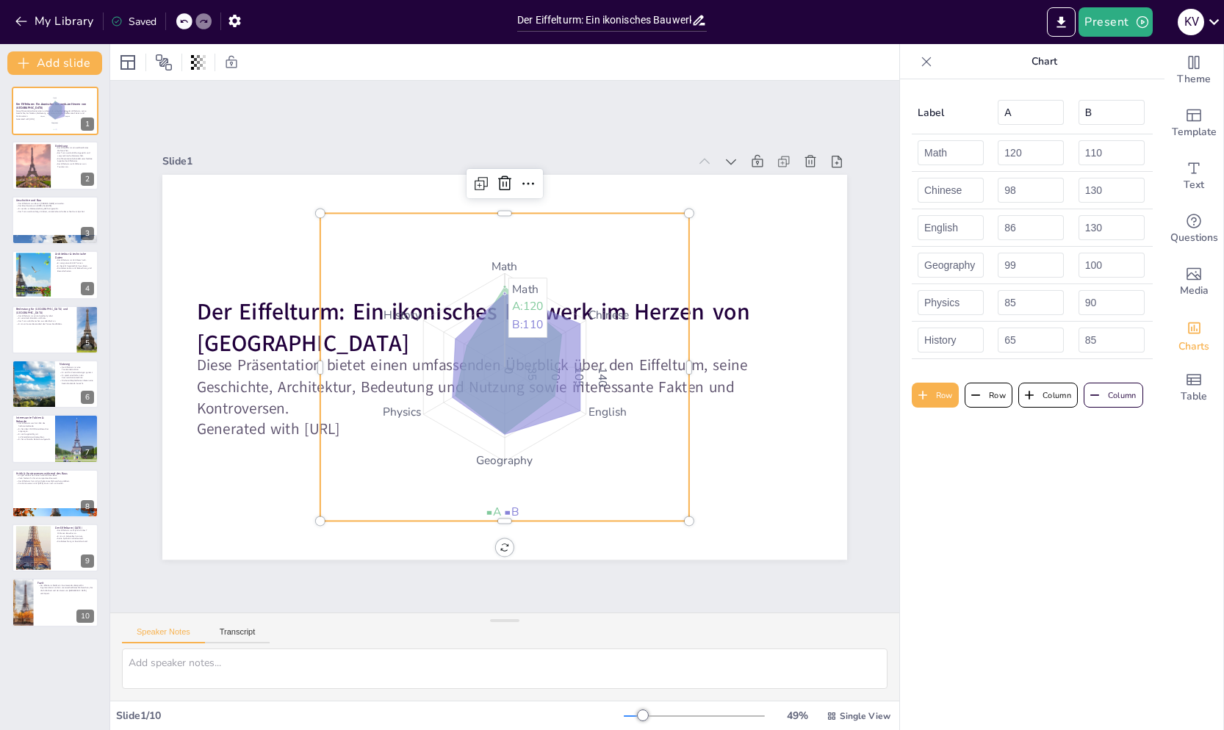
click at [474, 271] on icon "Math Chinese English Geography Physics History 0 35 70 105 140" at bounding box center [504, 367] width 369 height 308
click at [496, 176] on icon at bounding box center [505, 184] width 18 height 18
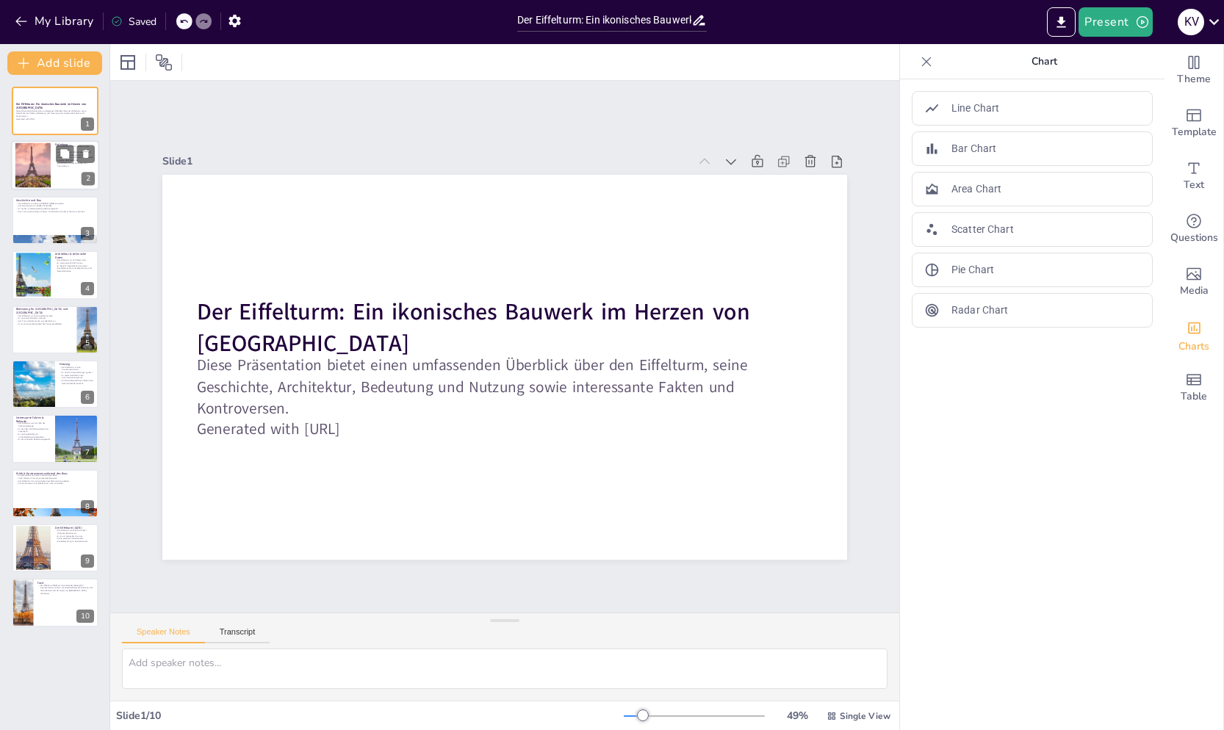
click at [37, 157] on div at bounding box center [33, 165] width 126 height 45
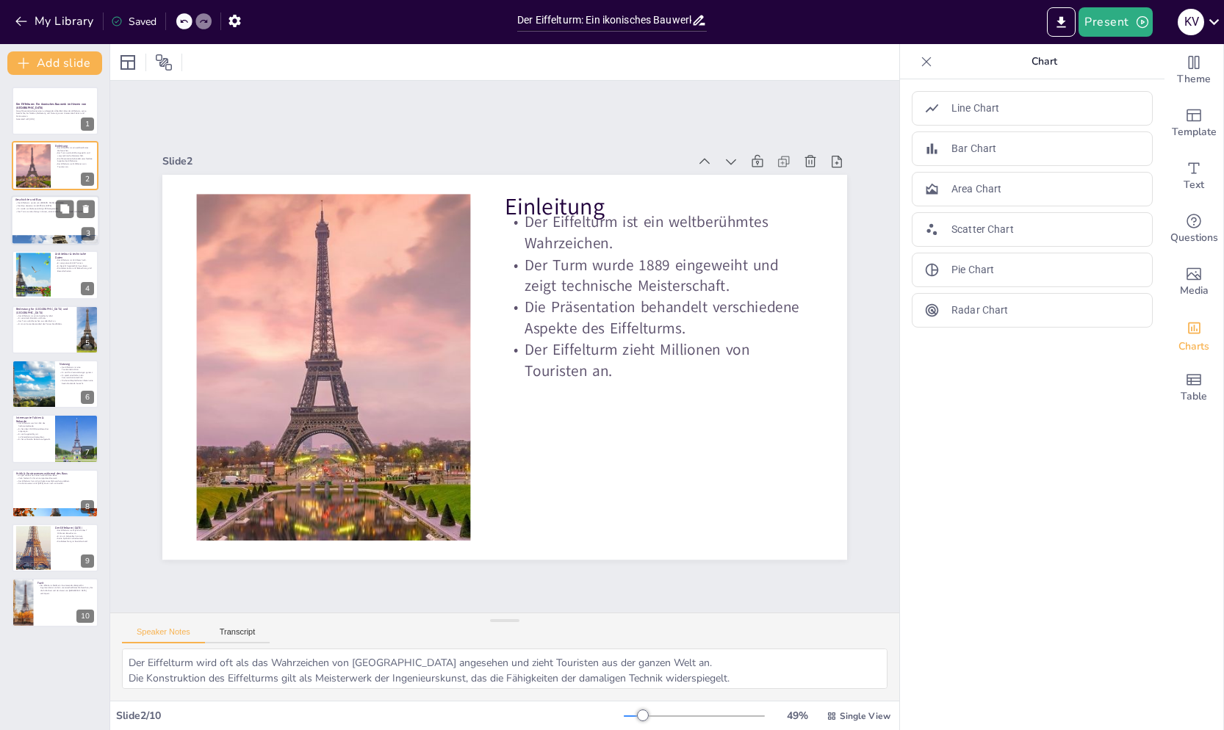
click at [53, 233] on div at bounding box center [55, 220] width 88 height 50
type textarea "[PERSON_NAME] war ein bedeutender Ingenieur, dessen Vision und Fähigkeiten zur …"
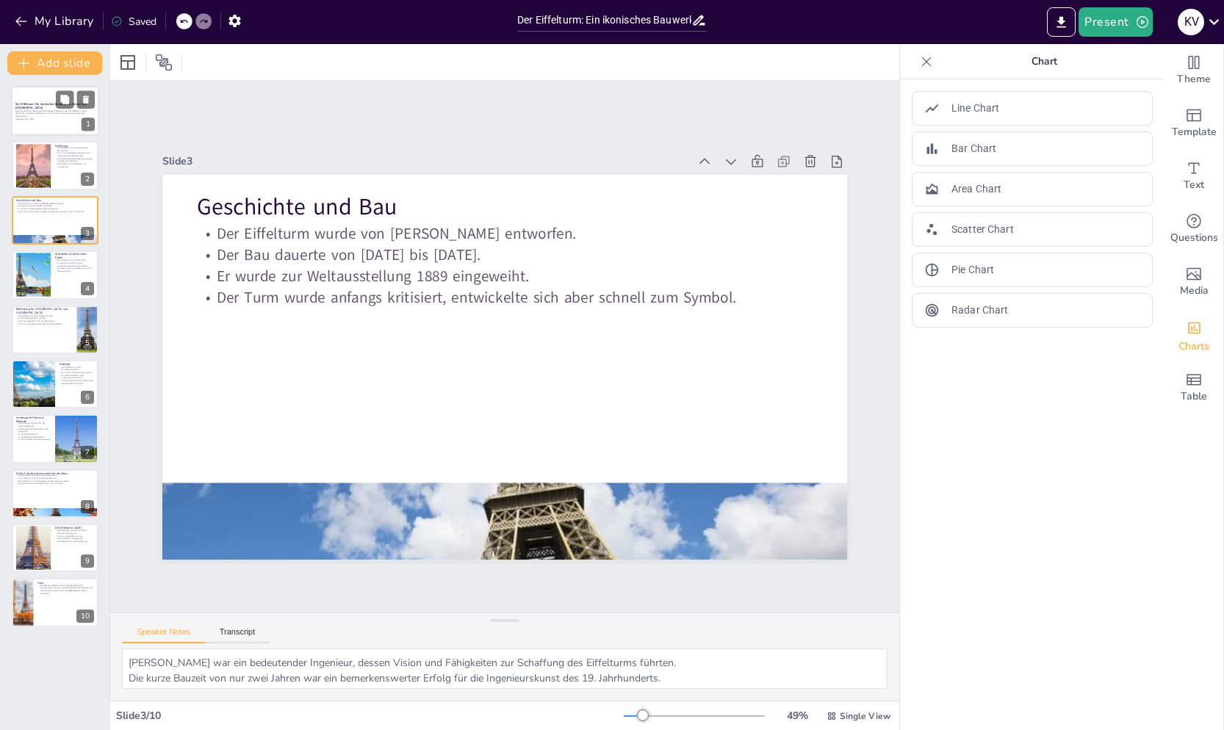
click at [46, 126] on div at bounding box center [55, 111] width 88 height 50
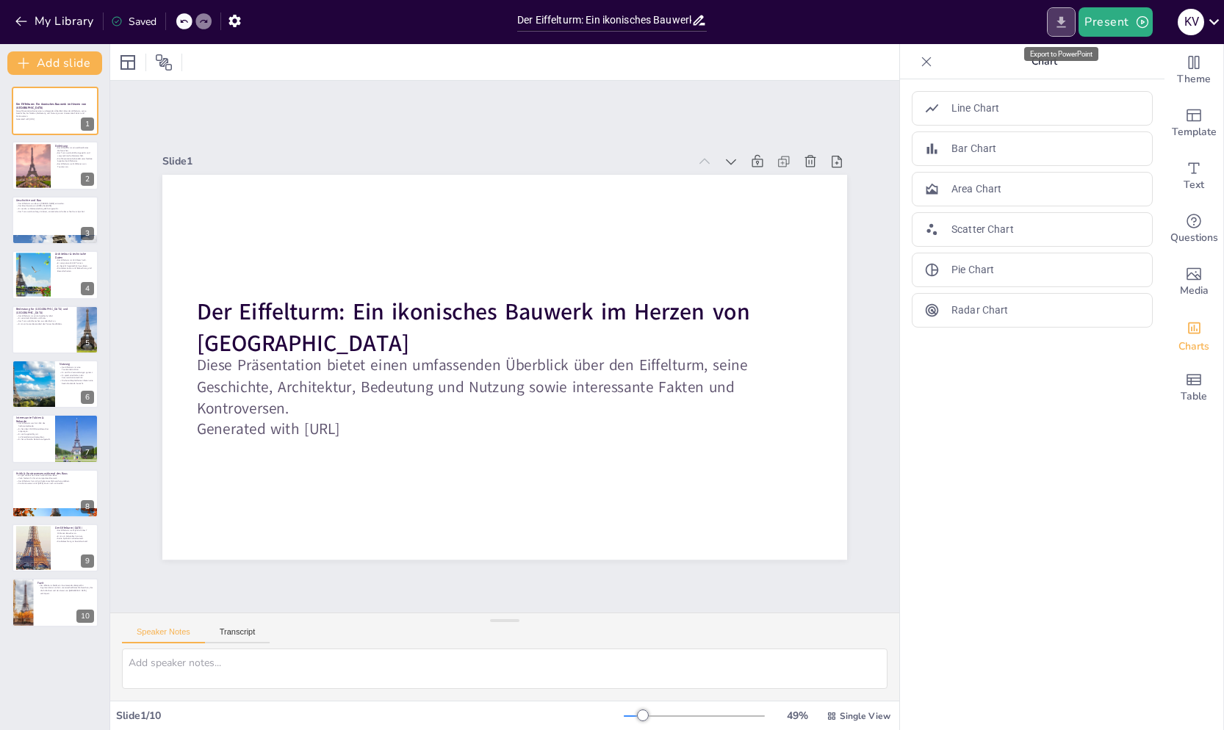
click at [1064, 15] on icon "Export to PowerPoint" at bounding box center [1060, 22] width 15 height 15
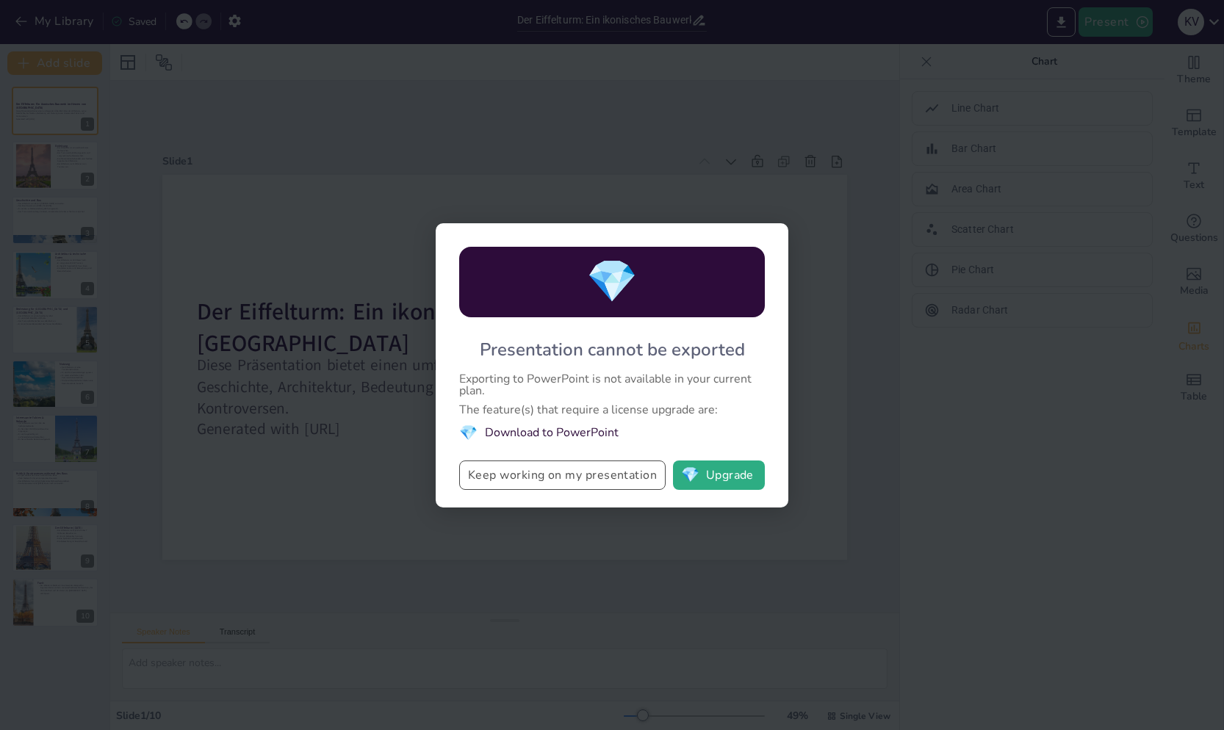
click at [591, 470] on button "Keep working on my presentation" at bounding box center [562, 475] width 206 height 29
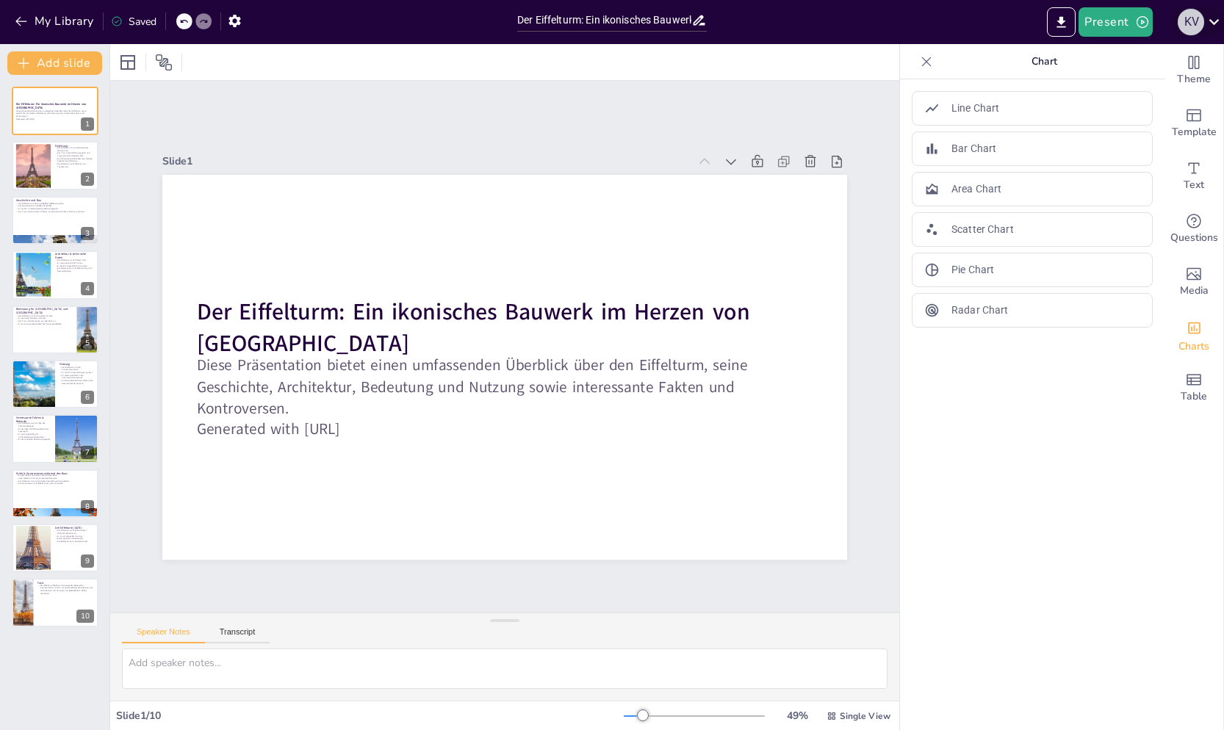
click at [1185, 21] on div "K v" at bounding box center [1190, 22] width 26 height 26
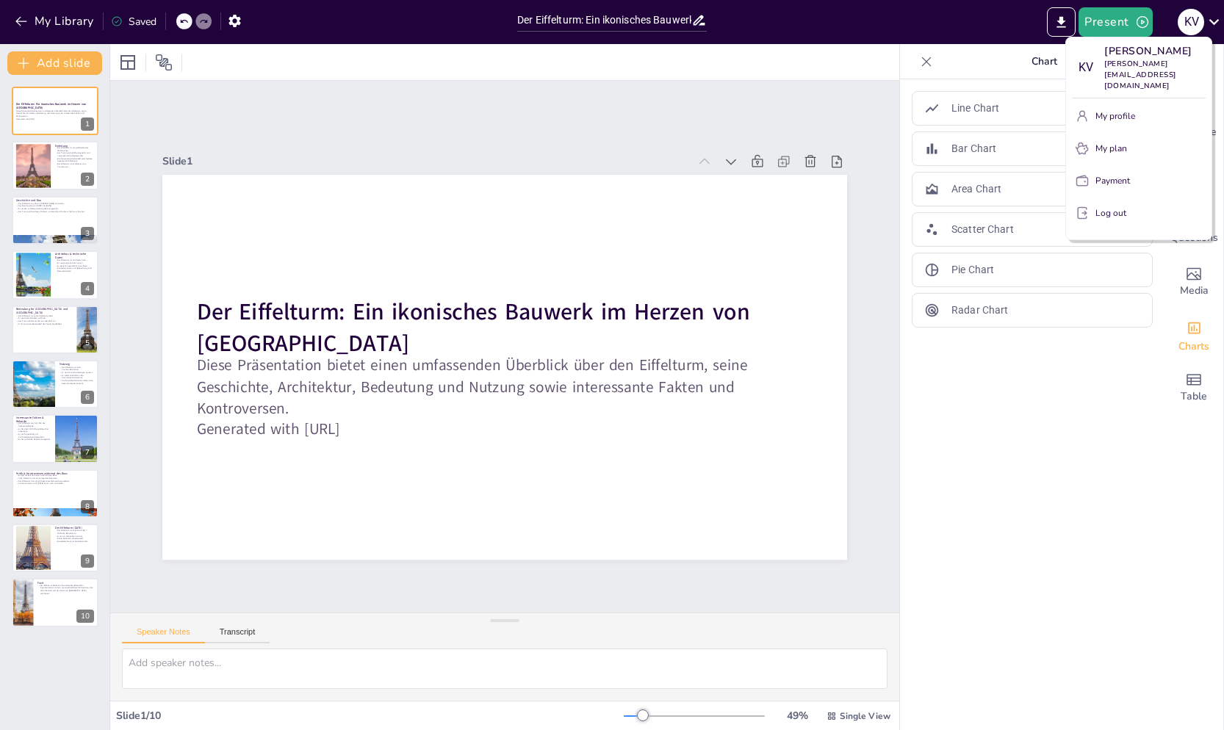
click at [857, 73] on div at bounding box center [612, 365] width 1224 height 730
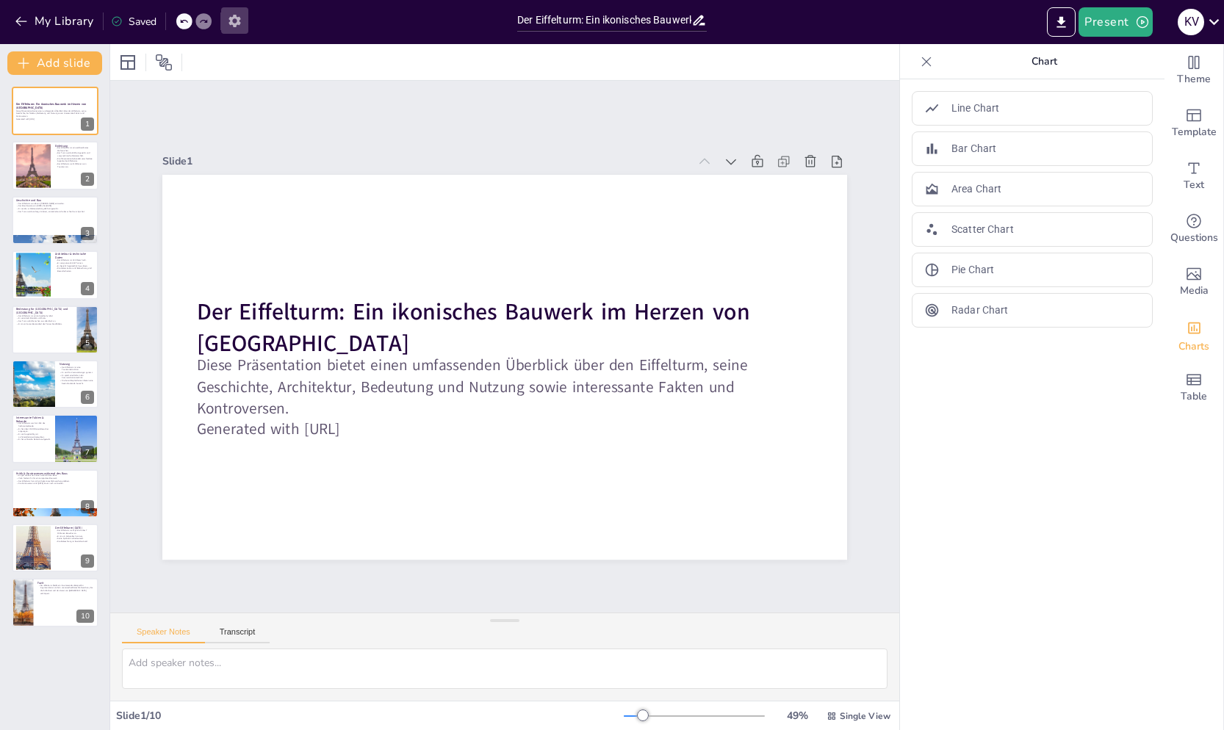
click at [229, 17] on icon "button" at bounding box center [234, 20] width 15 height 15
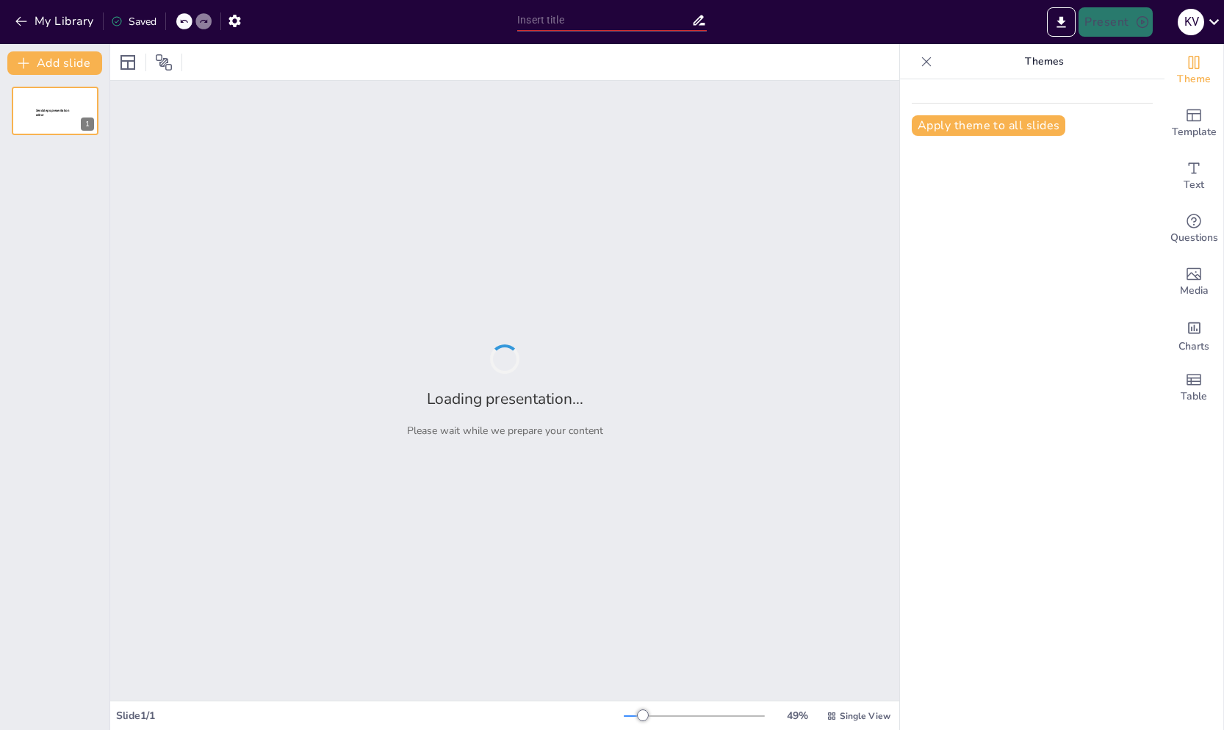
type input "Der Eiffelturm: Ein ikonisches Bauwerk im Herzen von [GEOGRAPHIC_DATA]"
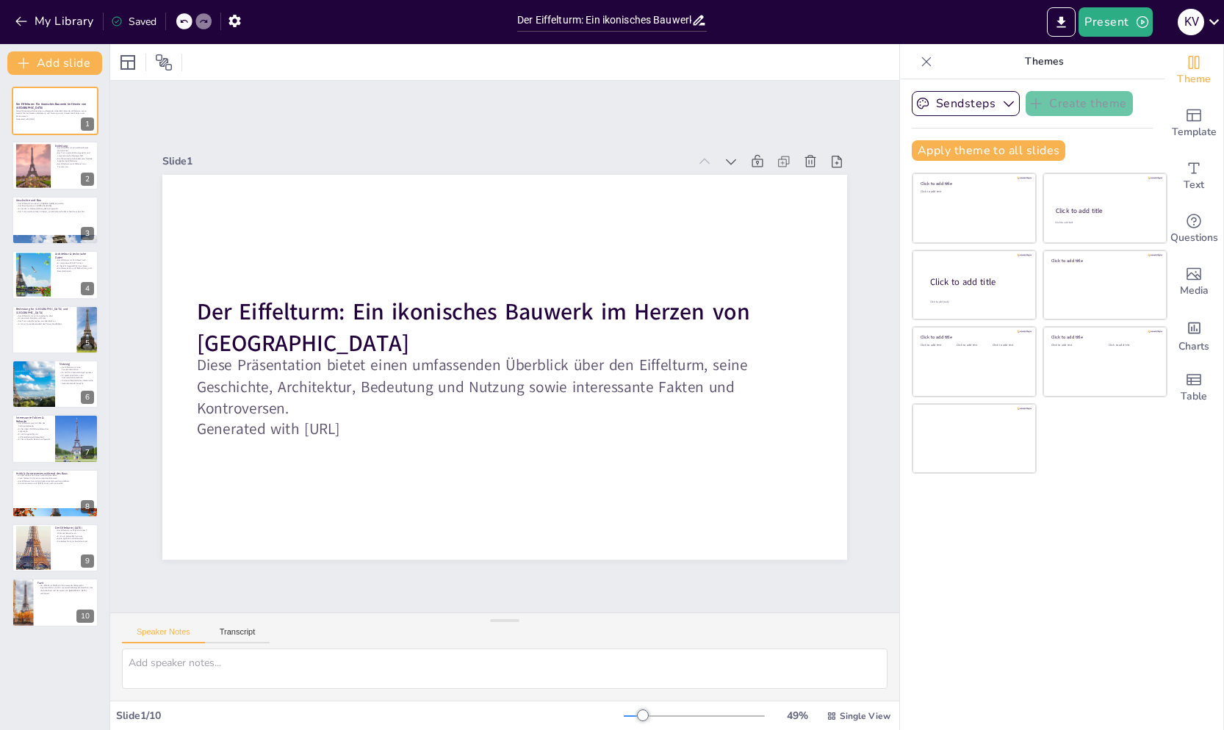
click at [555, 76] on div at bounding box center [504, 62] width 789 height 36
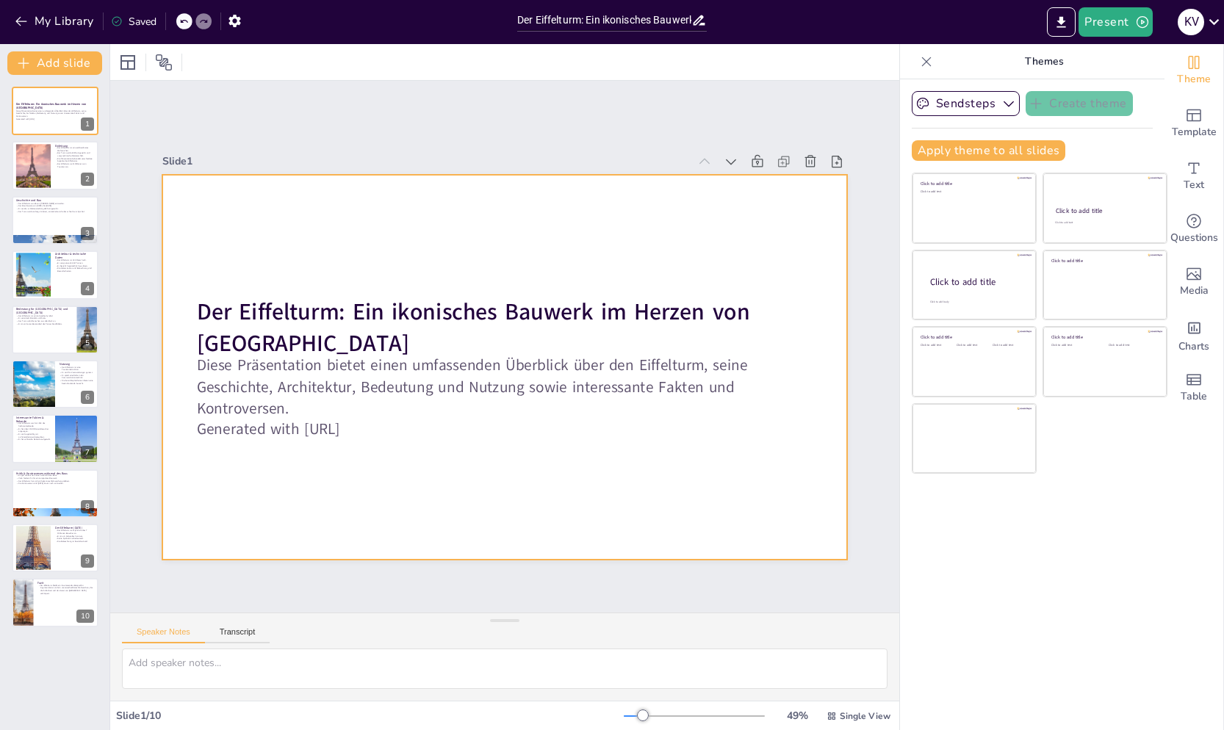
click at [576, 196] on div at bounding box center [485, 355] width 630 height 782
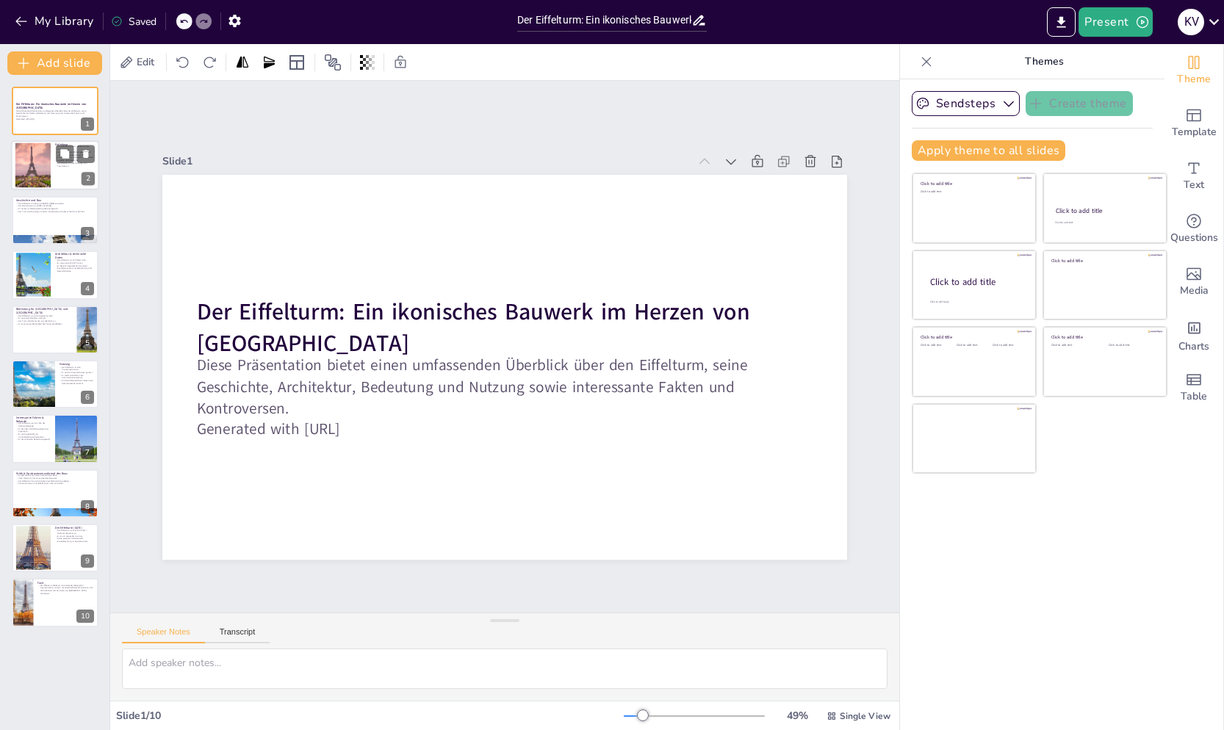
click at [33, 148] on div at bounding box center [33, 165] width 126 height 45
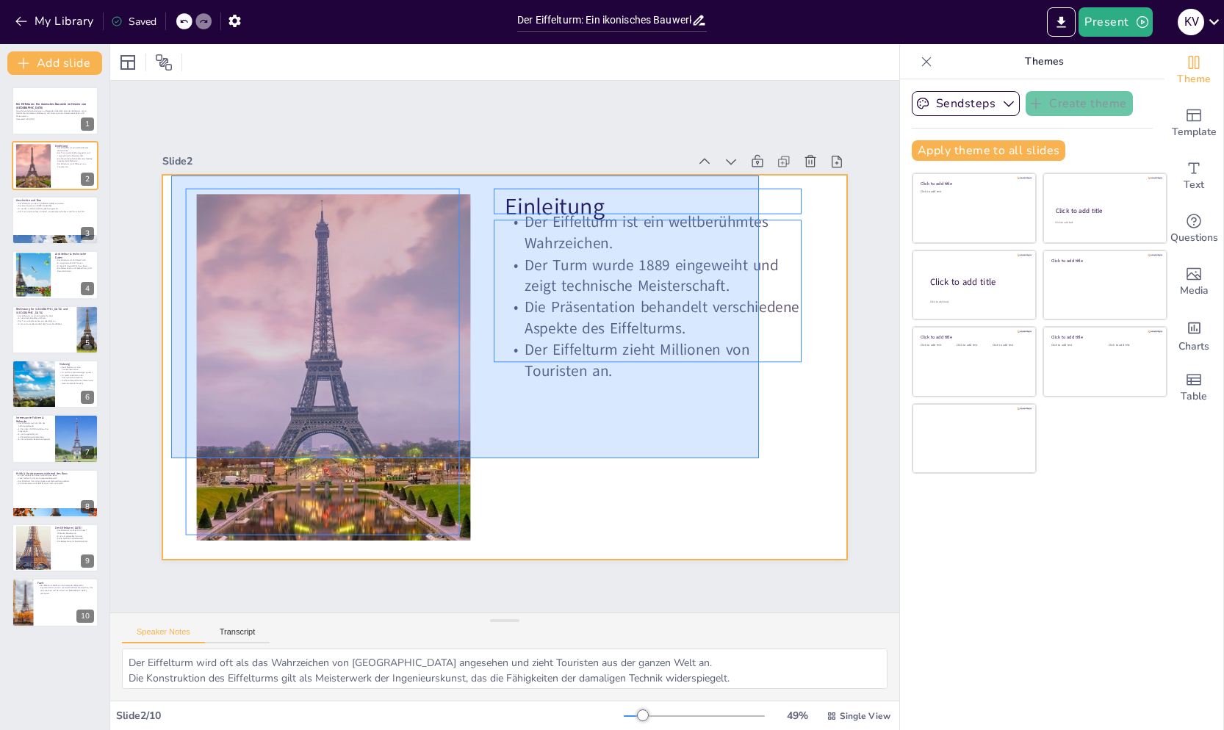
drag, startPoint x: 171, startPoint y: 176, endPoint x: 765, endPoint y: 462, distance: 659.6
click at [760, 460] on div at bounding box center [485, 353] width 578 height 770
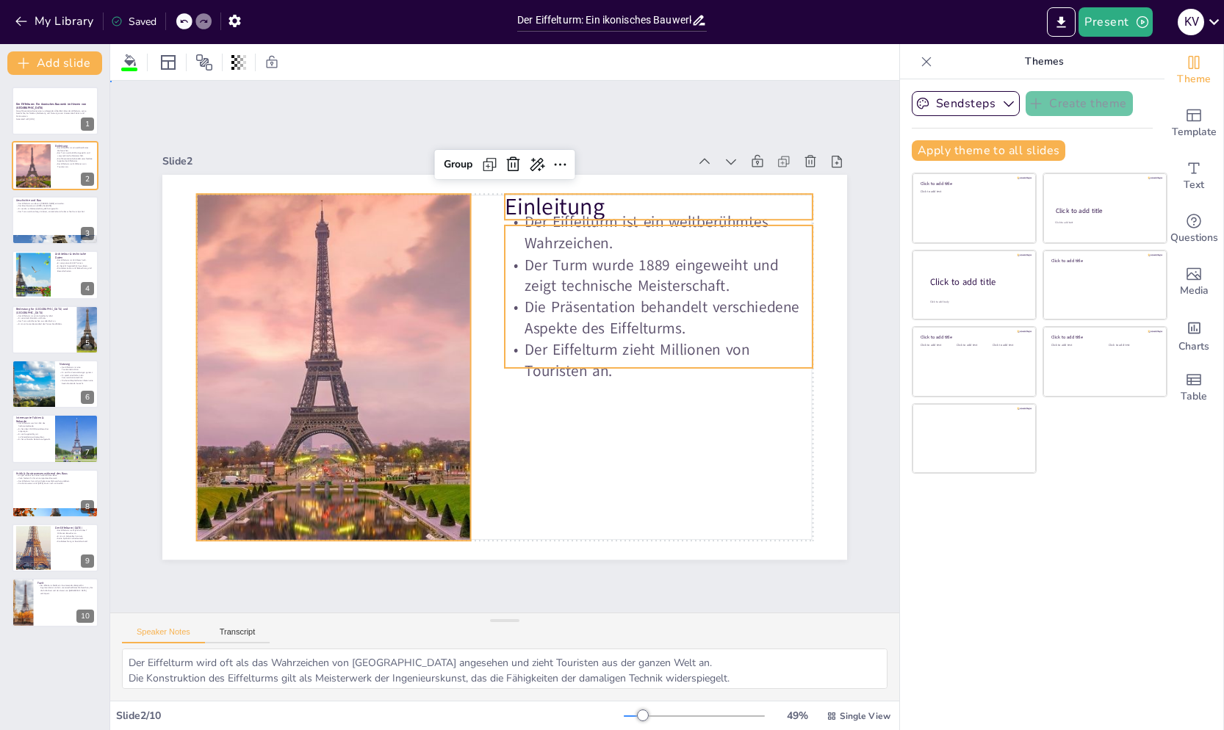
click at [260, 123] on div "Slide 1 Der Eiffelturm: Ein ikonisches Bauwerk im Herzen von [GEOGRAPHIC_DATA] …" at bounding box center [504, 347] width 611 height 840
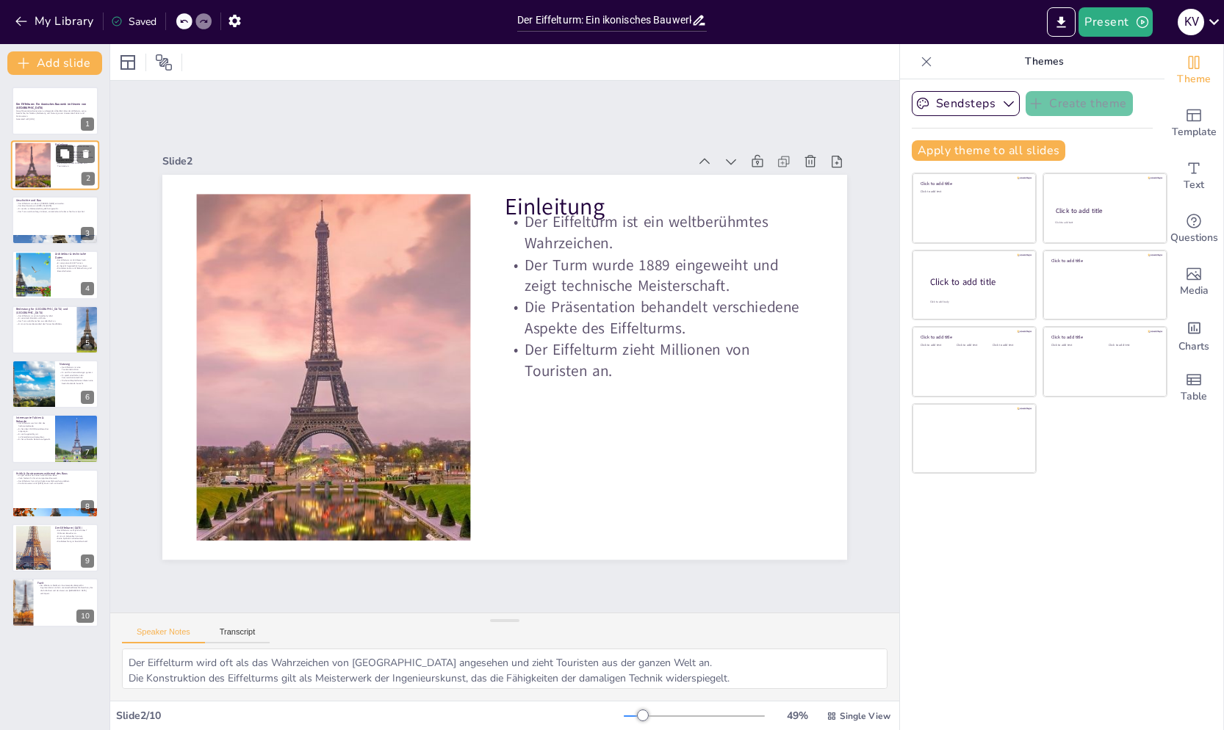
click at [62, 150] on icon at bounding box center [64, 154] width 9 height 9
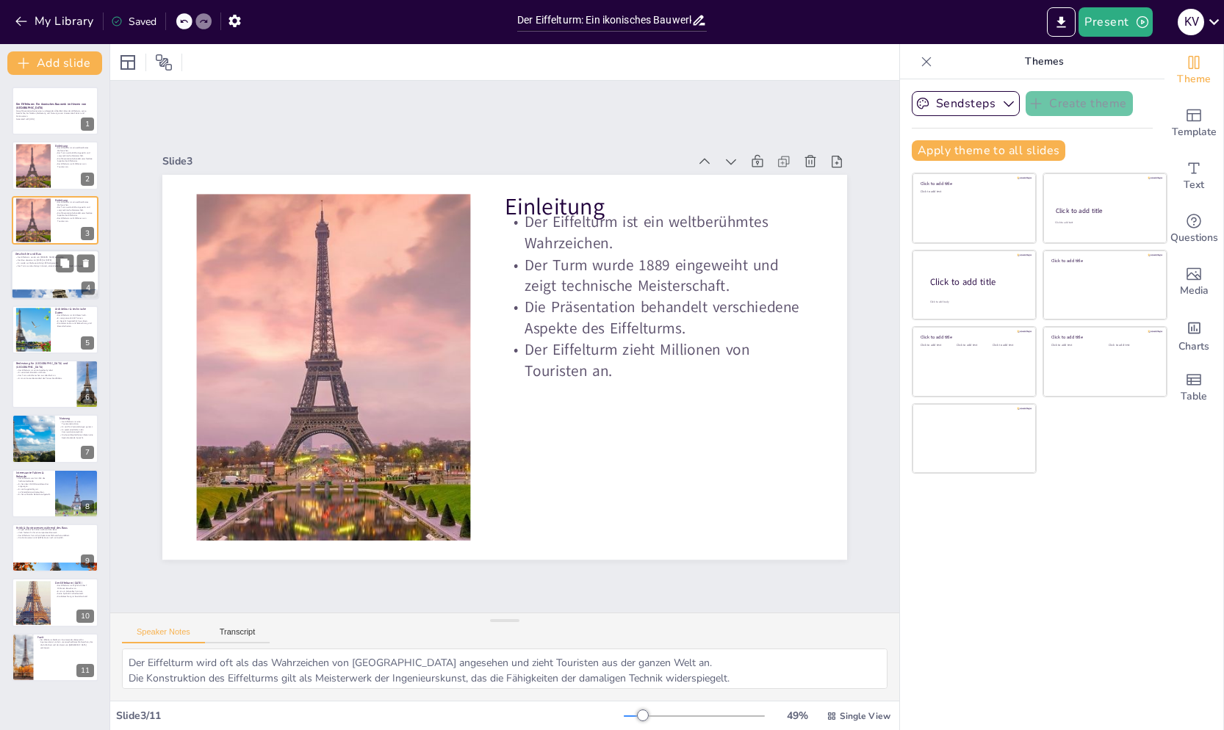
click at [33, 267] on div at bounding box center [55, 275] width 88 height 50
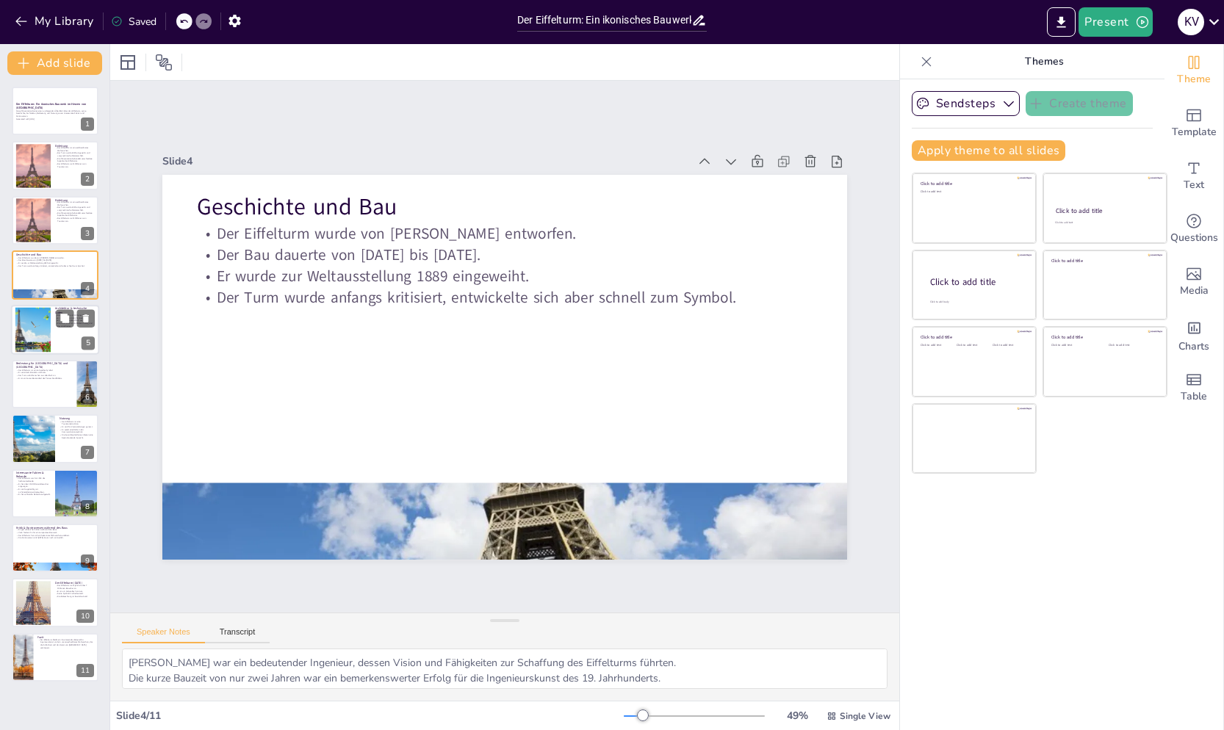
click at [39, 326] on div at bounding box center [32, 329] width 59 height 45
type textarea "Mit einer Höhe von 300 Metern war der Eiffelturm bei seiner Fertigstellung das …"
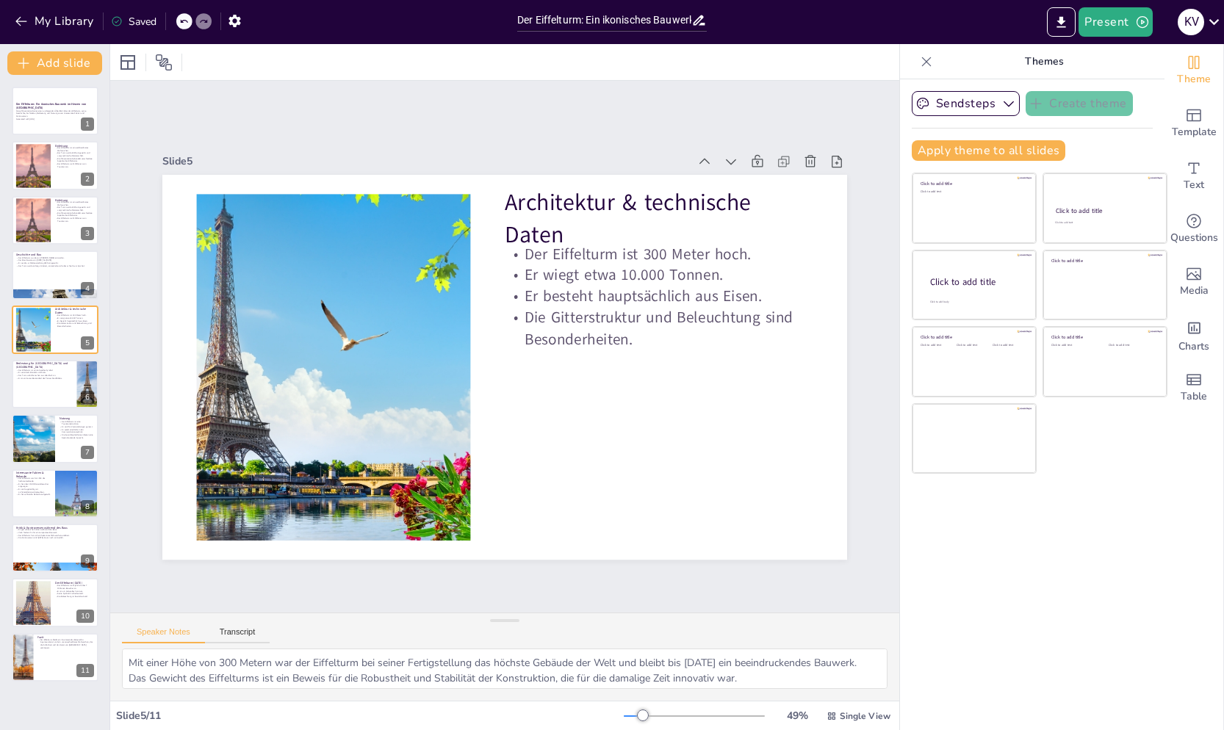
click at [47, 685] on div "Der Eiffelturm: Ein ikonisches Bauwerk im Herzen von [GEOGRAPHIC_DATA] Diese Pr…" at bounding box center [54, 402] width 109 height 655
click at [48, 671] on div at bounding box center [55, 657] width 88 height 50
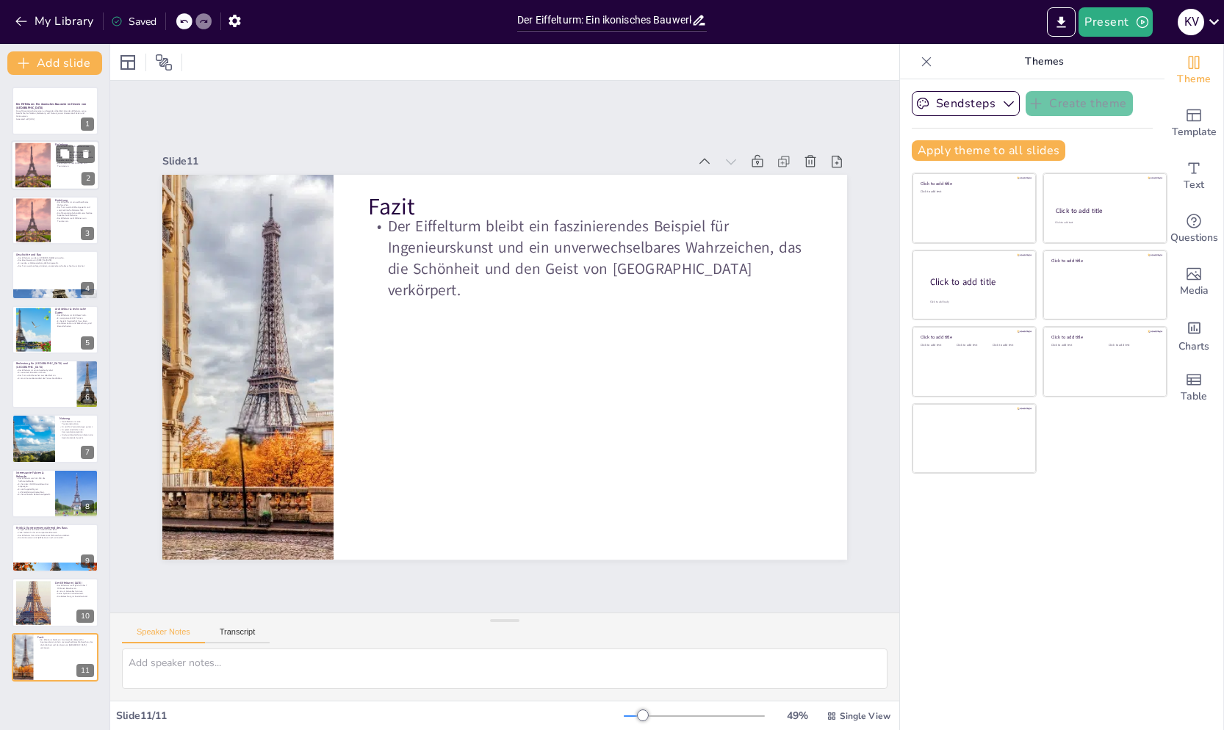
click at [35, 162] on div at bounding box center [33, 165] width 126 height 45
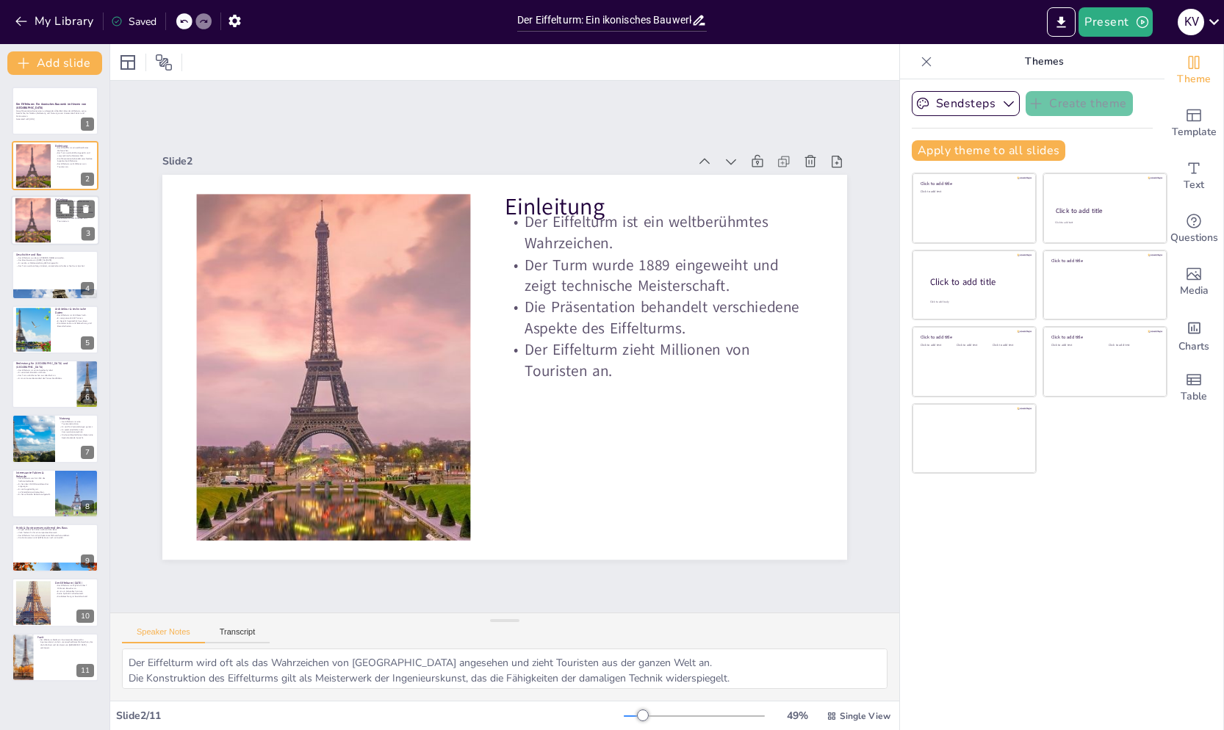
click at [43, 204] on div at bounding box center [33, 220] width 126 height 45
click at [47, 163] on div at bounding box center [33, 165] width 126 height 45
click at [90, 152] on icon at bounding box center [86, 154] width 10 height 10
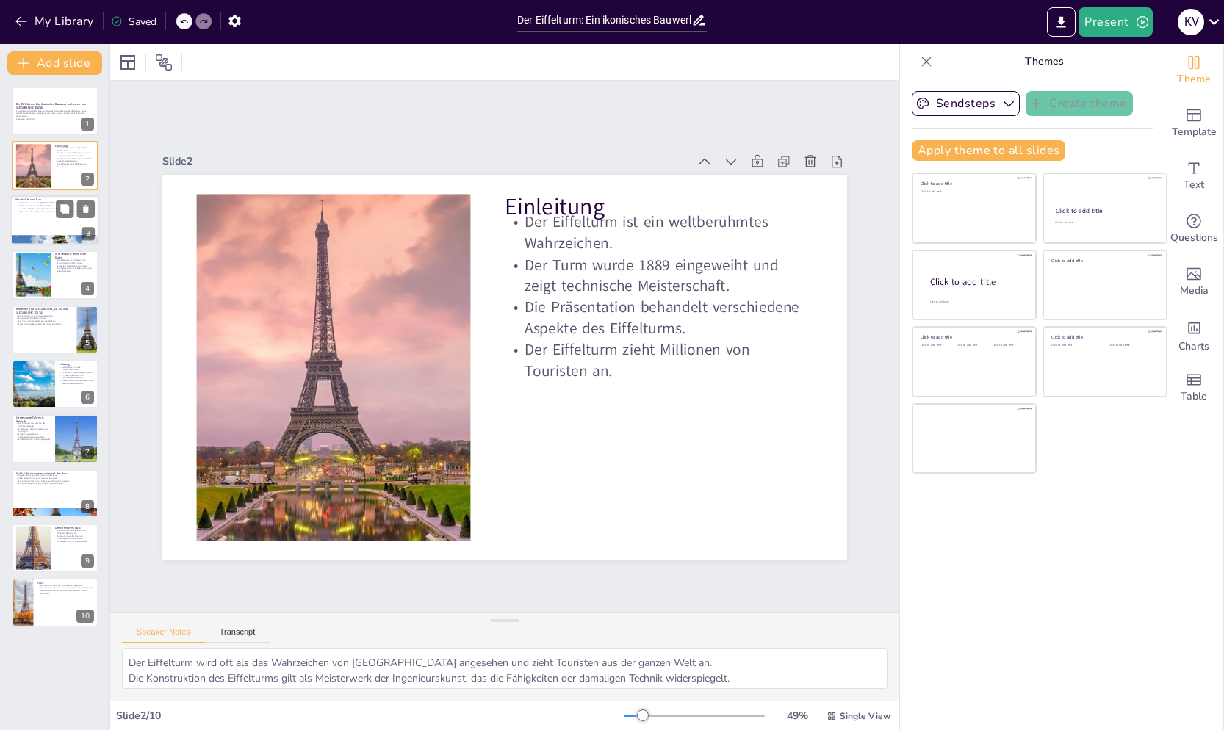
click at [46, 228] on div at bounding box center [55, 220] width 88 height 50
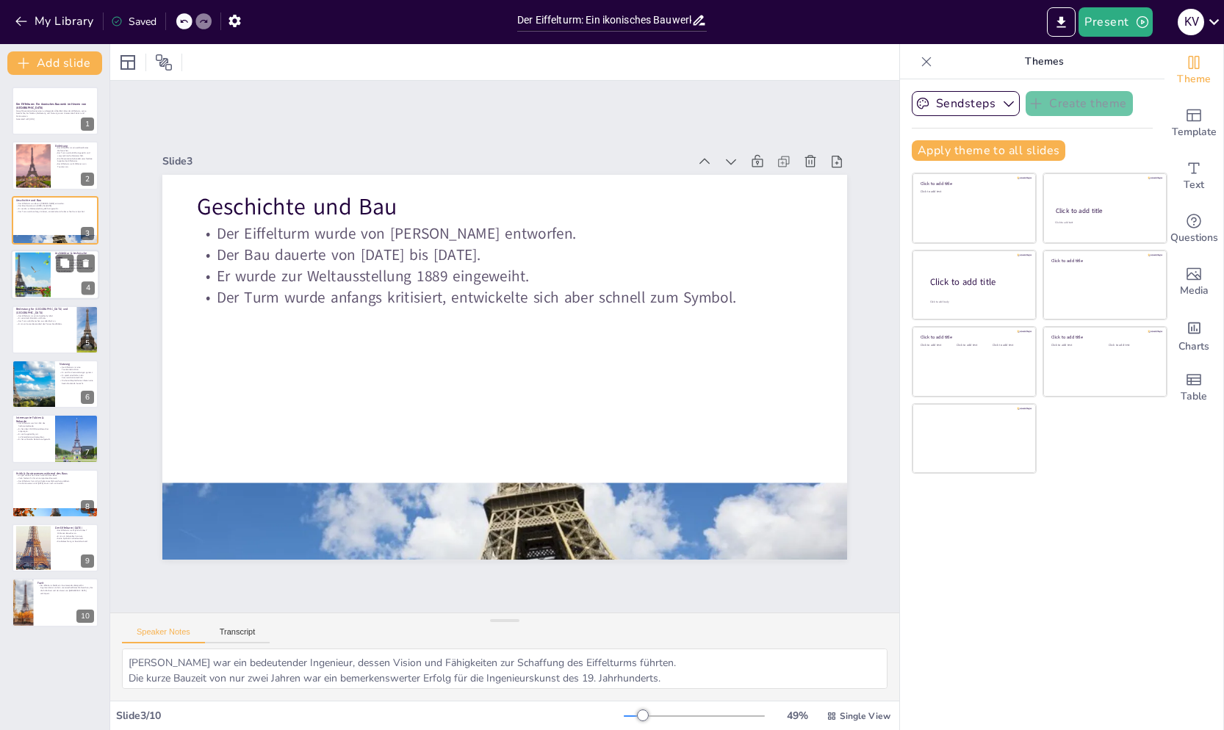
click at [43, 278] on div at bounding box center [32, 275] width 59 height 45
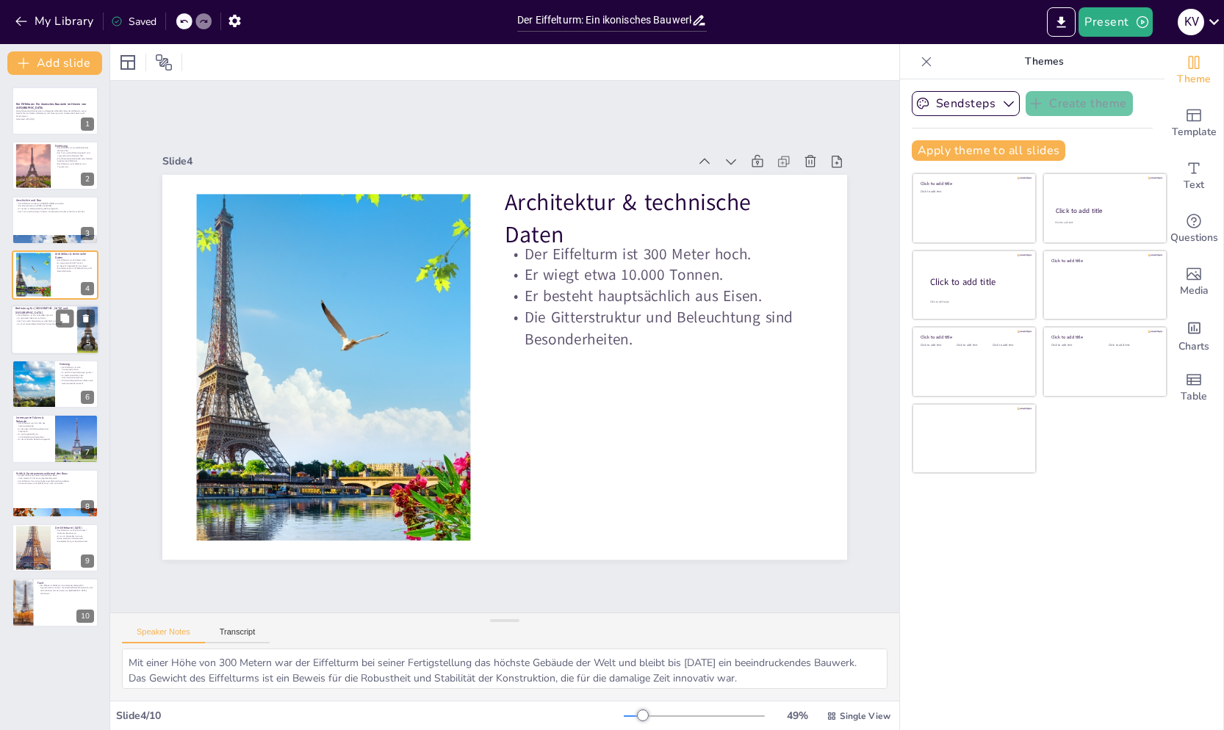
click at [39, 336] on div at bounding box center [55, 330] width 88 height 50
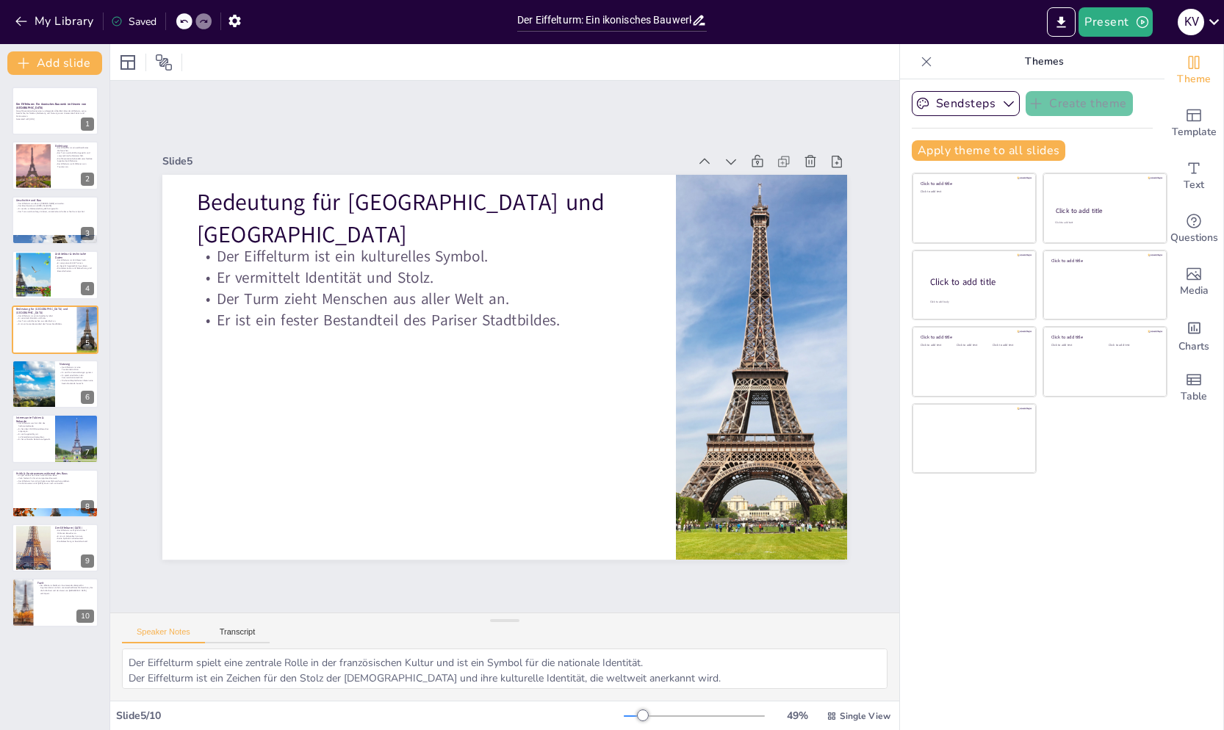
click at [25, 409] on div "Der Eiffelturm: Ein ikonisches Bauwerk im Herzen von [GEOGRAPHIC_DATA] Diese Pr…" at bounding box center [54, 357] width 109 height 541
drag, startPoint x: 39, startPoint y: 447, endPoint x: 45, endPoint y: 458, distance: 12.5
click at [45, 460] on div at bounding box center [55, 439] width 88 height 50
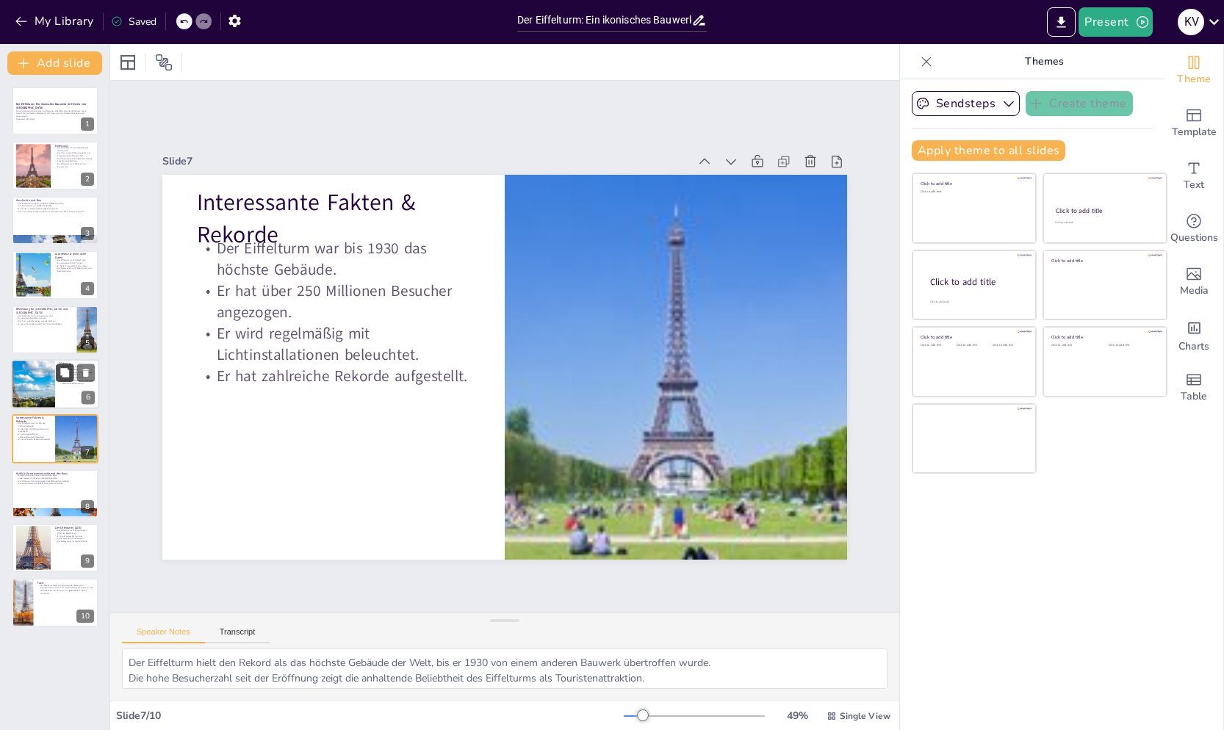
click at [58, 367] on button at bounding box center [65, 373] width 18 height 18
type textarea "Der Eiffelturm zieht jährlich Millionen von Touristen an, die die Aussicht und …"
